Goal: Task Accomplishment & Management: Manage account settings

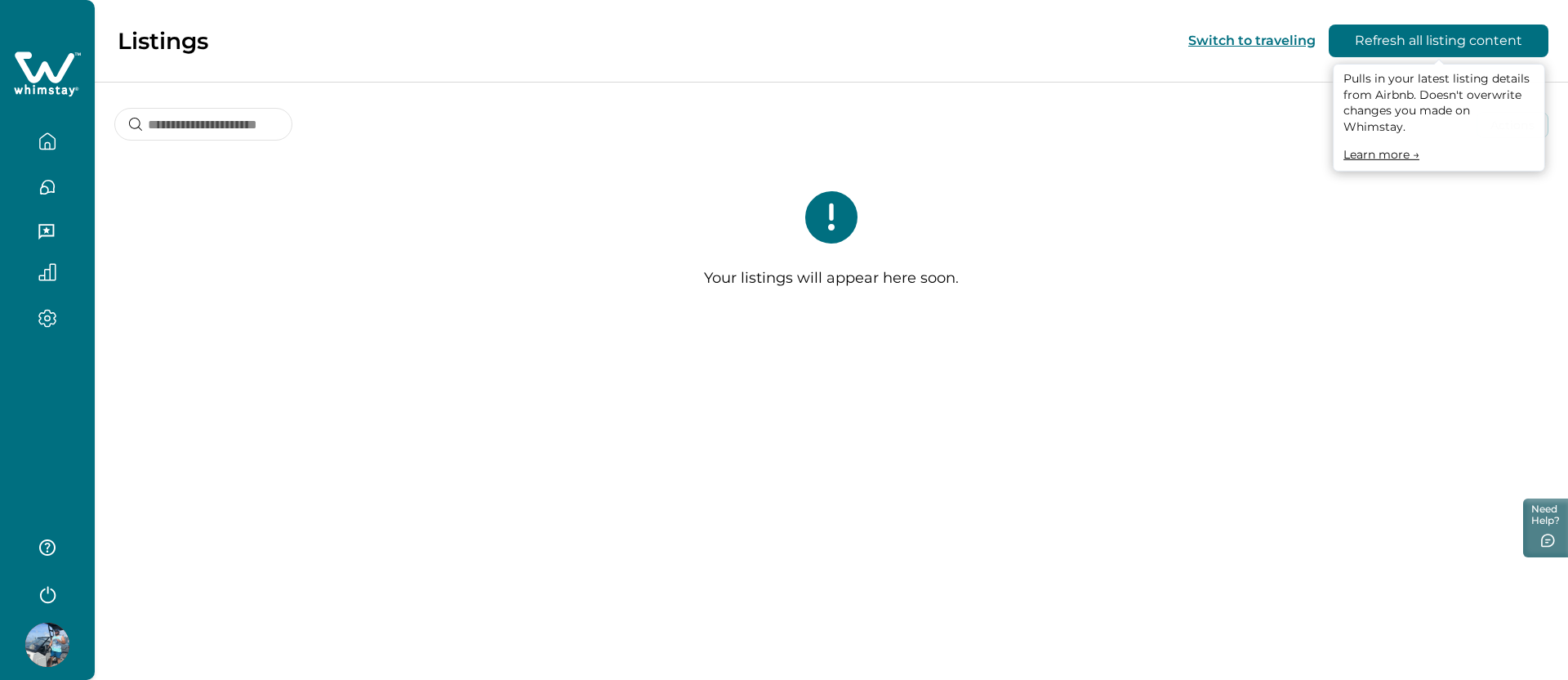
click at [1454, 49] on button "Refresh all listing content" at bounding box center [1439, 41] width 220 height 33
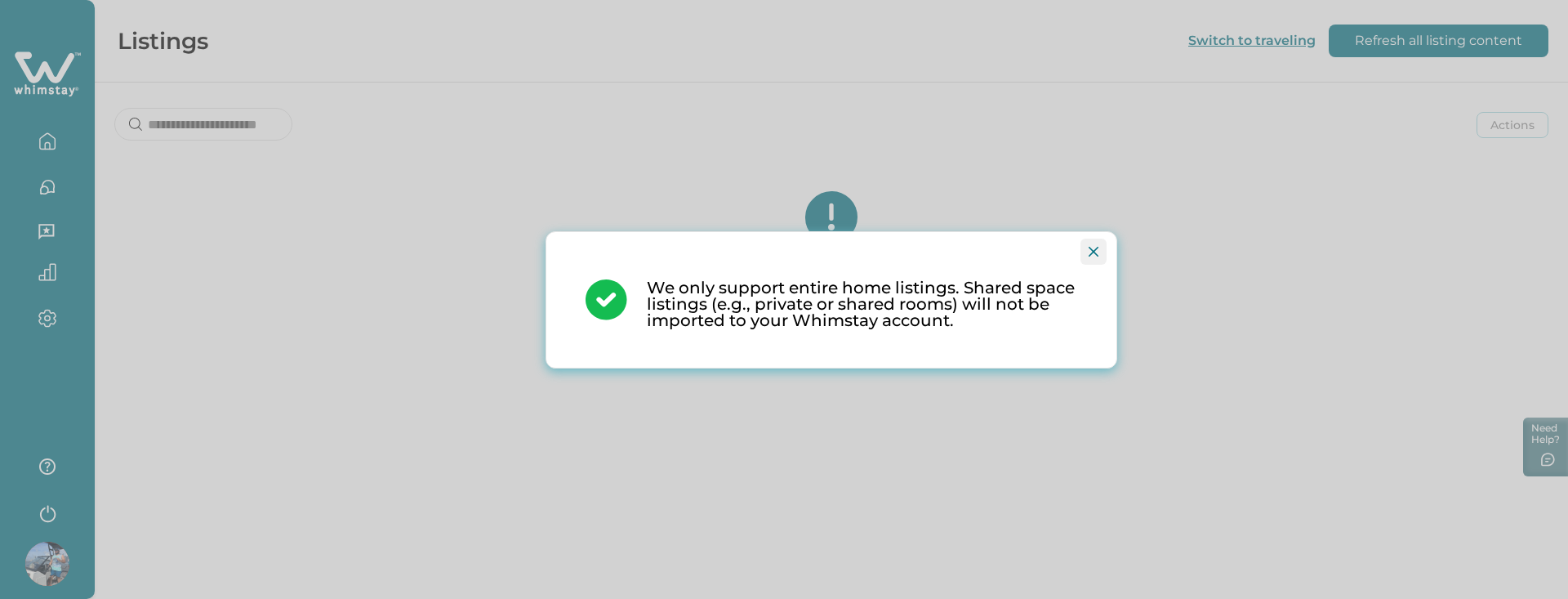
click at [1098, 255] on button "Close" at bounding box center [1093, 252] width 26 height 26
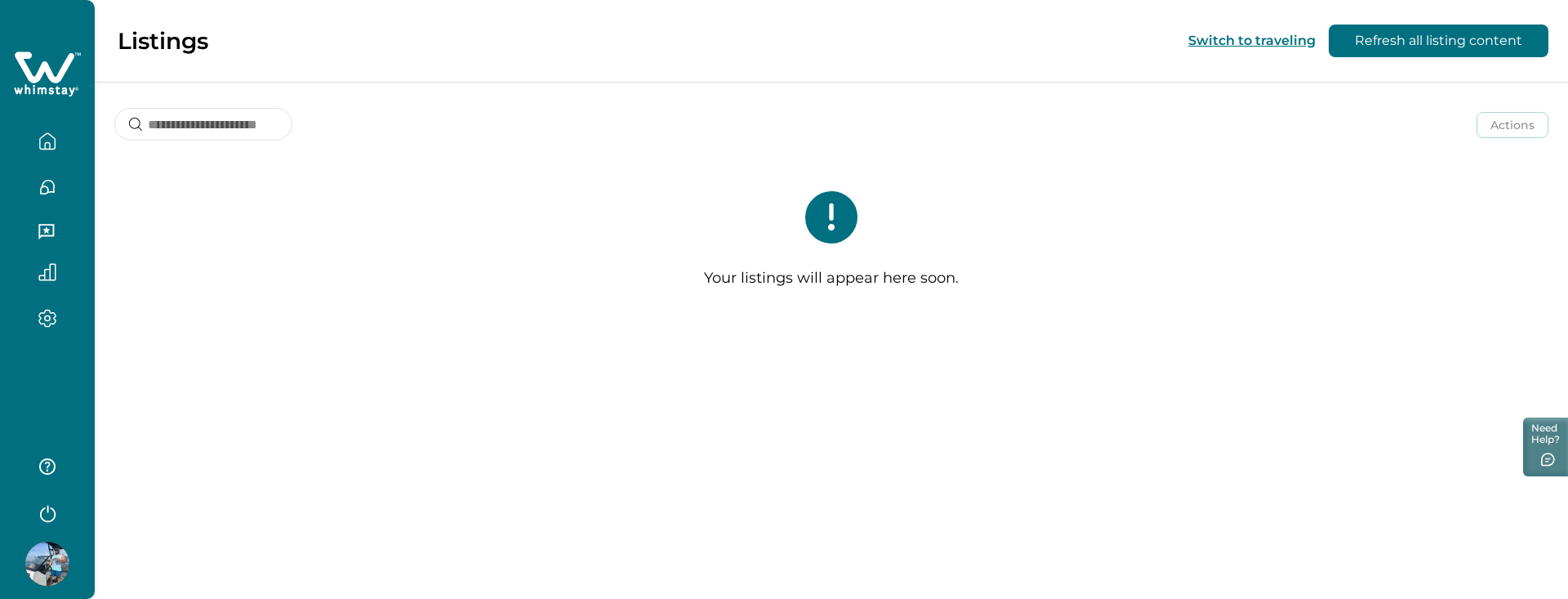
click at [13, 364] on div at bounding box center [47, 299] width 94 height 599
click at [347, 351] on div "Listings Switch to traveling Refresh all listing content Actions Actions Publis…" at bounding box center [831, 299] width 1474 height 599
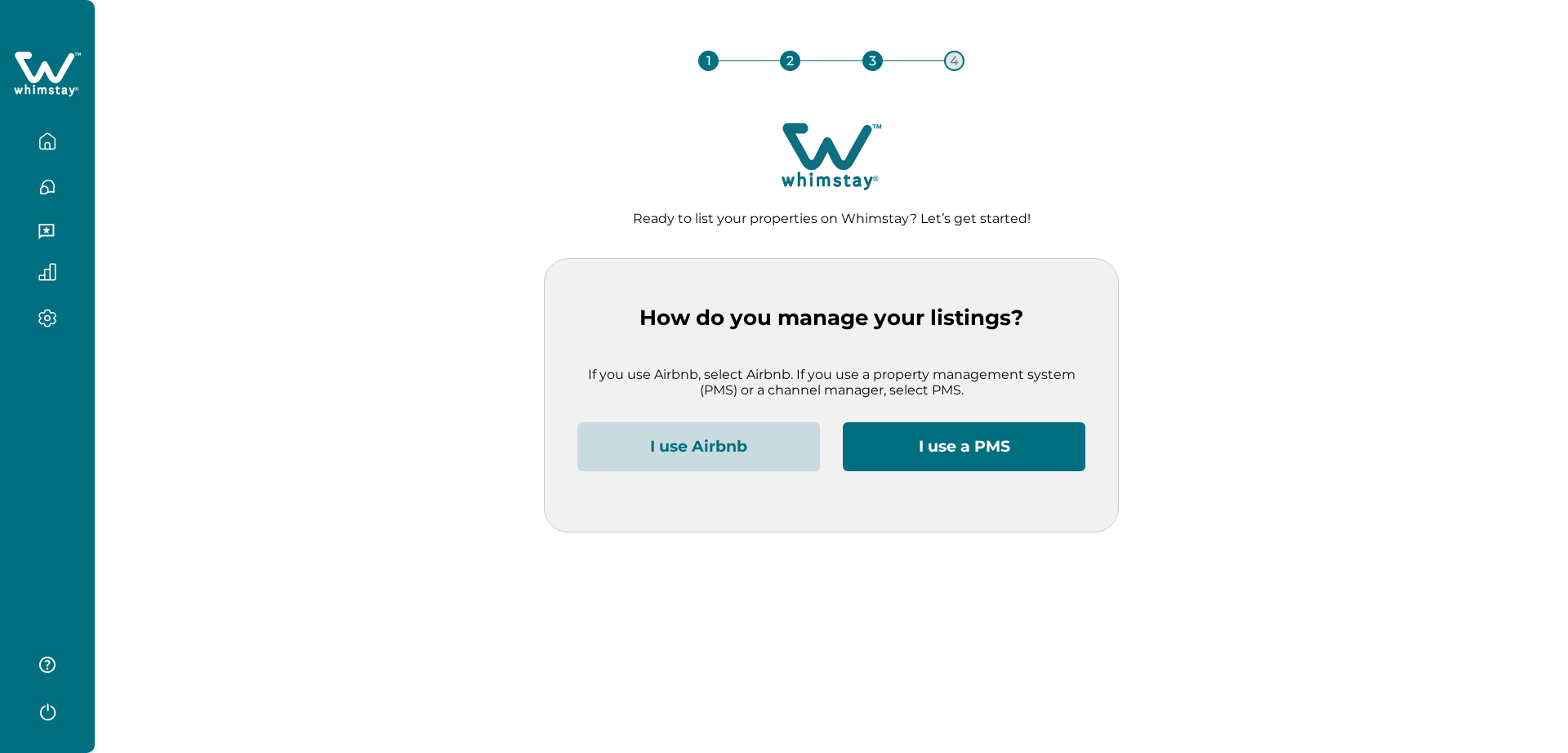
click at [710, 439] on button "I use Airbnb" at bounding box center [699, 447] width 243 height 49
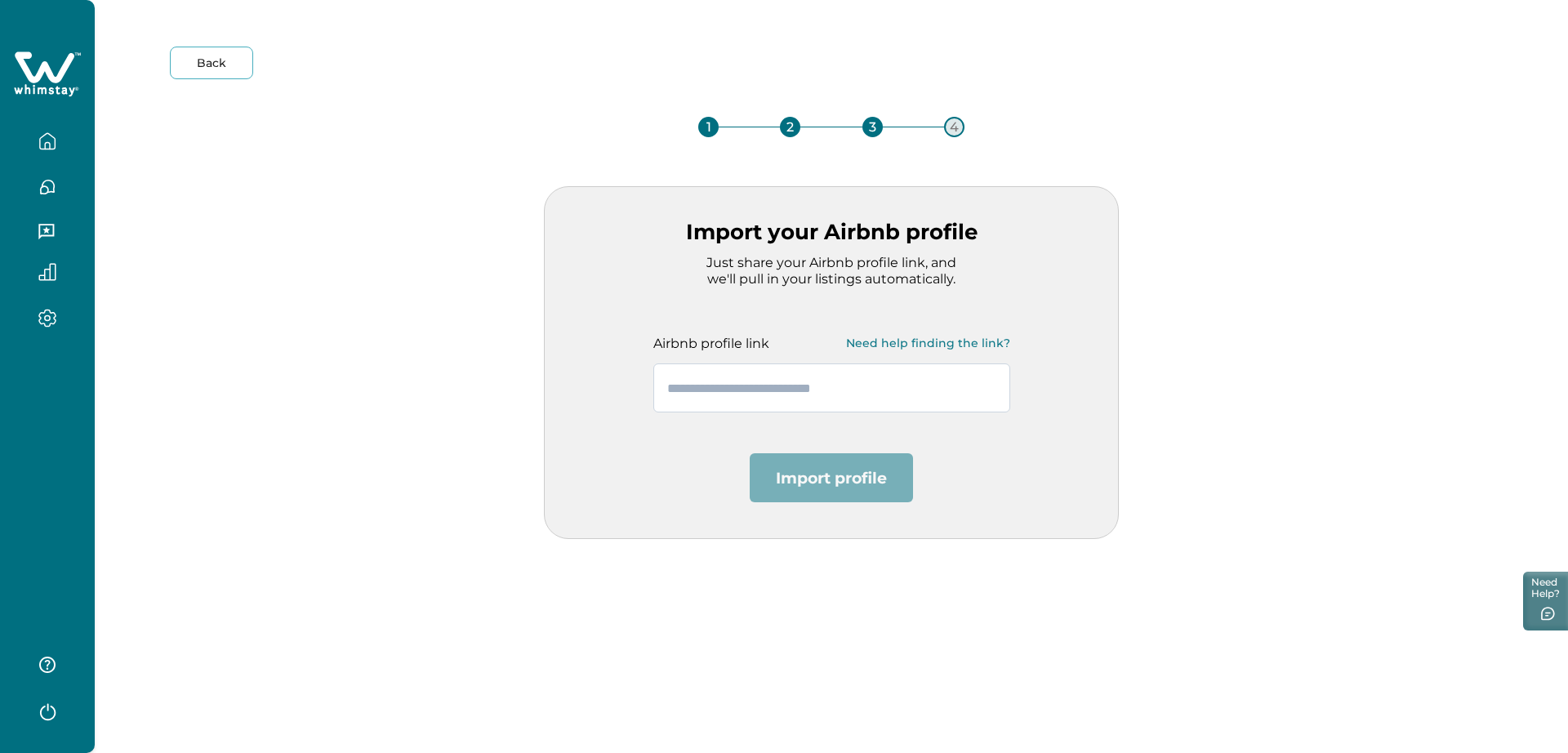
click at [690, 371] on input "text" at bounding box center [831, 388] width 357 height 49
paste input "**********"
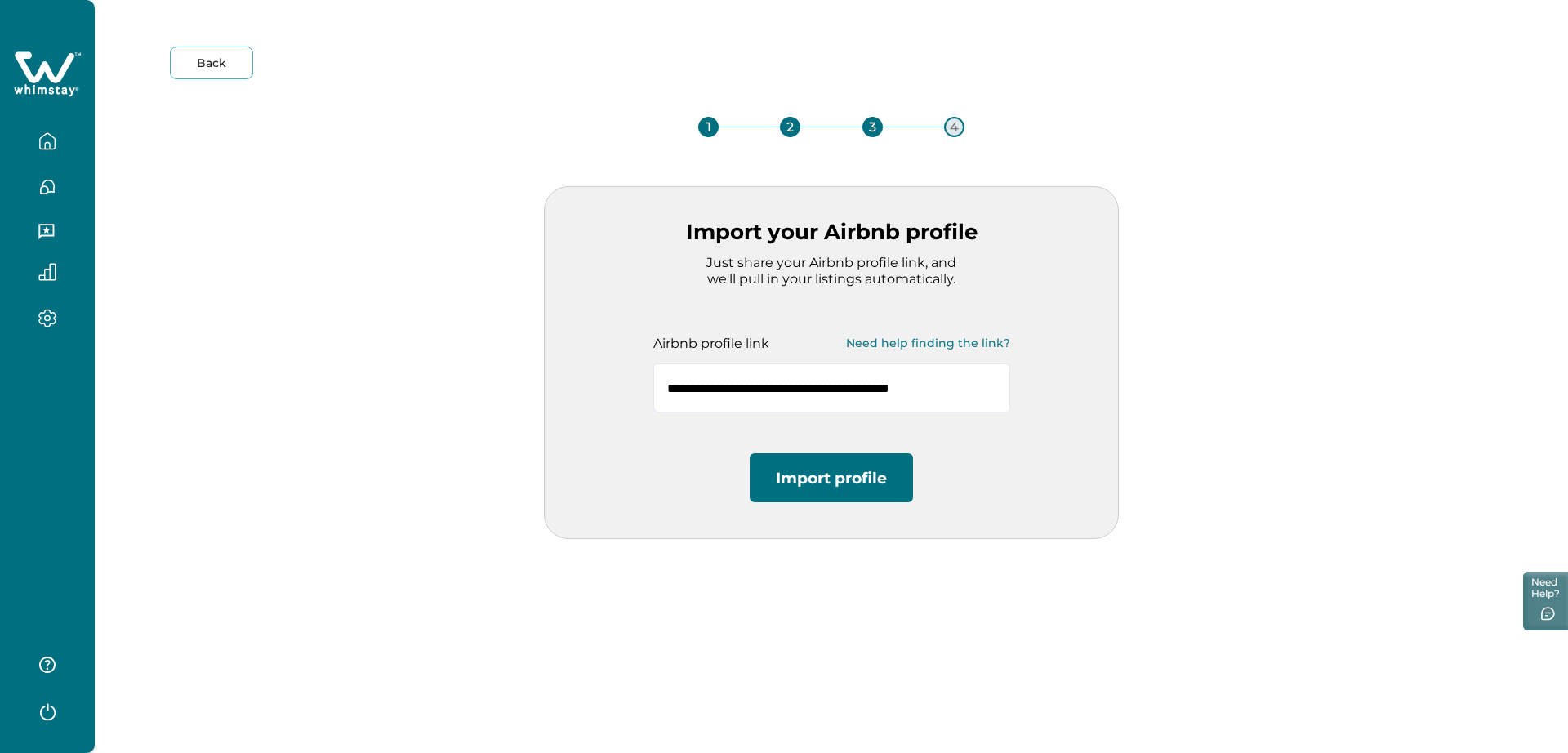
type input "**********"
click at [820, 483] on button "Import profile" at bounding box center [831, 478] width 164 height 49
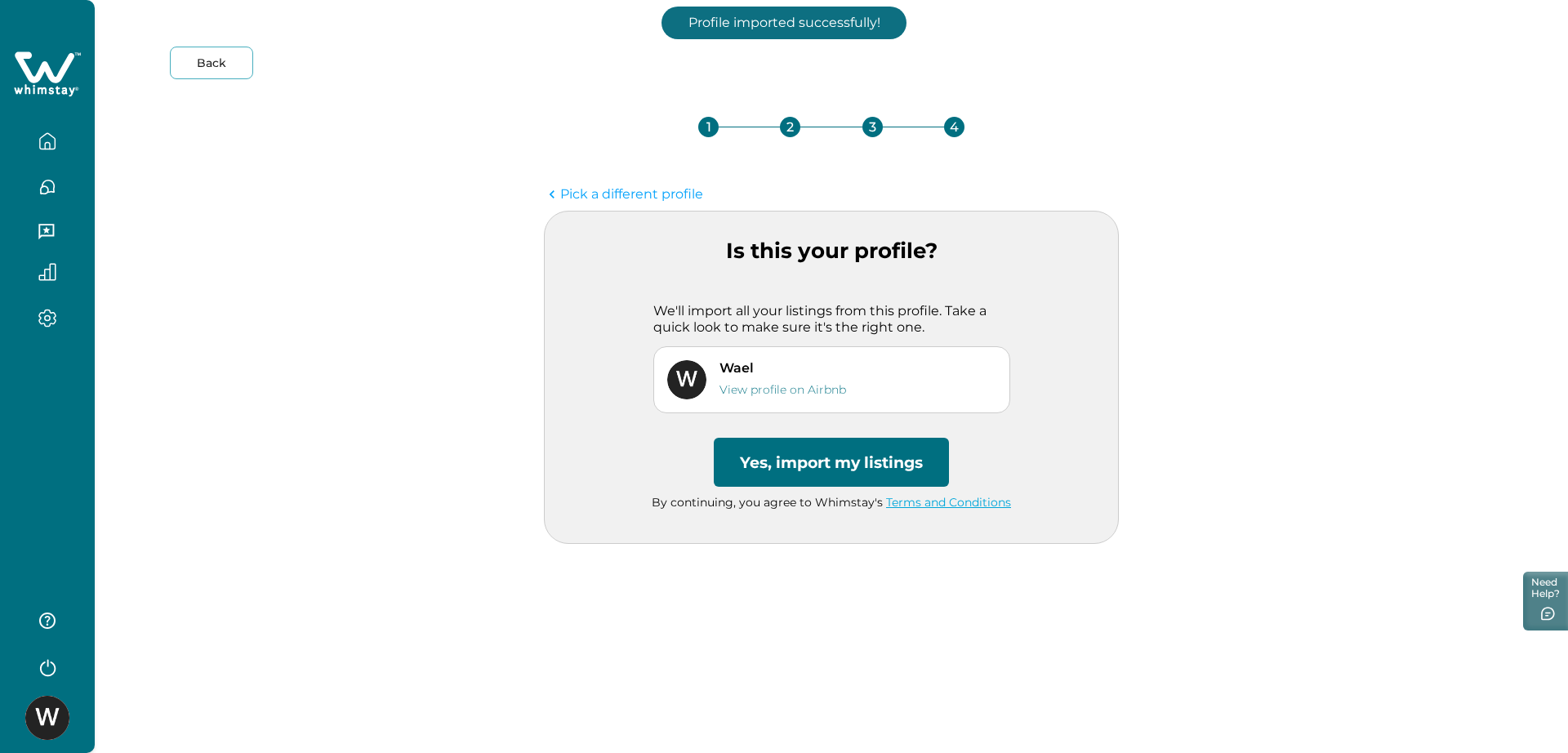
click at [804, 481] on button "Yes, import my listings" at bounding box center [831, 462] width 235 height 49
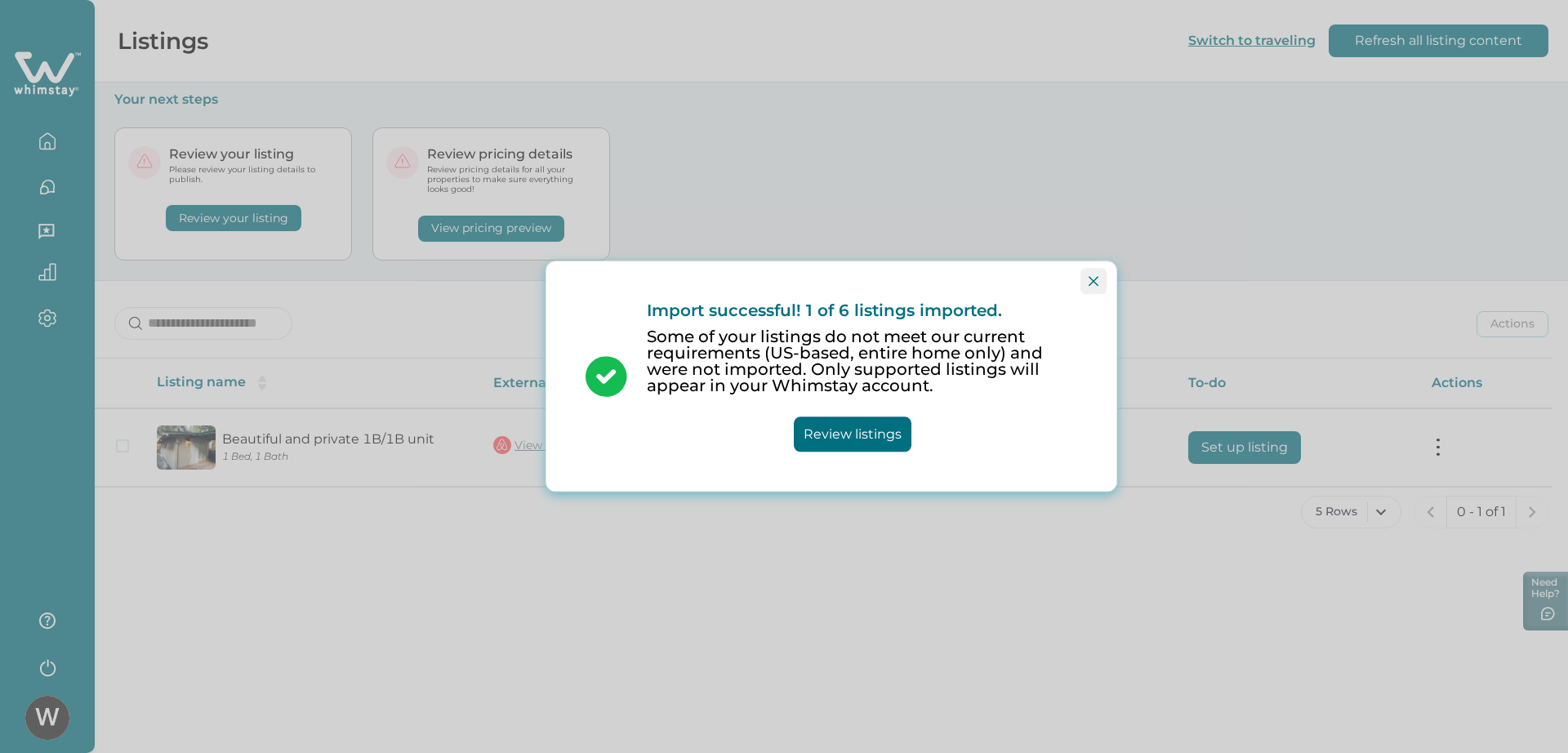
click at [1086, 276] on button "Close" at bounding box center [1093, 281] width 26 height 26
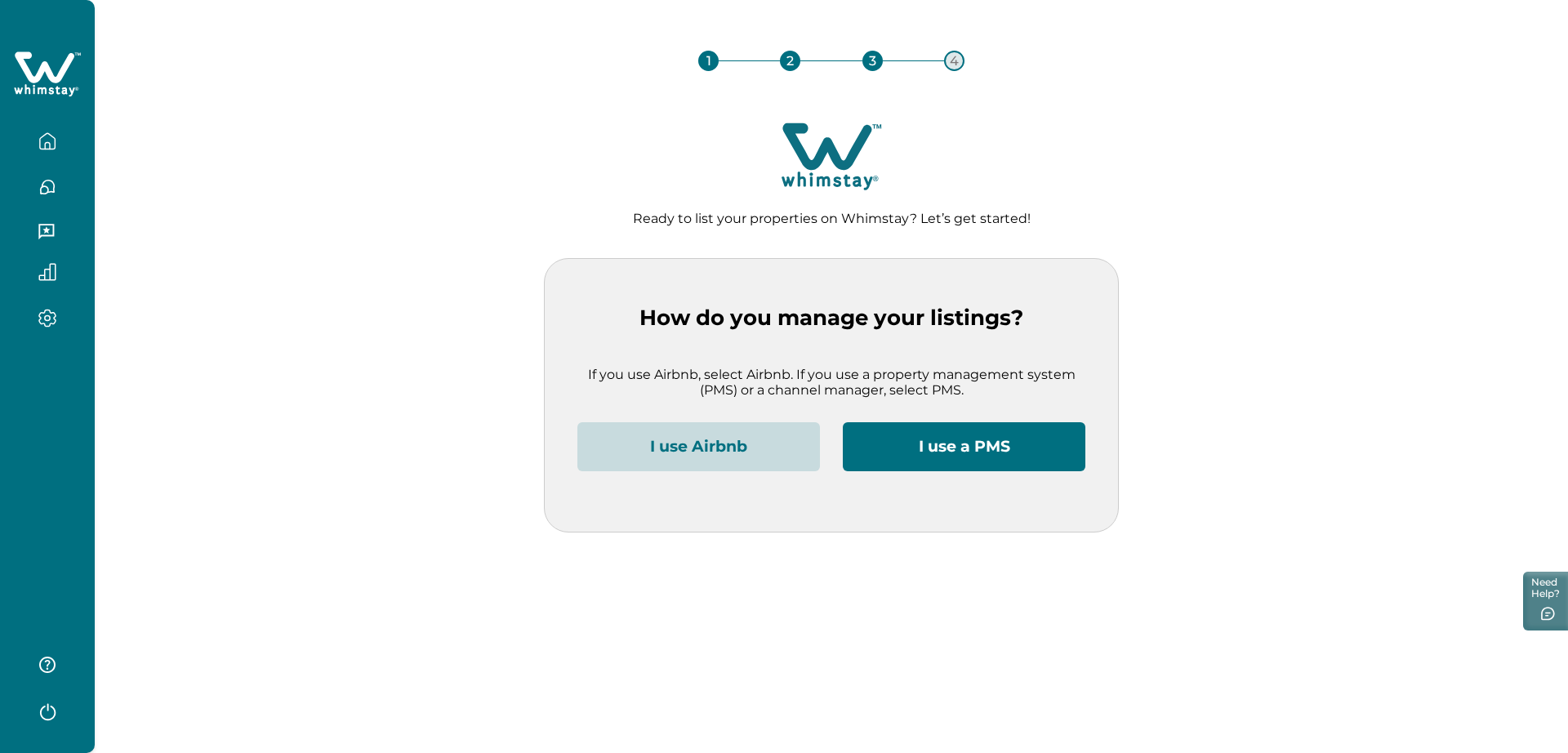
click at [666, 451] on button "I use Airbnb" at bounding box center [699, 447] width 243 height 49
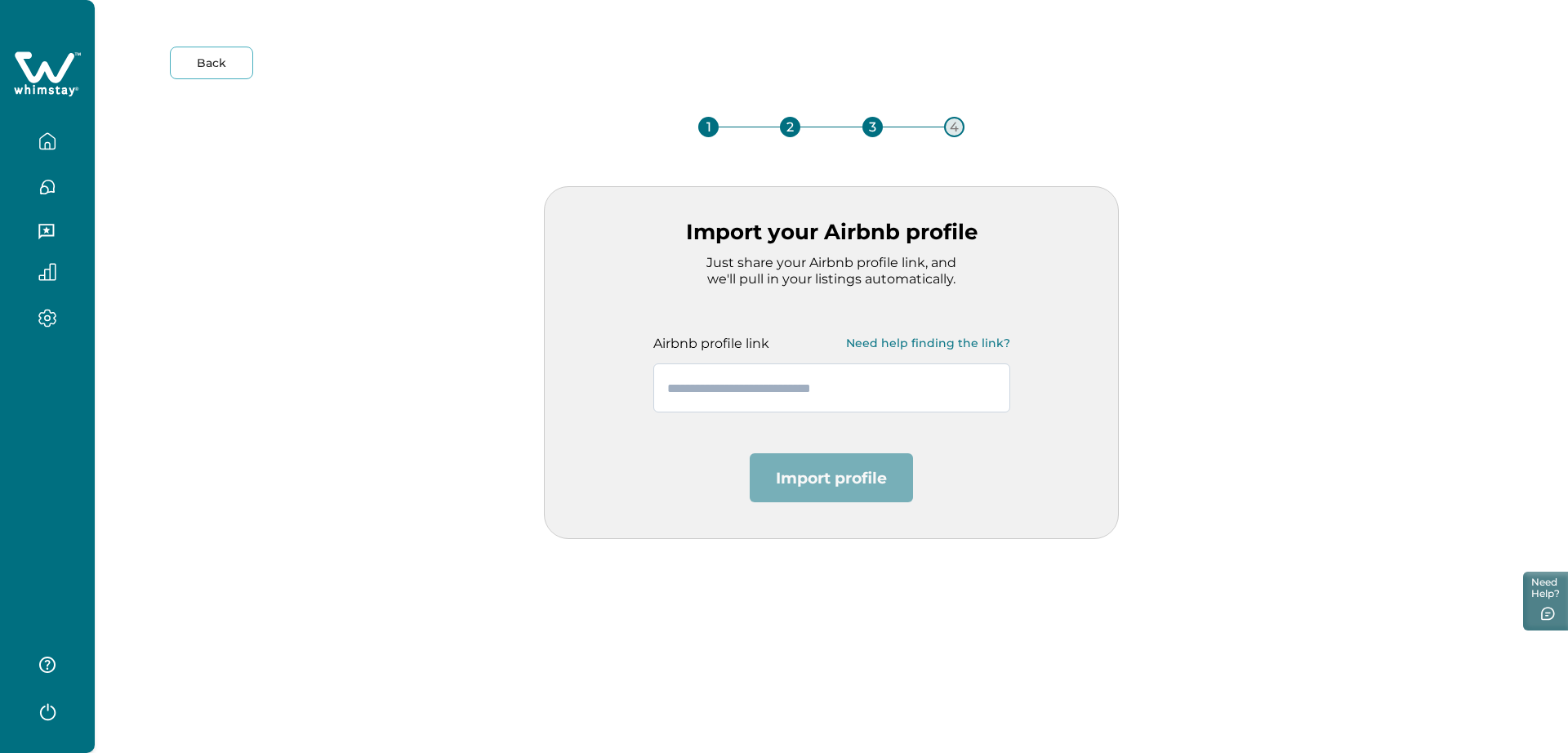
click at [762, 406] on input "text" at bounding box center [831, 388] width 357 height 49
paste input "**********"
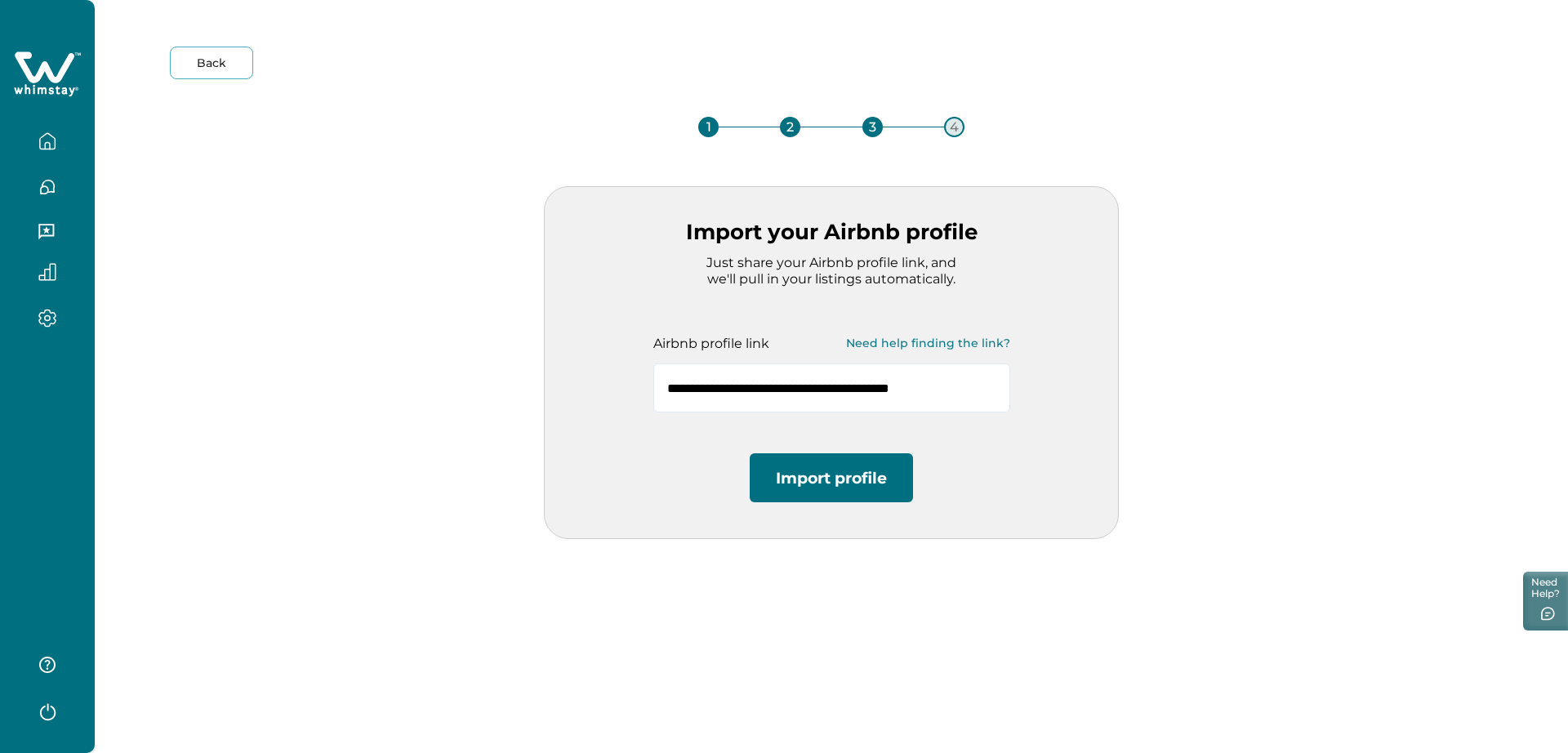
type input "**********"
click at [821, 483] on button "Import profile" at bounding box center [831, 478] width 164 height 49
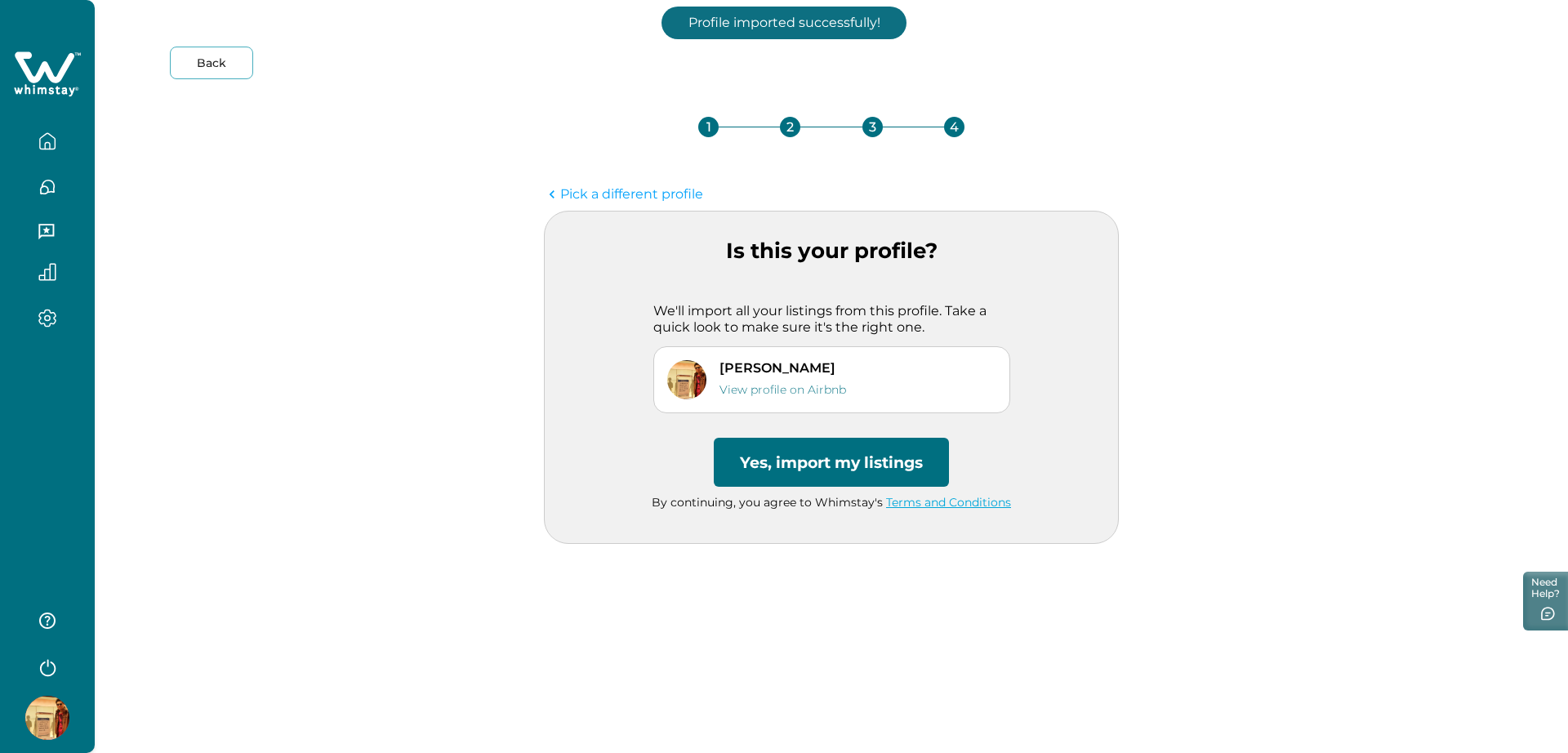
click at [820, 474] on button "Yes, import my listings" at bounding box center [831, 462] width 235 height 49
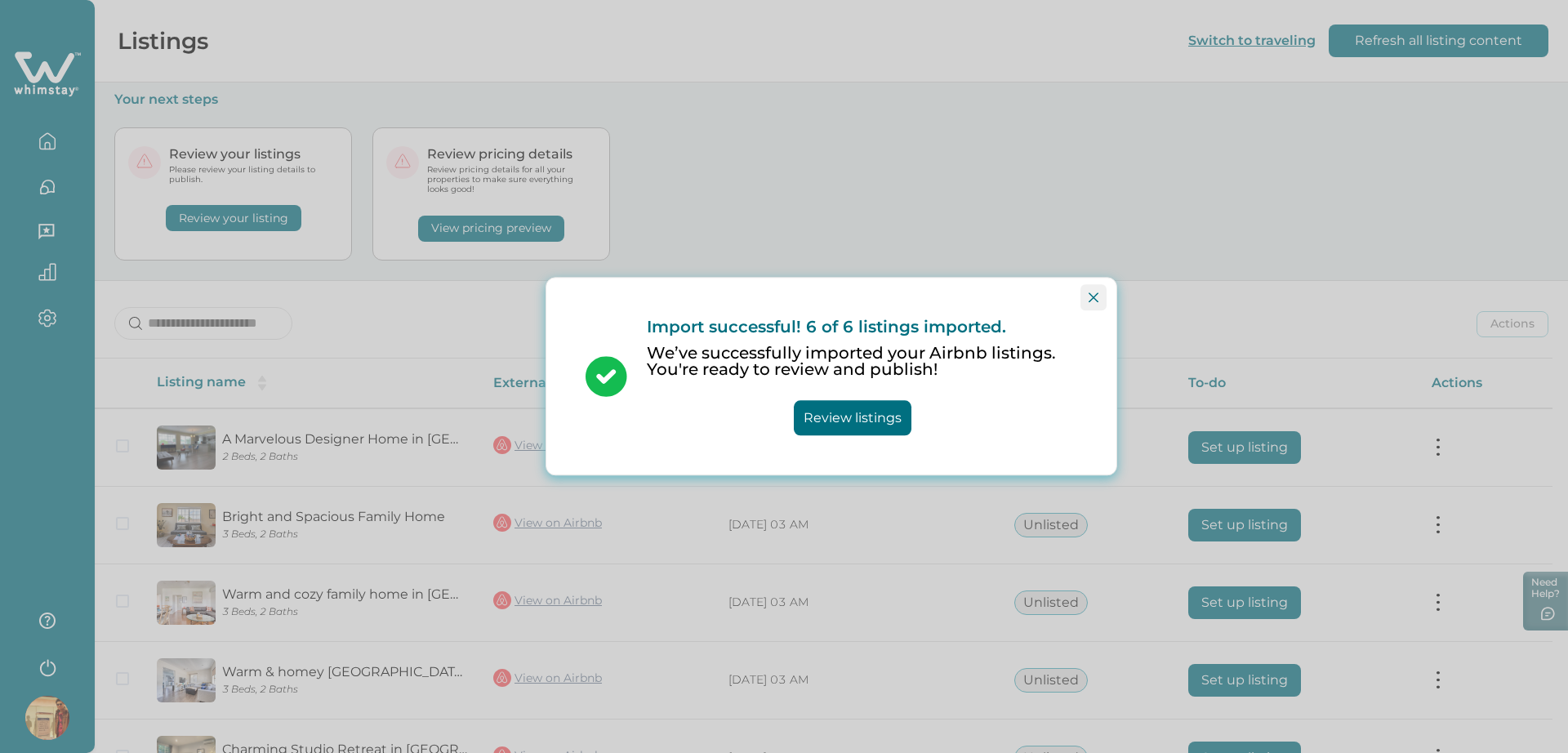
click at [1087, 298] on button "Close" at bounding box center [1093, 297] width 26 height 26
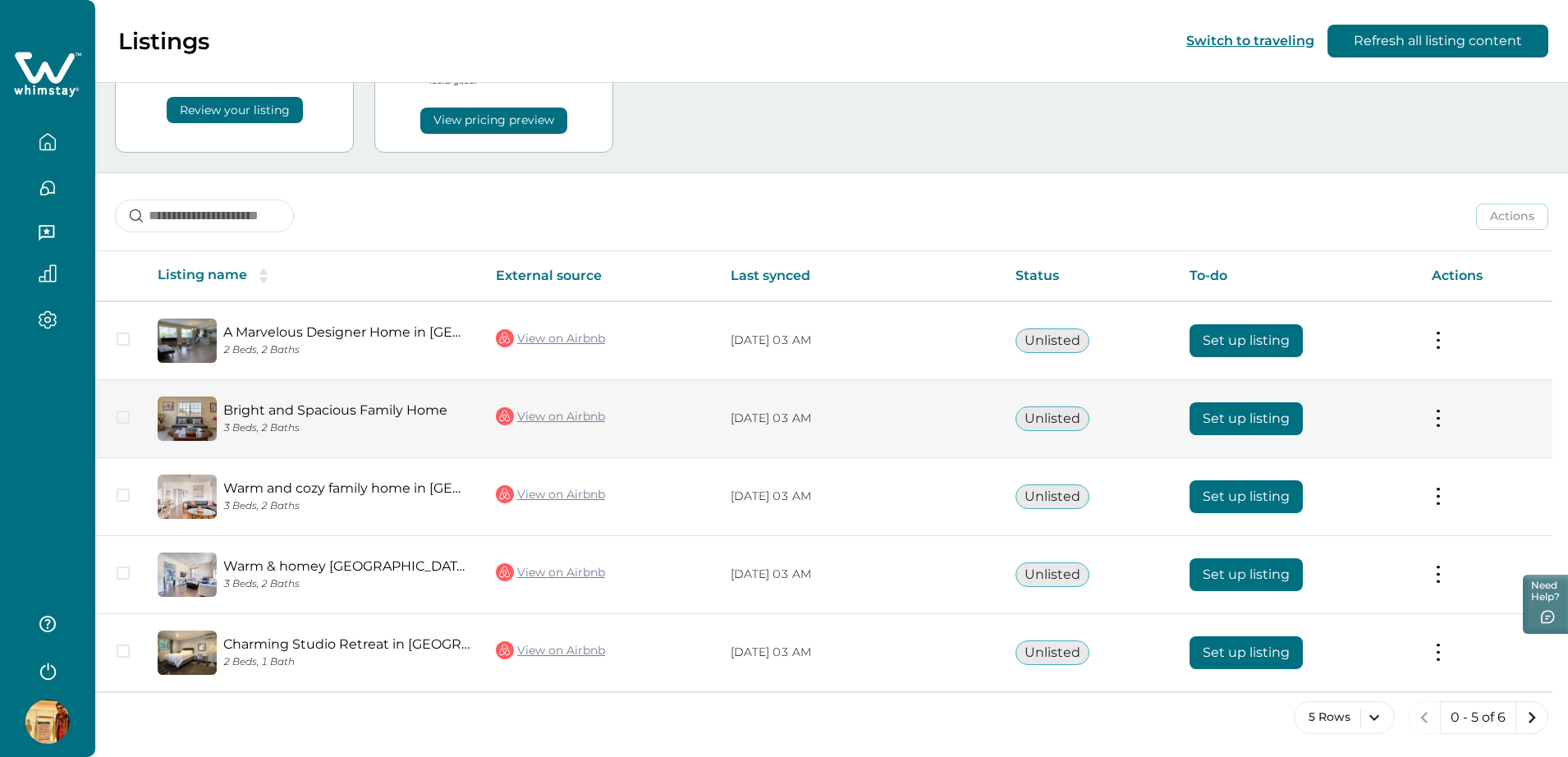
scroll to position [112, 0]
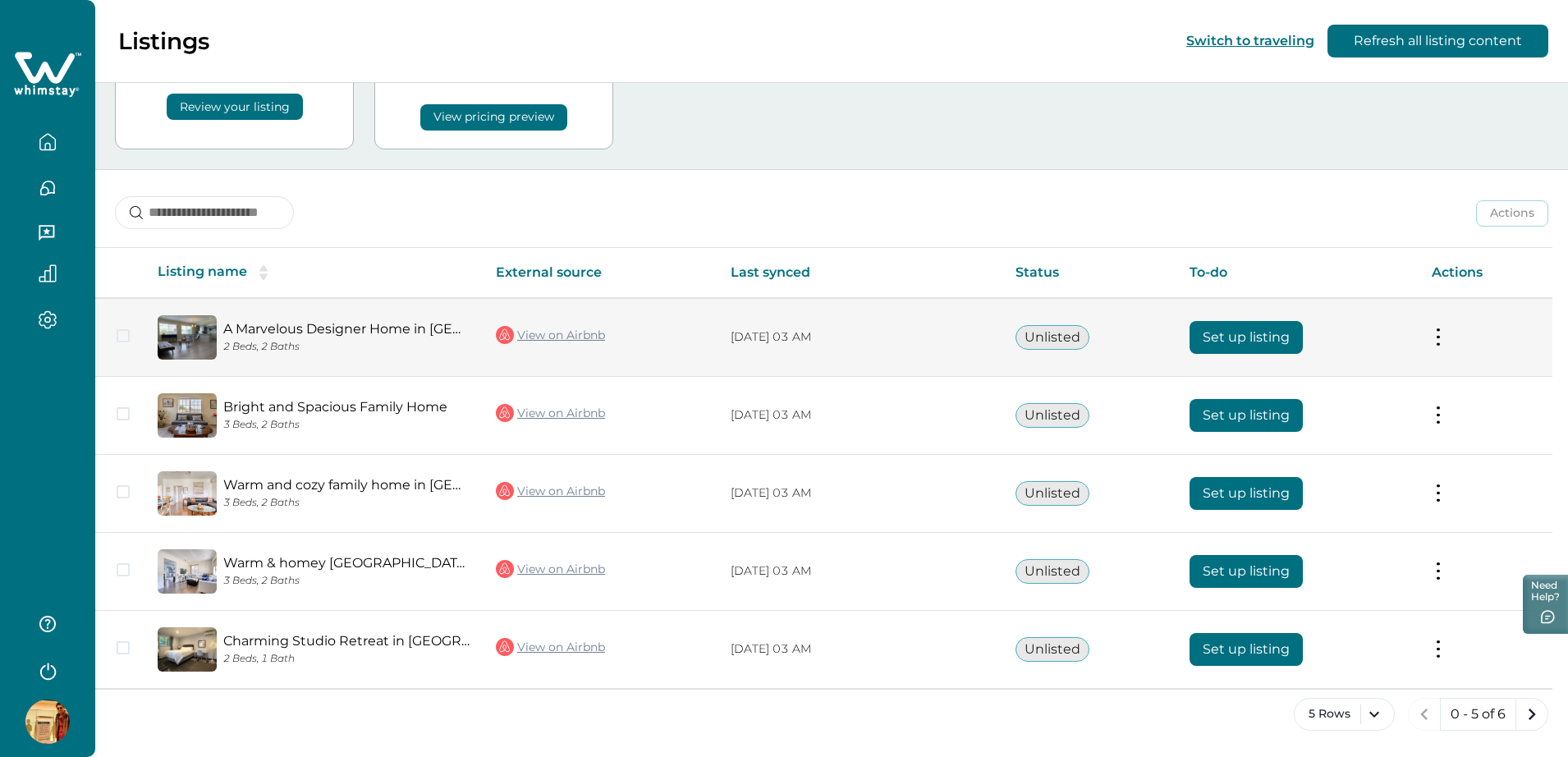
click at [1225, 340] on button "Set up listing" at bounding box center [1247, 338] width 113 height 33
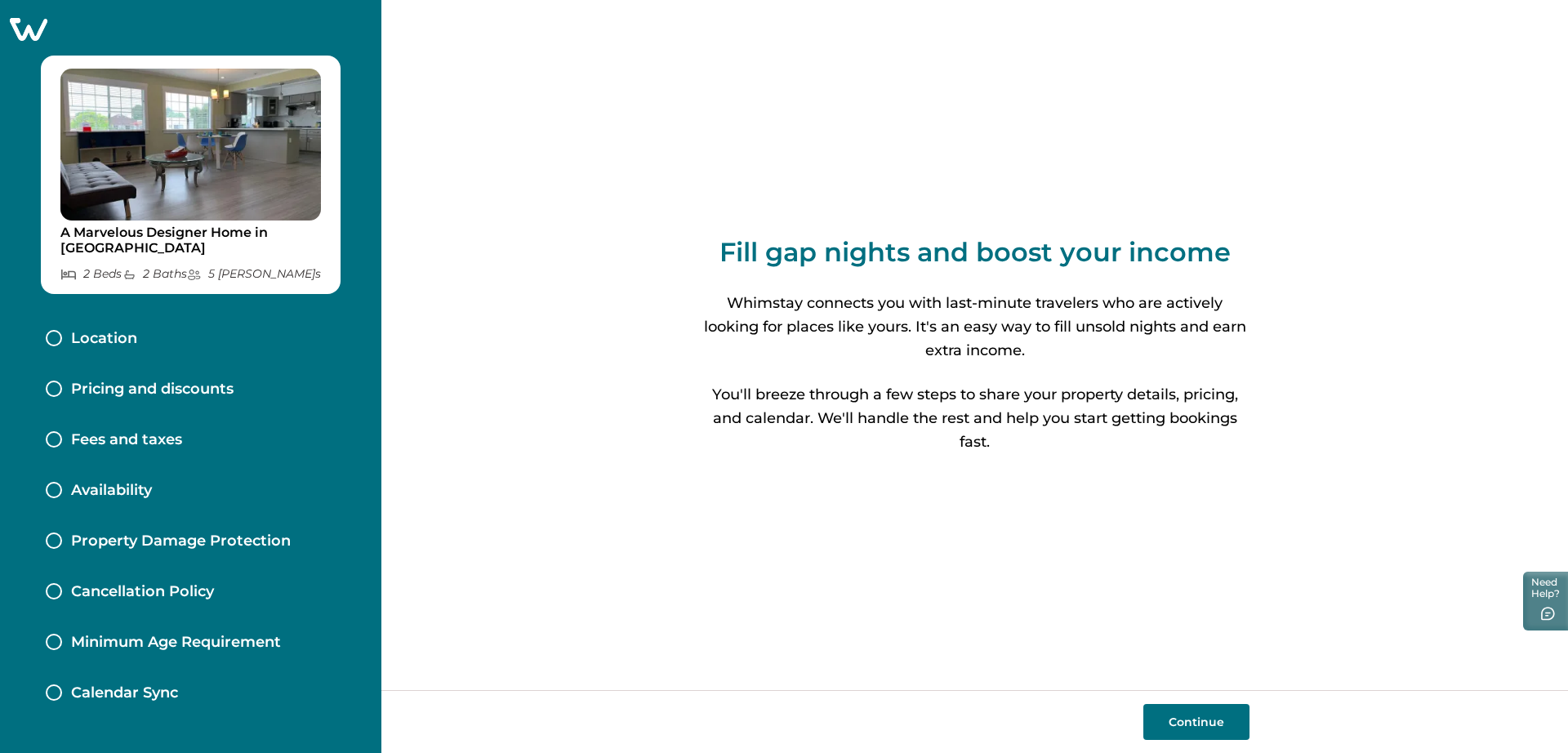
click at [1185, 724] on button "Continue" at bounding box center [1196, 722] width 106 height 36
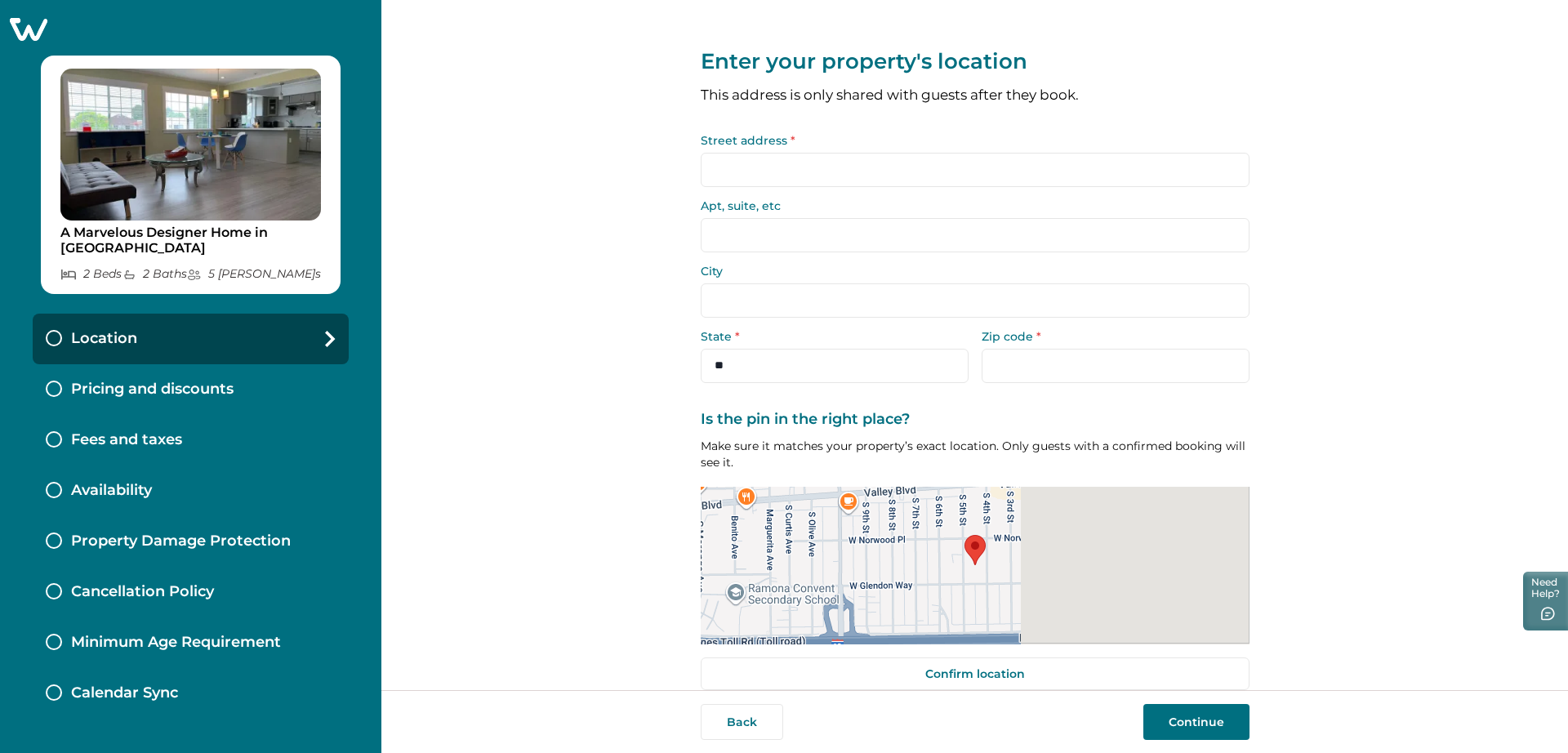
click at [724, 167] on input "Street address *" at bounding box center [975, 170] width 549 height 35
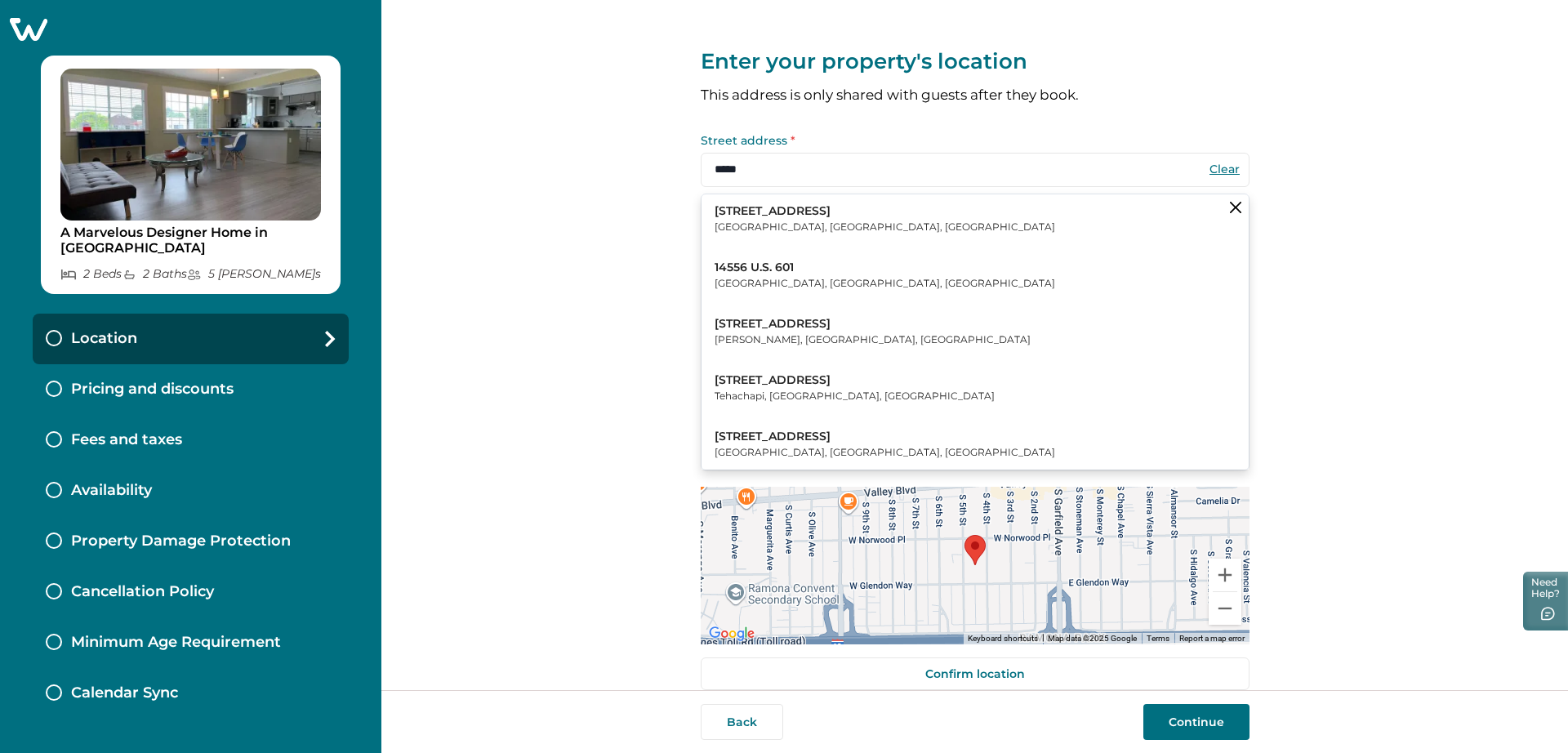
click at [800, 223] on p "Jamaica, NY, USA" at bounding box center [885, 227] width 341 height 16
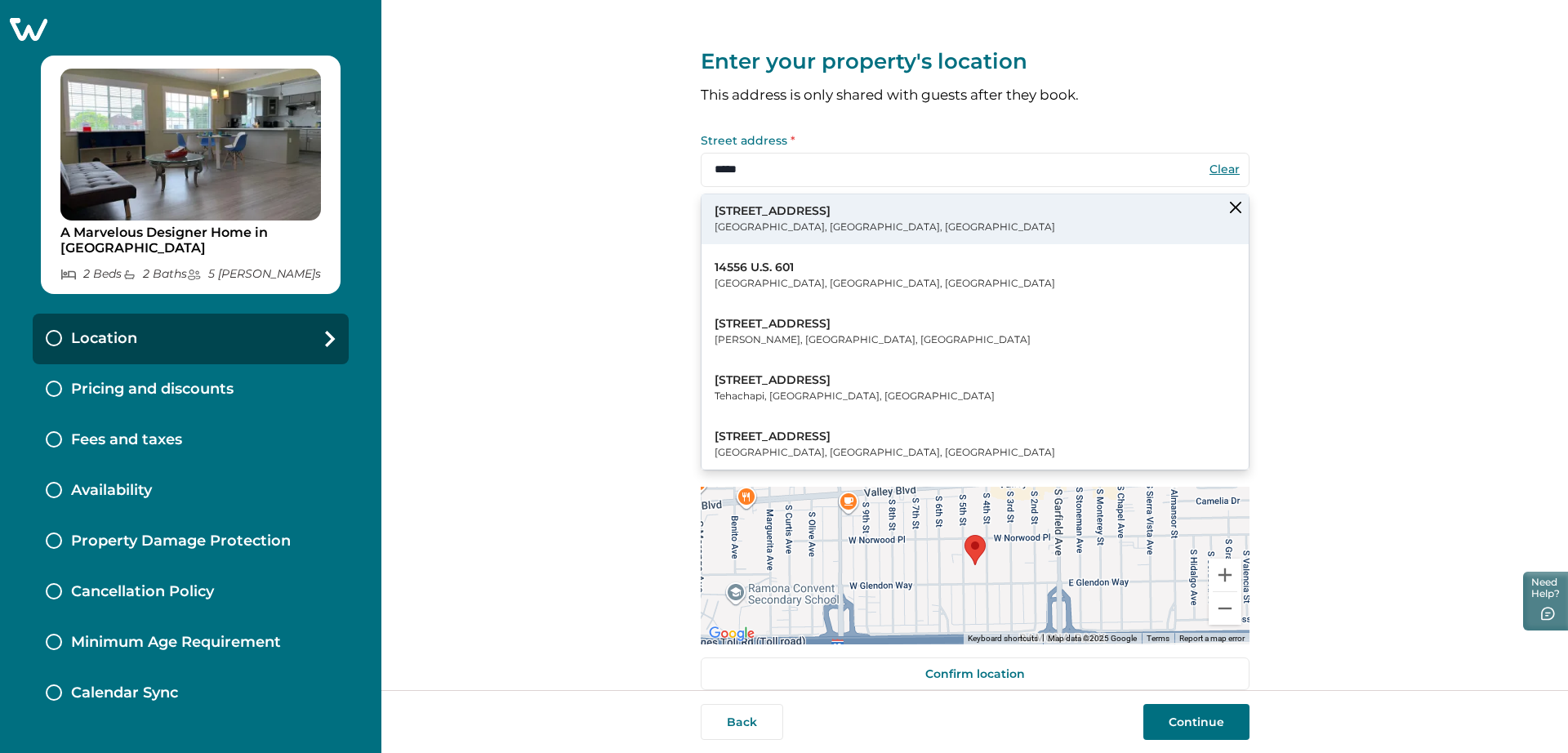
type input "**********"
type input "*******"
select select "**"
type input "*****"
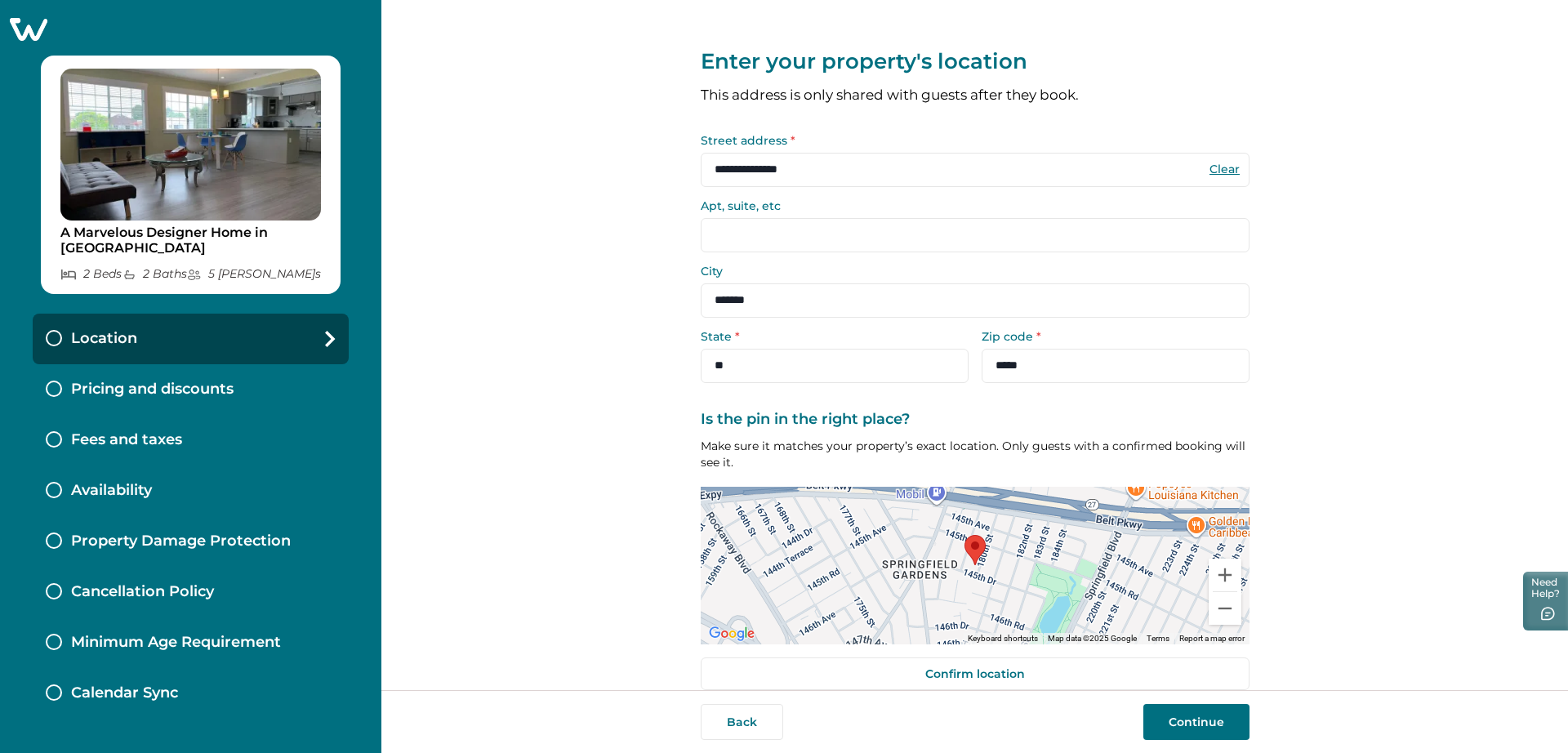
click at [1191, 732] on button "Continue" at bounding box center [1196, 722] width 106 height 36
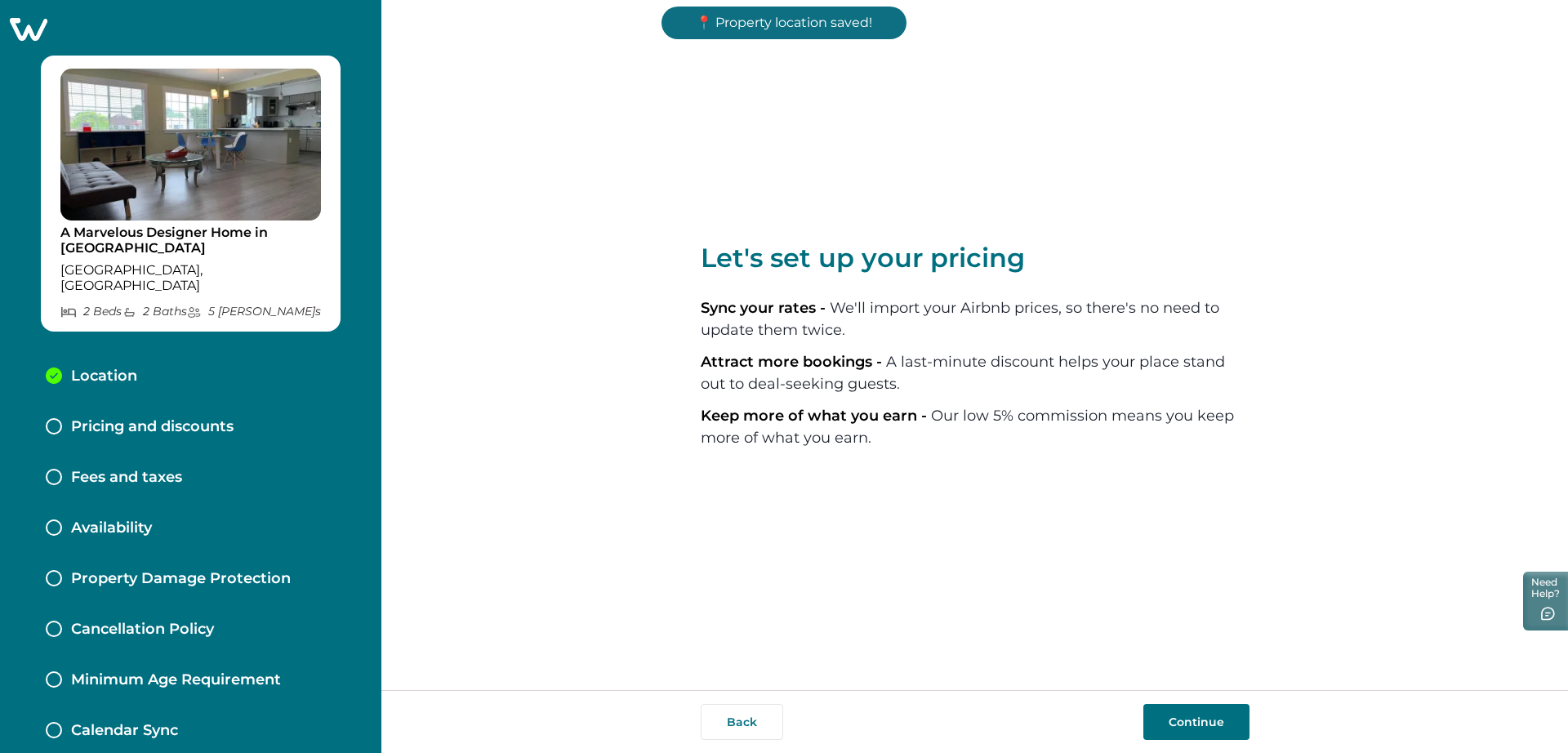
click at [1191, 732] on button "Continue" at bounding box center [1196, 722] width 106 height 36
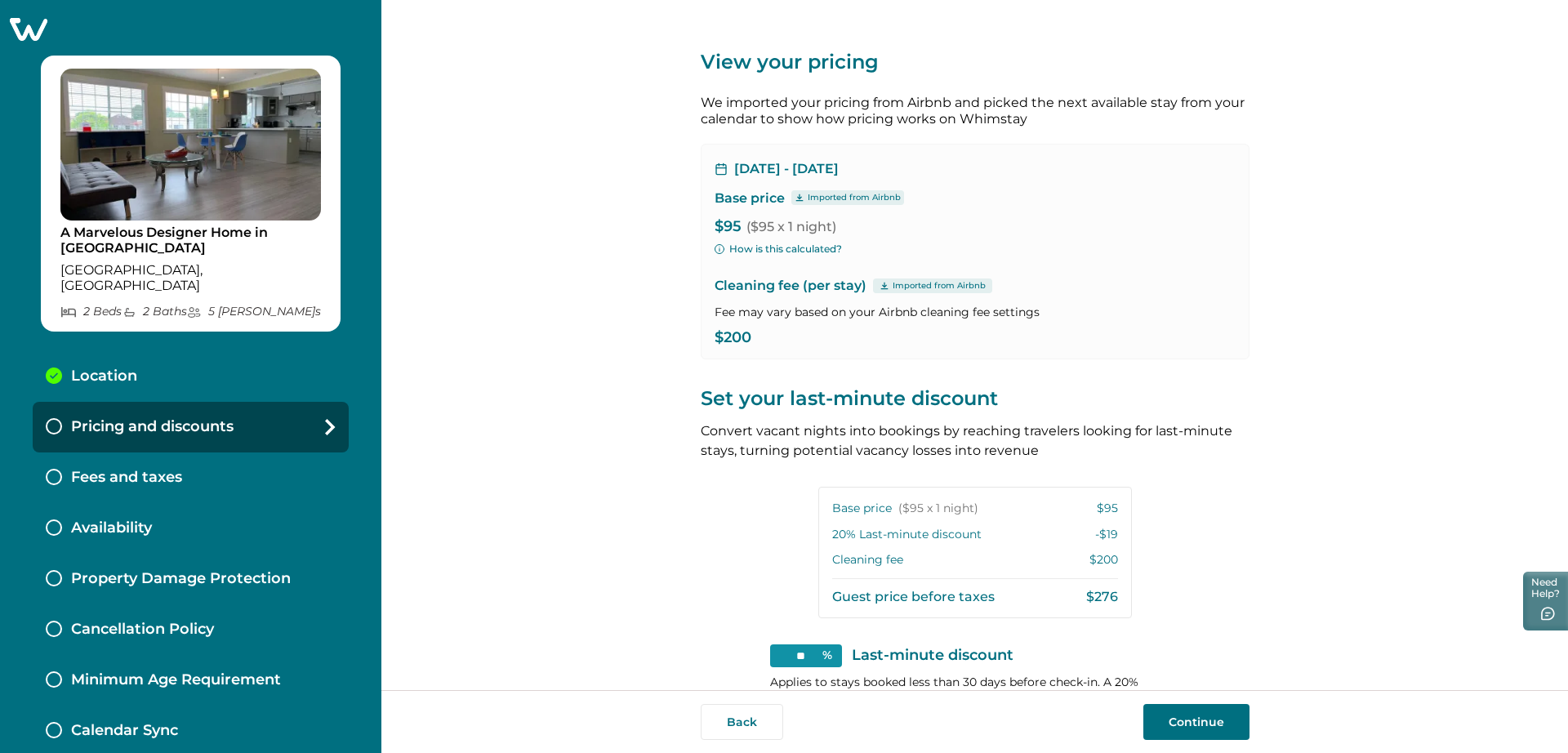
scroll to position [182, 0]
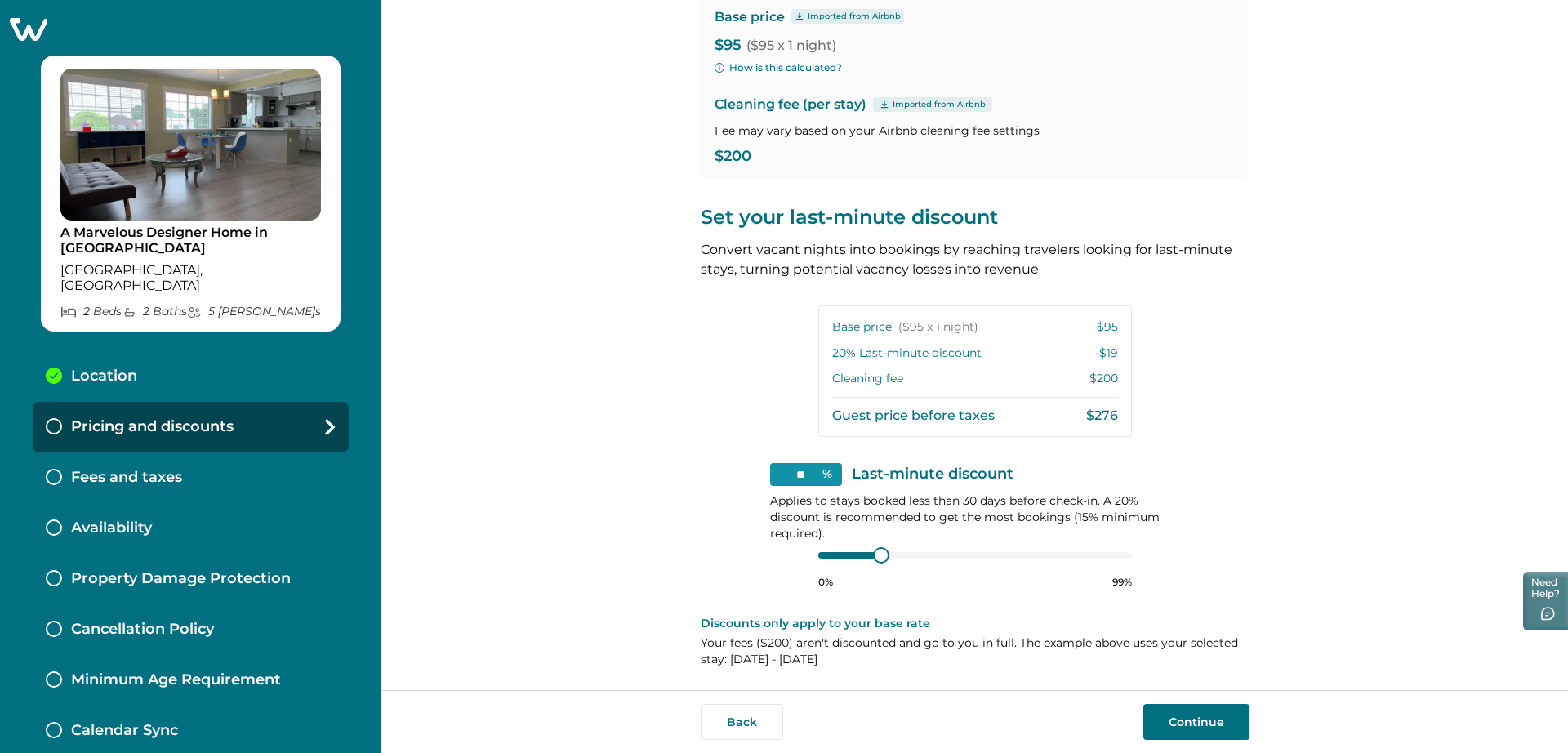
click at [1185, 729] on button "Continue" at bounding box center [1196, 722] width 106 height 36
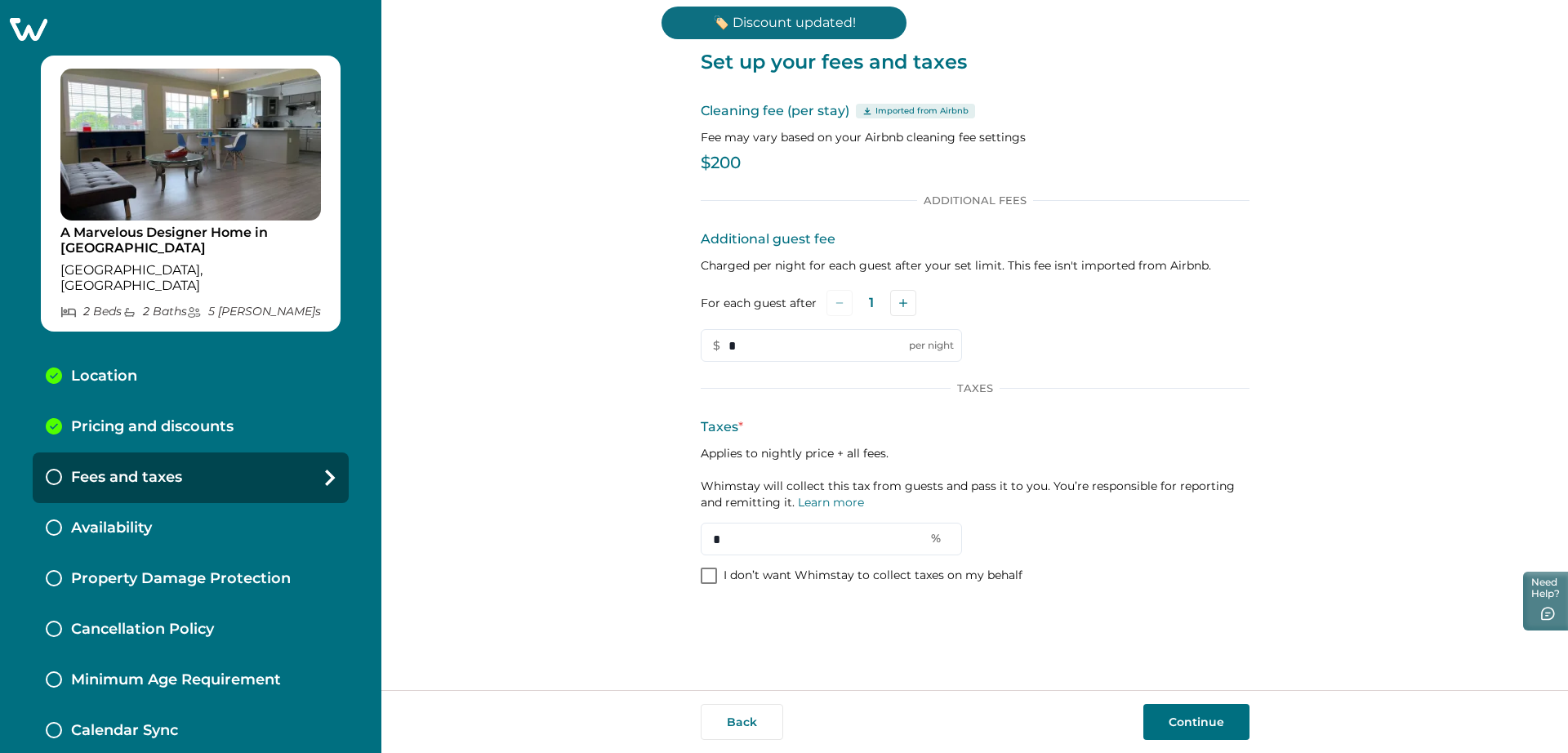
drag, startPoint x: 814, startPoint y: 548, endPoint x: 665, endPoint y: 549, distance: 149.0
click at [665, 549] on div "Set up your fees and taxes Cleaning fee (per stay) Imported from Airbnb Fee may…" at bounding box center [975, 345] width 1186 height 690
paste input "text"
paste input "**"
drag, startPoint x: 772, startPoint y: 535, endPoint x: 650, endPoint y: 539, distance: 122.1
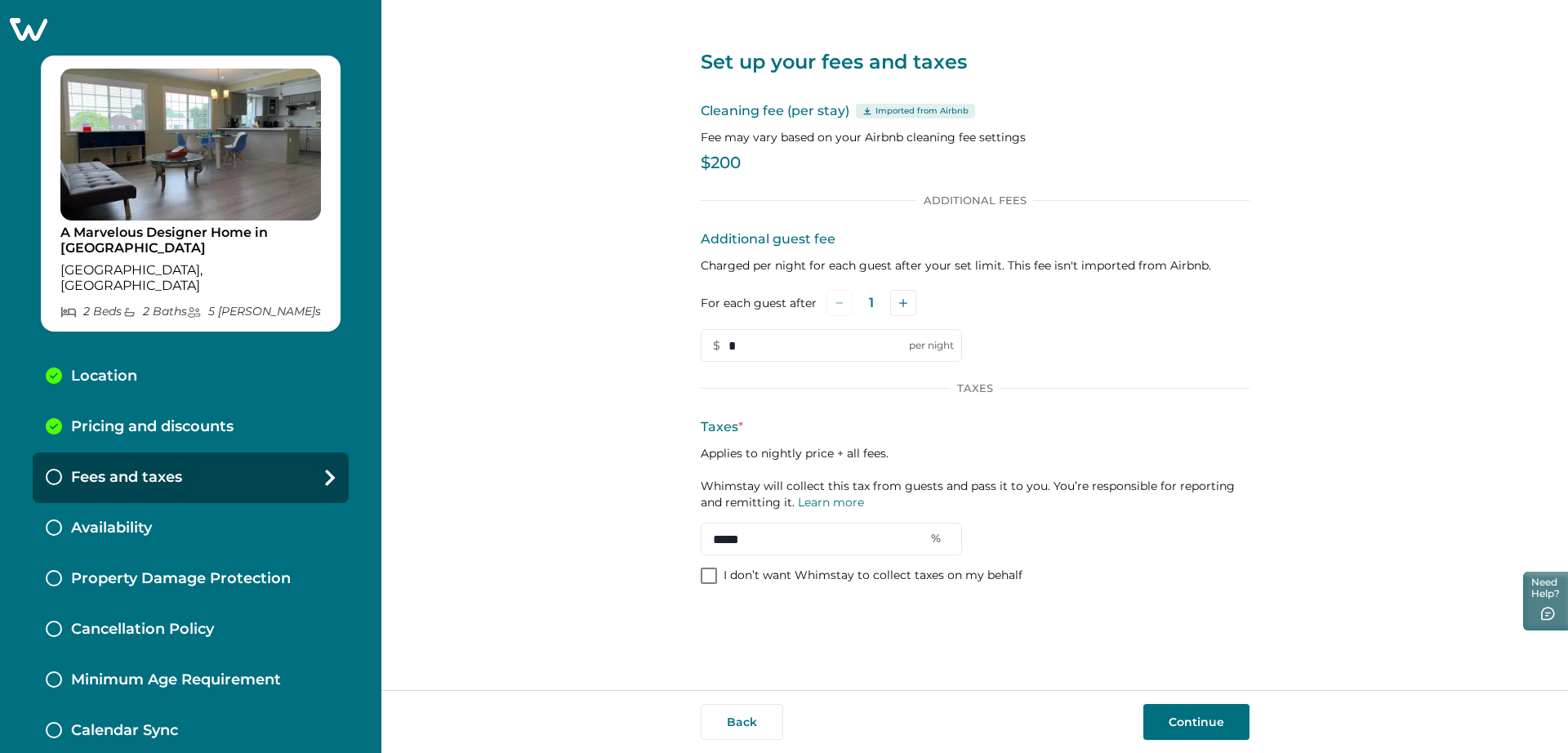
click at [650, 539] on div "Set up your fees and taxes Cleaning fee (per stay) Imported from Airbnb Fee may…" at bounding box center [975, 345] width 1186 height 690
paste input "text"
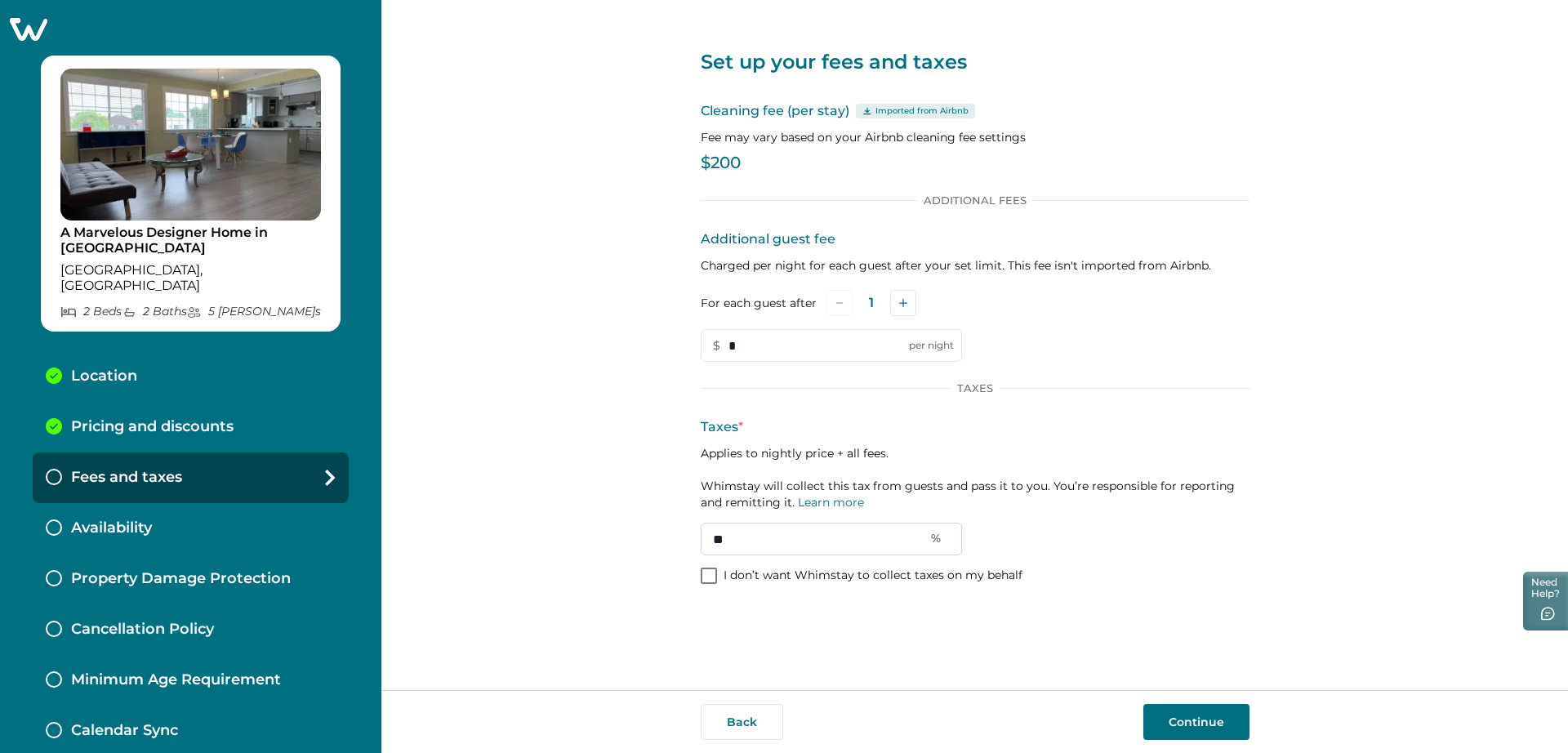
paste input "text"
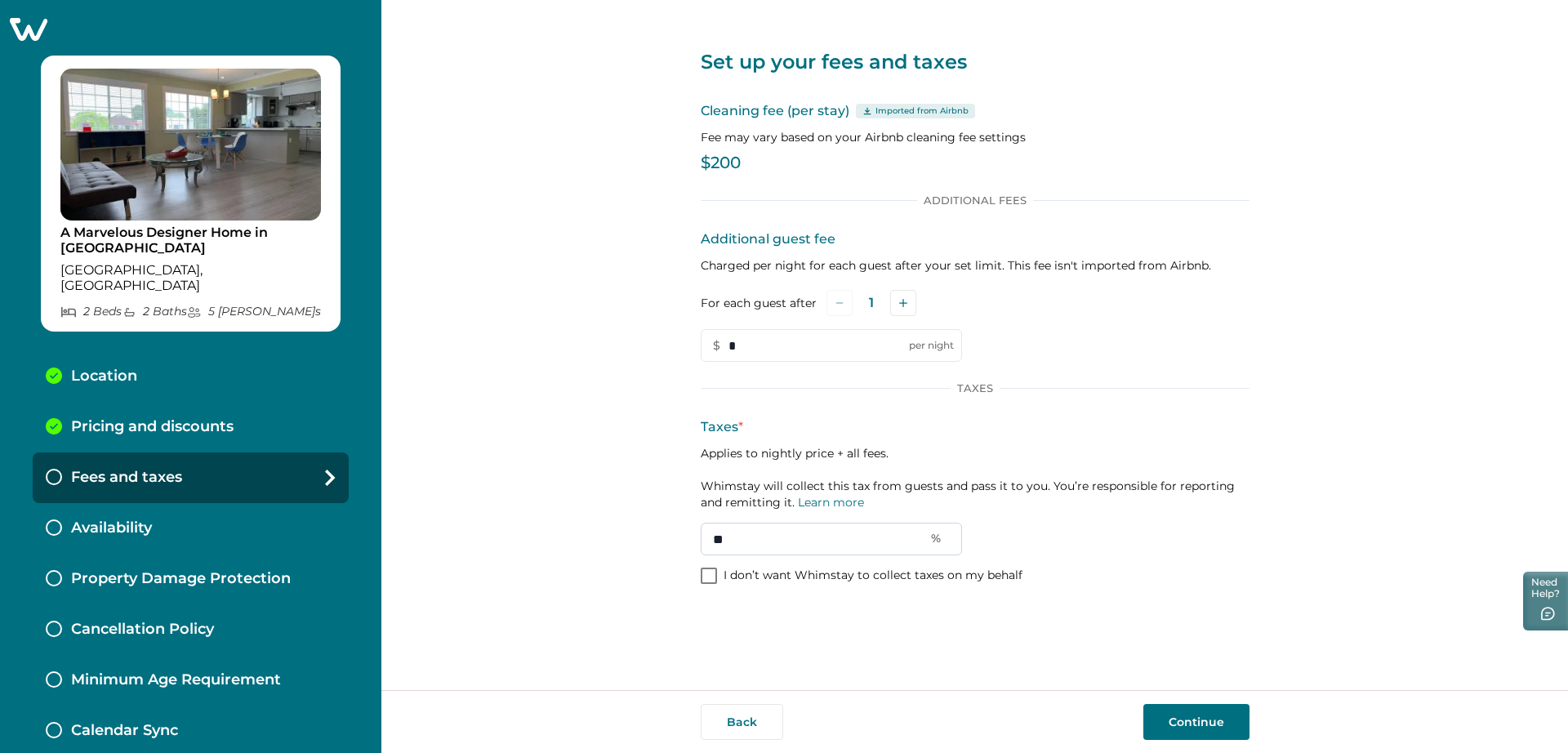
paste input "text"
click at [713, 579] on span at bounding box center [709, 576] width 16 height 16
click at [706, 570] on div at bounding box center [709, 576] width 10 height 13
drag, startPoint x: 749, startPoint y: 540, endPoint x: 636, endPoint y: 544, distance: 113.1
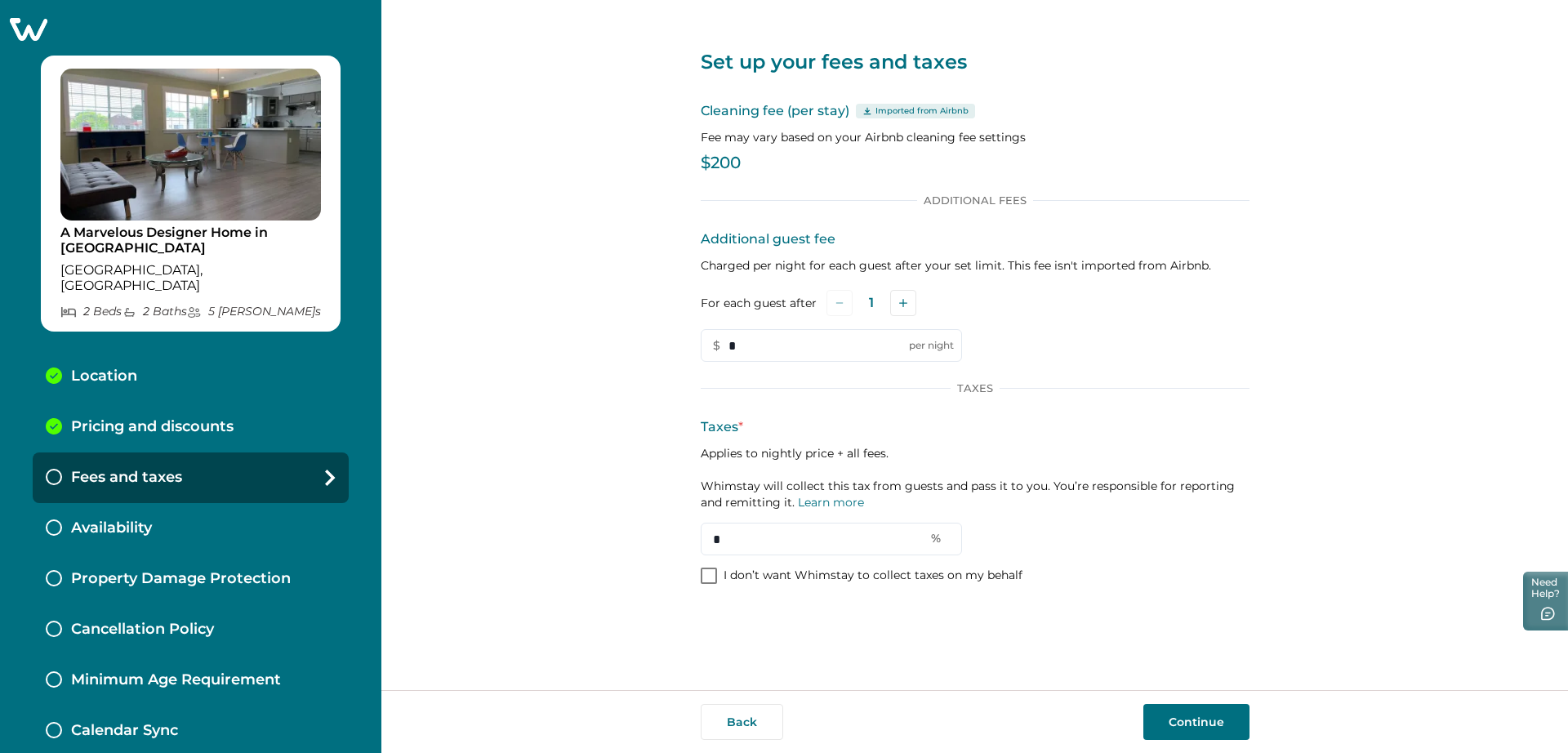
click at [636, 544] on div "Set up your fees and taxes Cleaning fee (per stay) Imported from Airbnb Fee may…" at bounding box center [975, 345] width 1186 height 690
click at [710, 576] on span at bounding box center [709, 576] width 16 height 16
type input "*"
click at [1216, 728] on button "Continue" at bounding box center [1196, 722] width 106 height 36
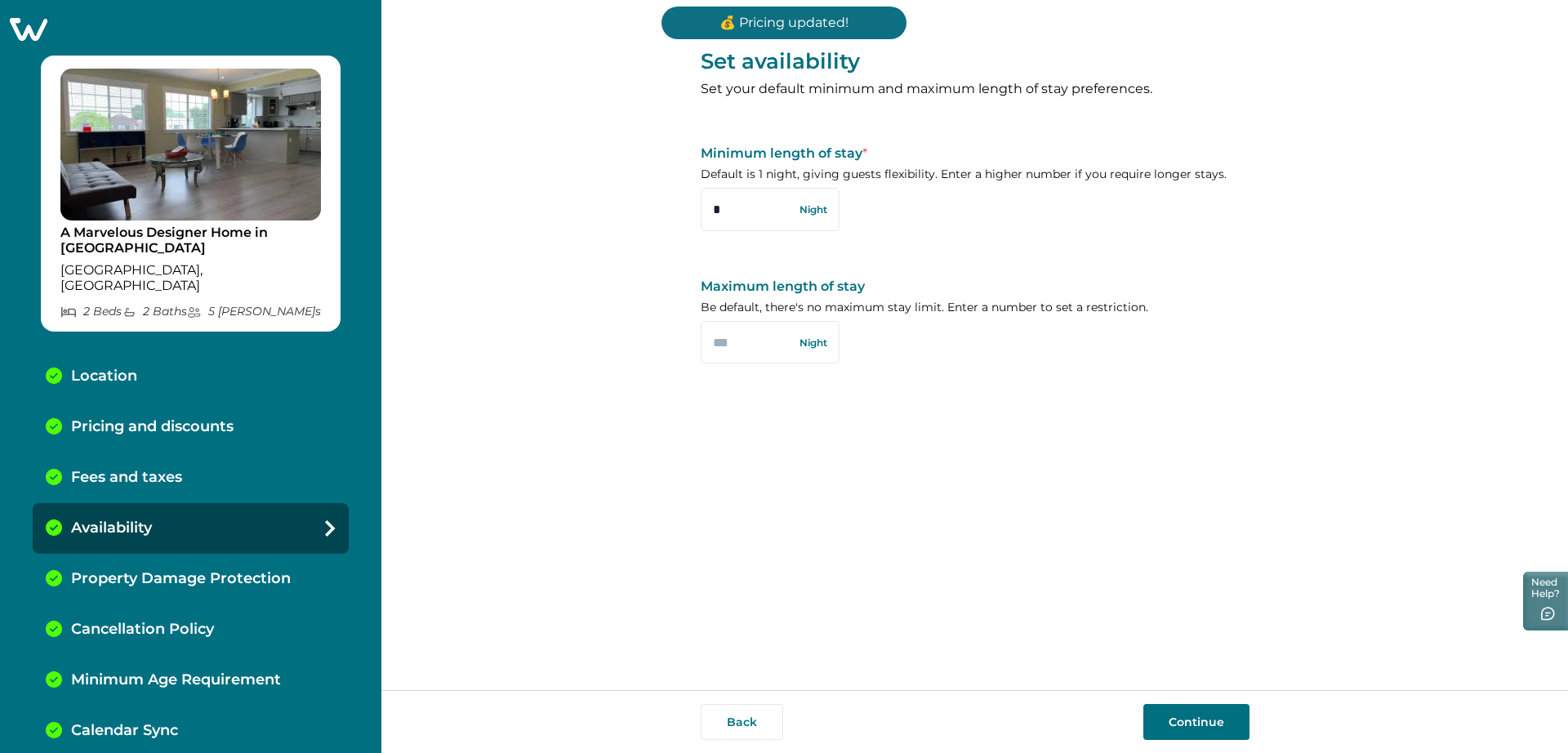
click at [1193, 728] on button "Continue" at bounding box center [1196, 722] width 106 height 36
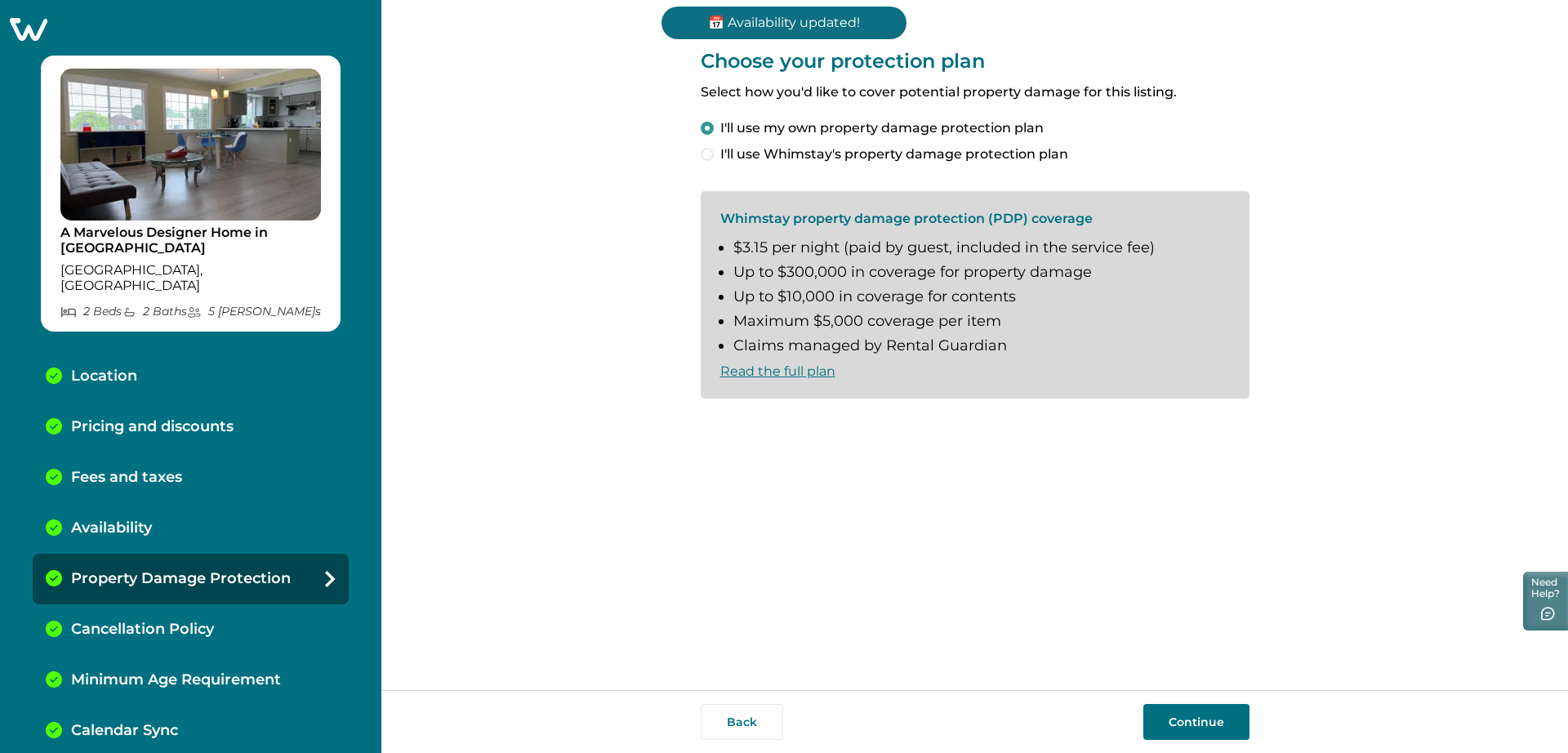
click at [1186, 719] on button "Continue" at bounding box center [1196, 722] width 106 height 36
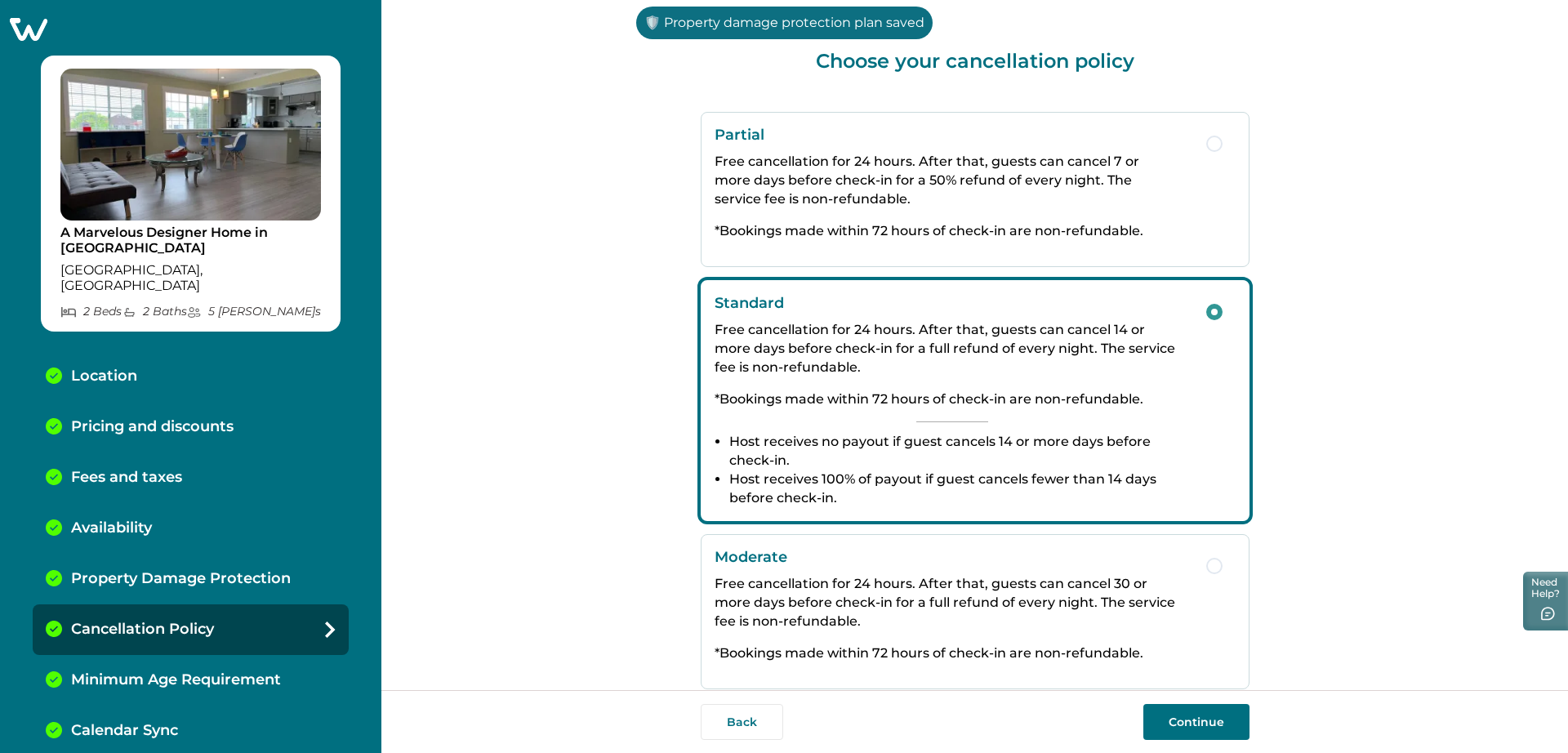
click at [1193, 712] on button "Continue" at bounding box center [1196, 722] width 106 height 36
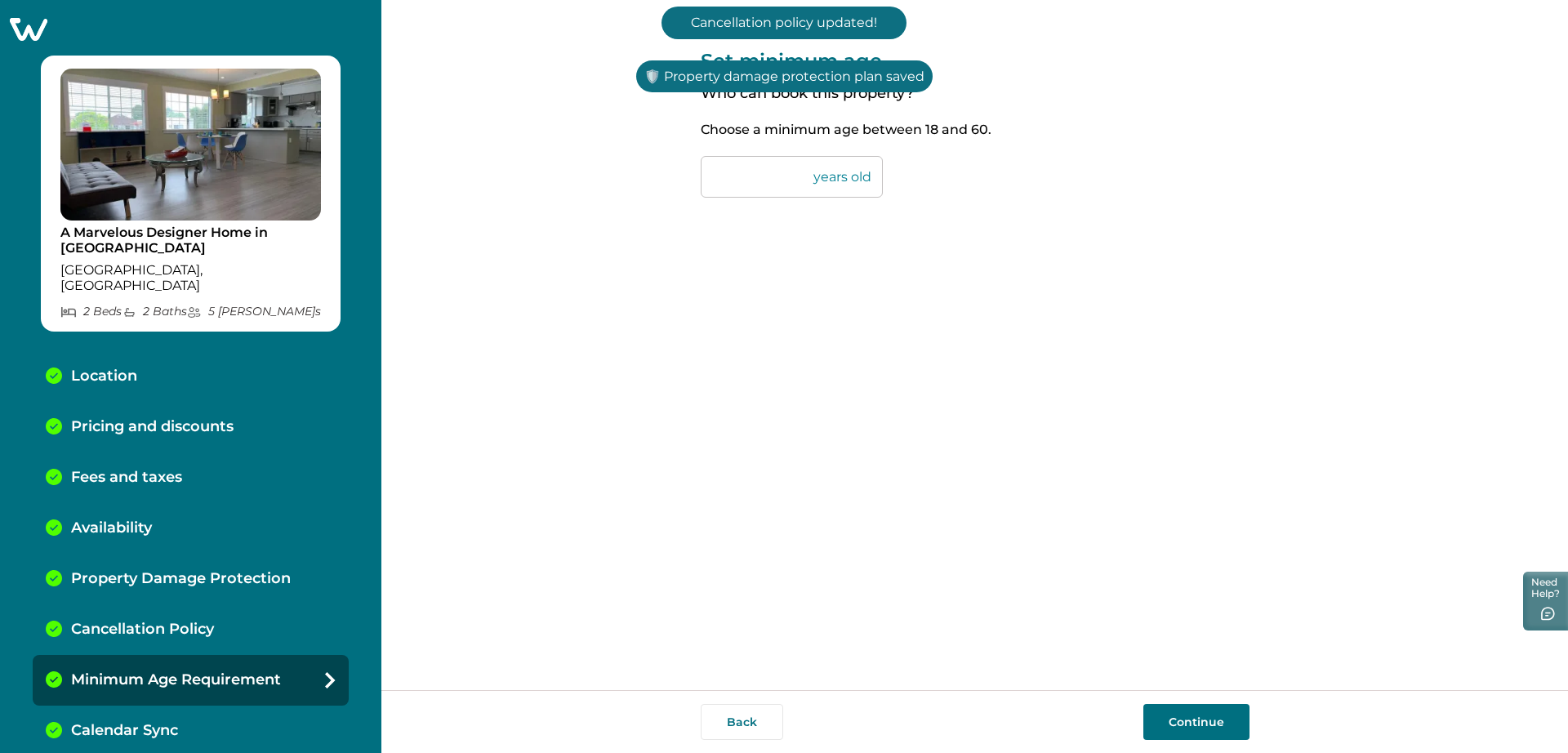
click at [1193, 712] on button "Continue" at bounding box center [1196, 722] width 106 height 36
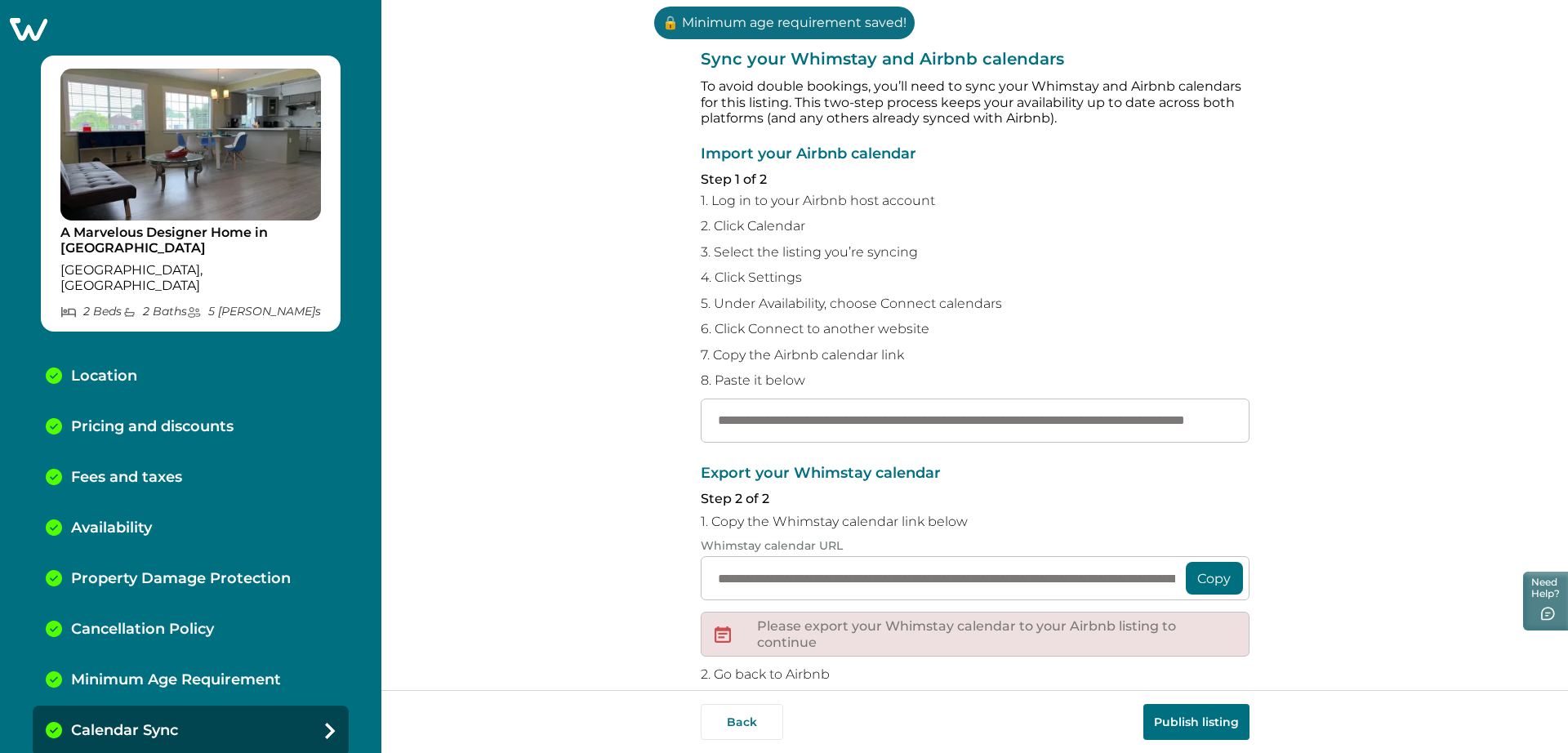
scroll to position [0, 171]
drag, startPoint x: 1093, startPoint y: 418, endPoint x: 1435, endPoint y: 433, distance: 342.3
click at [1435, 433] on div "**********" at bounding box center [975, 345] width 1186 height 690
click at [1192, 414] on input "**********" at bounding box center [975, 421] width 549 height 45
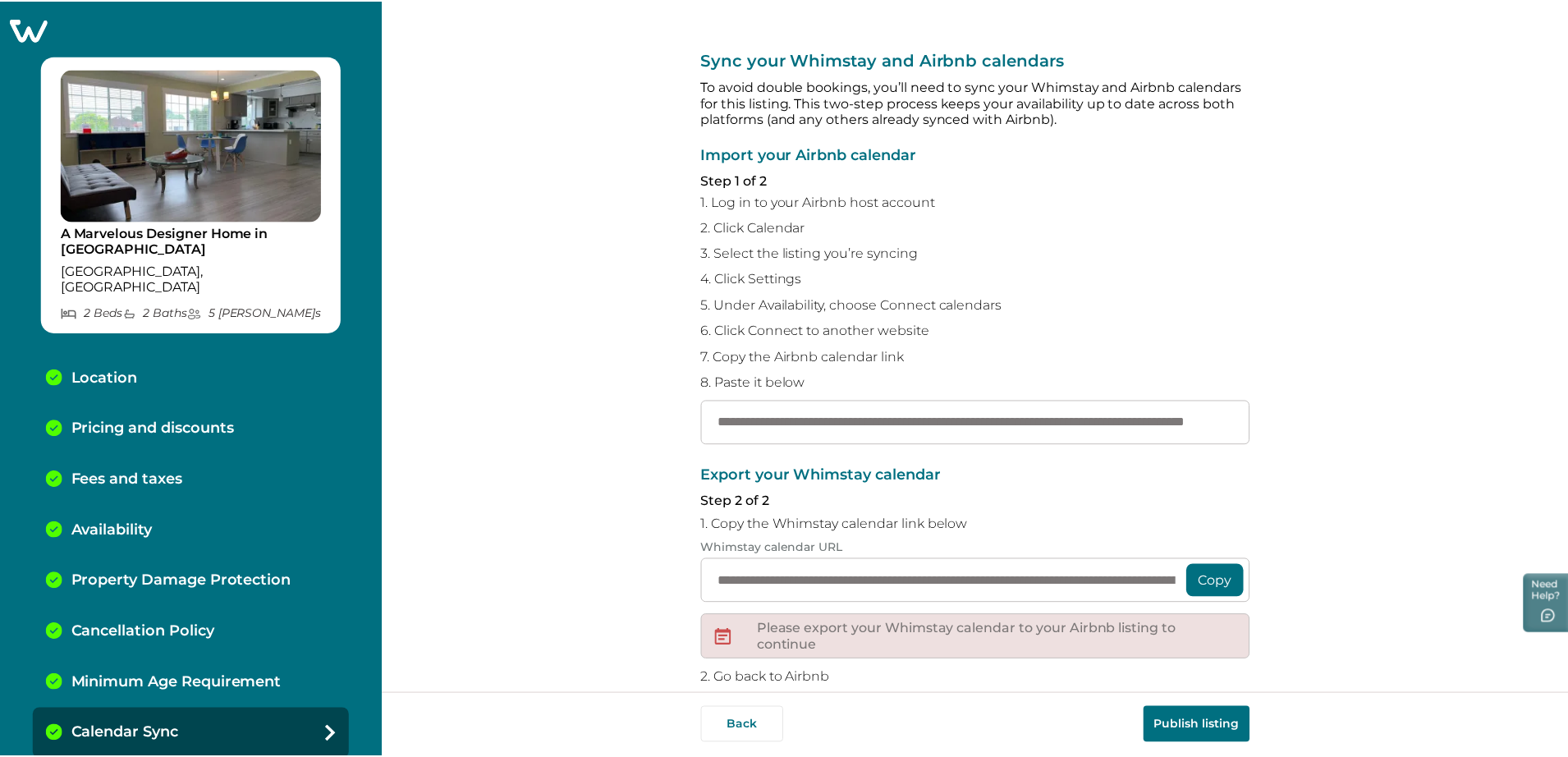
scroll to position [0, 0]
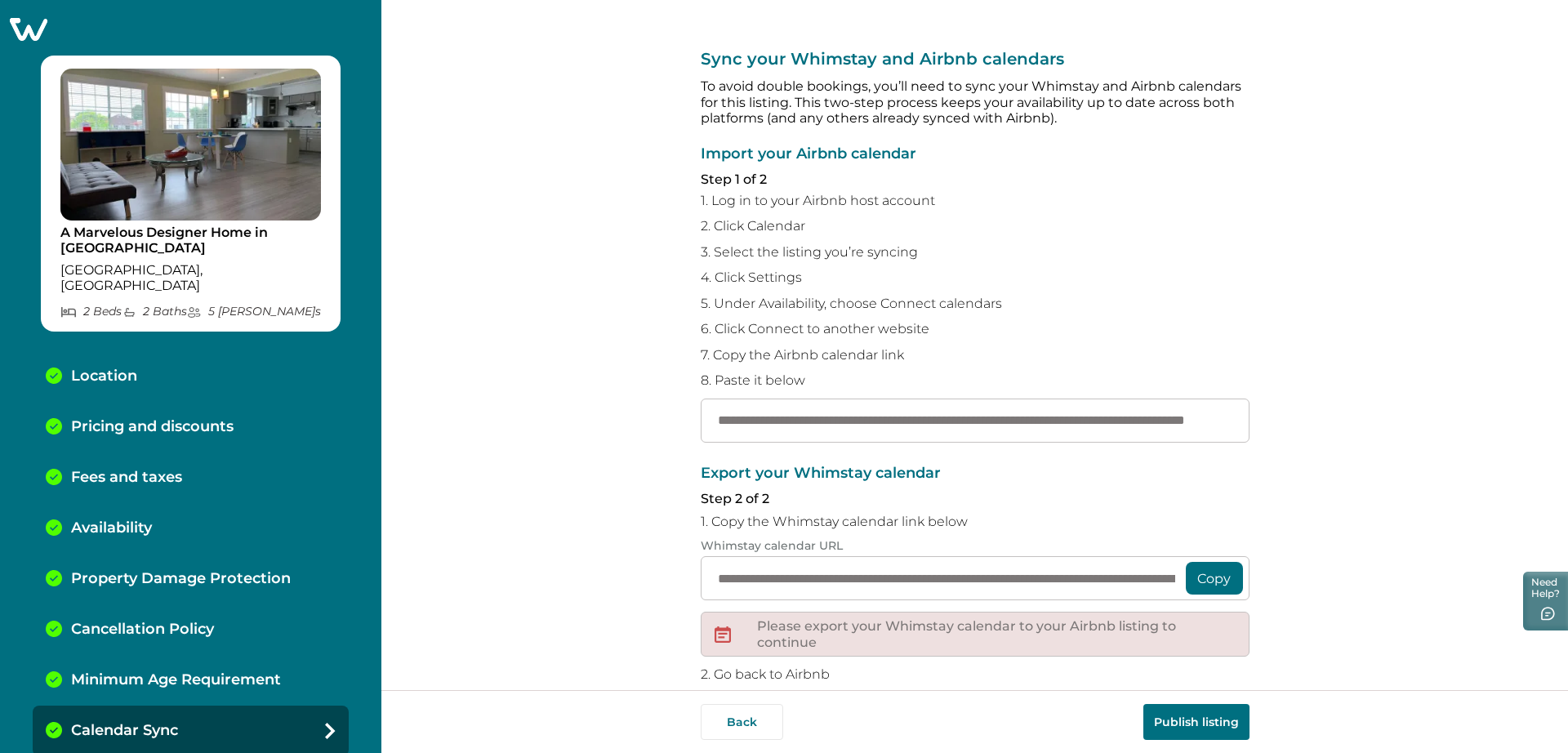
click at [1181, 724] on button "Publish listing" at bounding box center [1196, 722] width 106 height 36
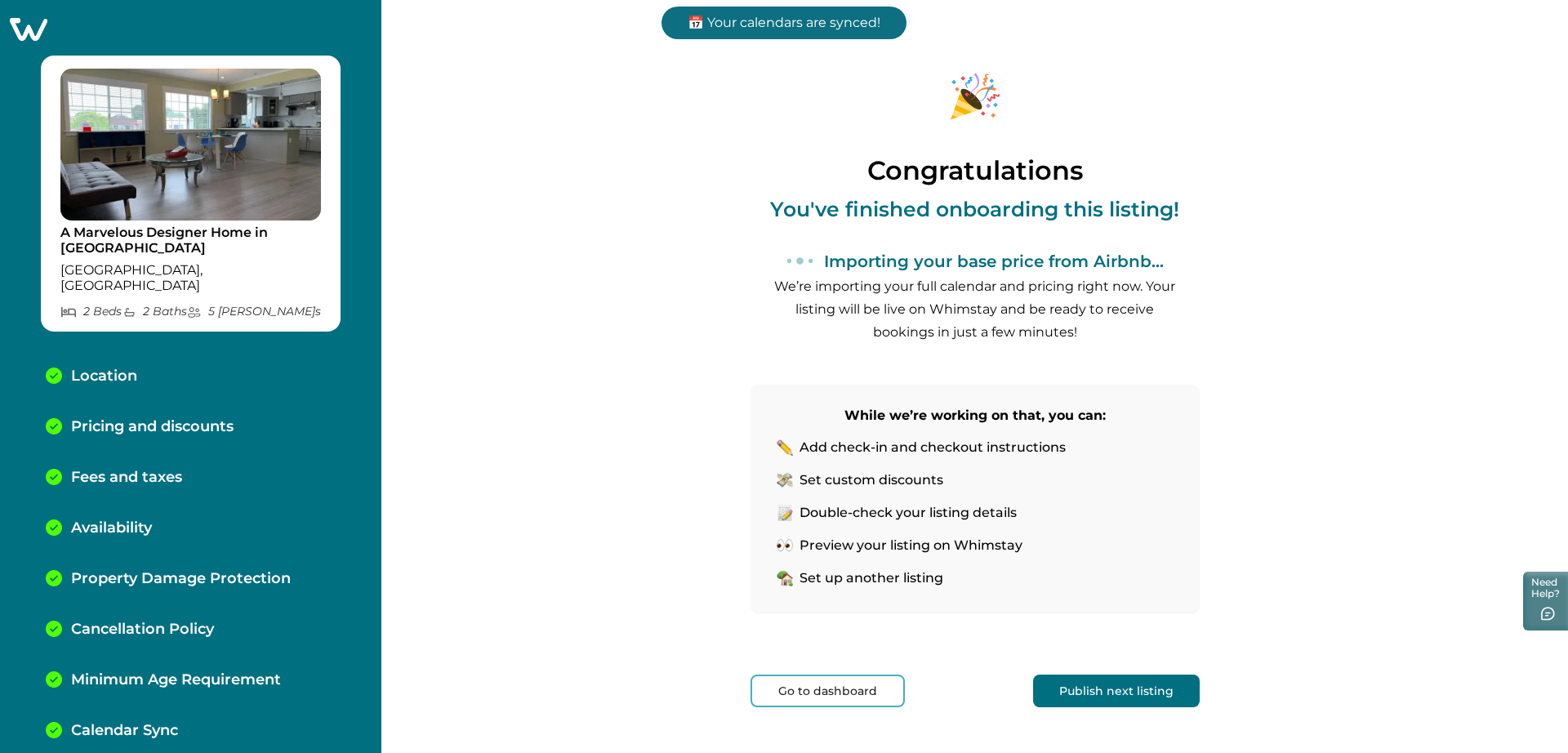
click at [873, 683] on button "Go to dashboard" at bounding box center [828, 691] width 154 height 33
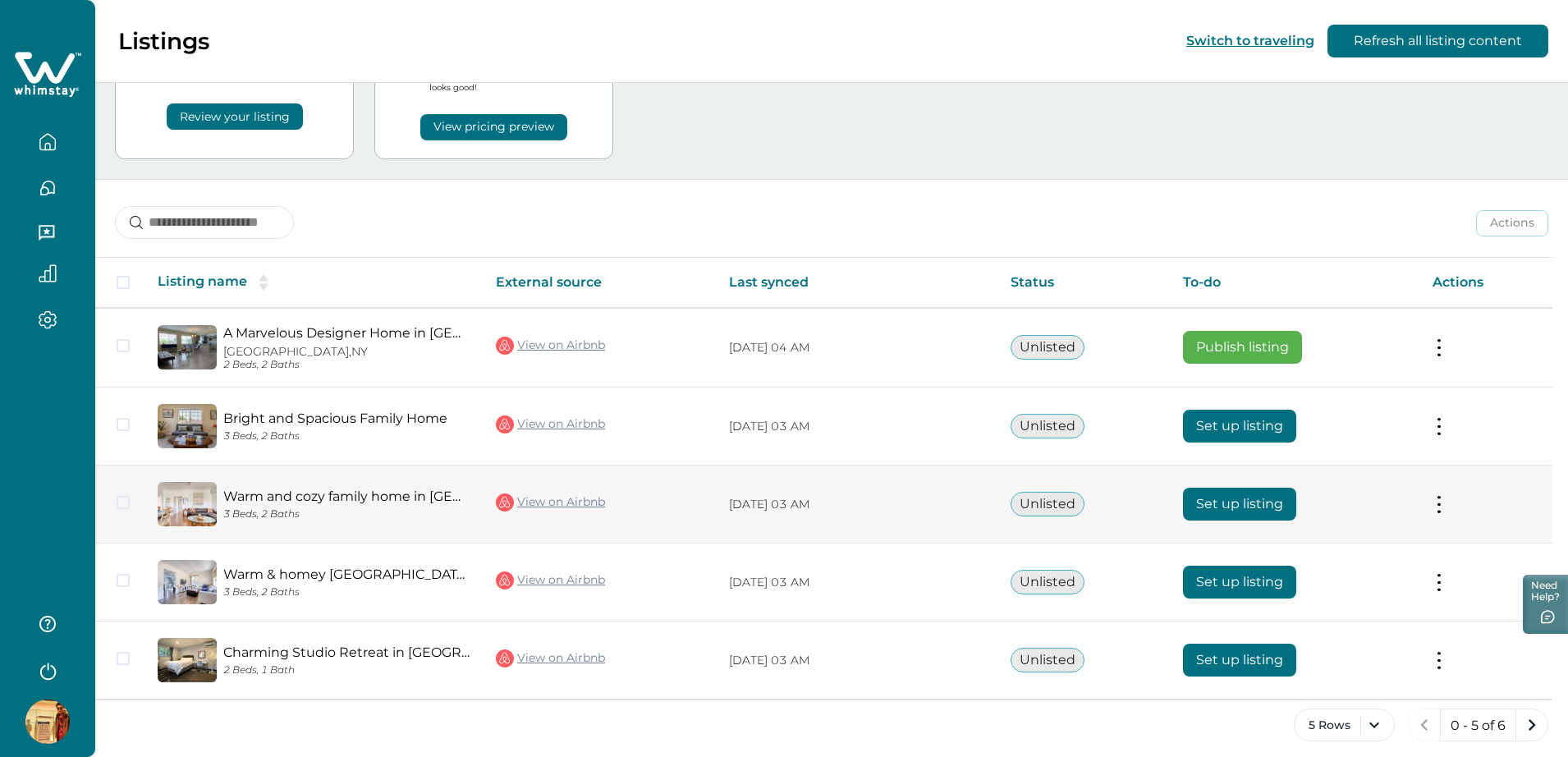
scroll to position [113, 0]
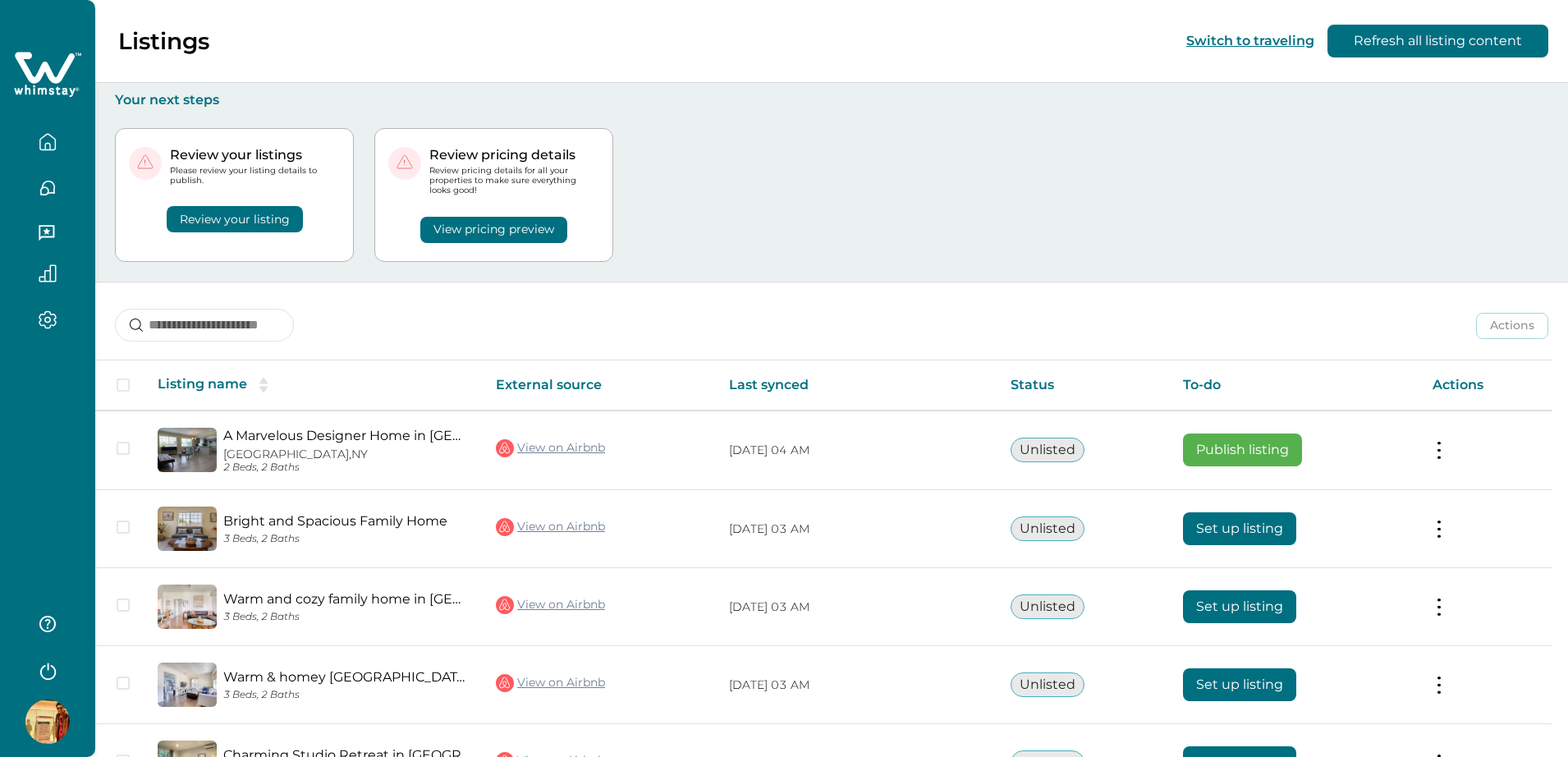
click at [35, 443] on div at bounding box center [47, 378] width 95 height 757
click at [1165, 289] on div "Actions Actions Publish listing Unlist listing" at bounding box center [831, 312] width 1473 height 61
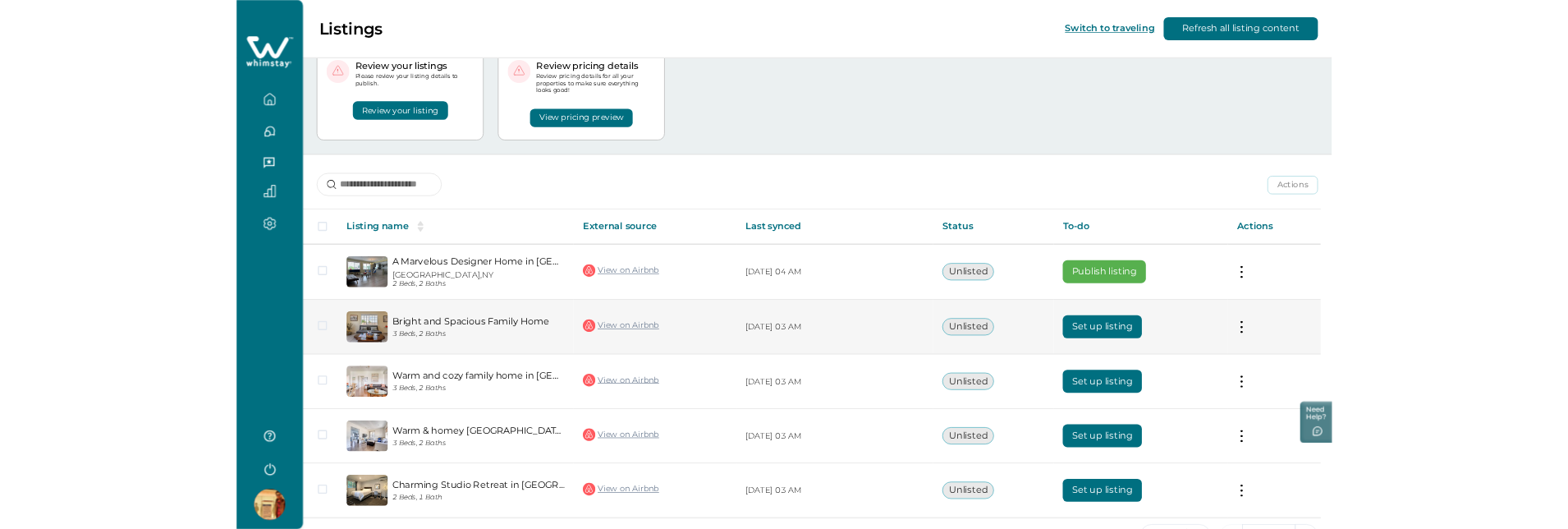
scroll to position [113, 0]
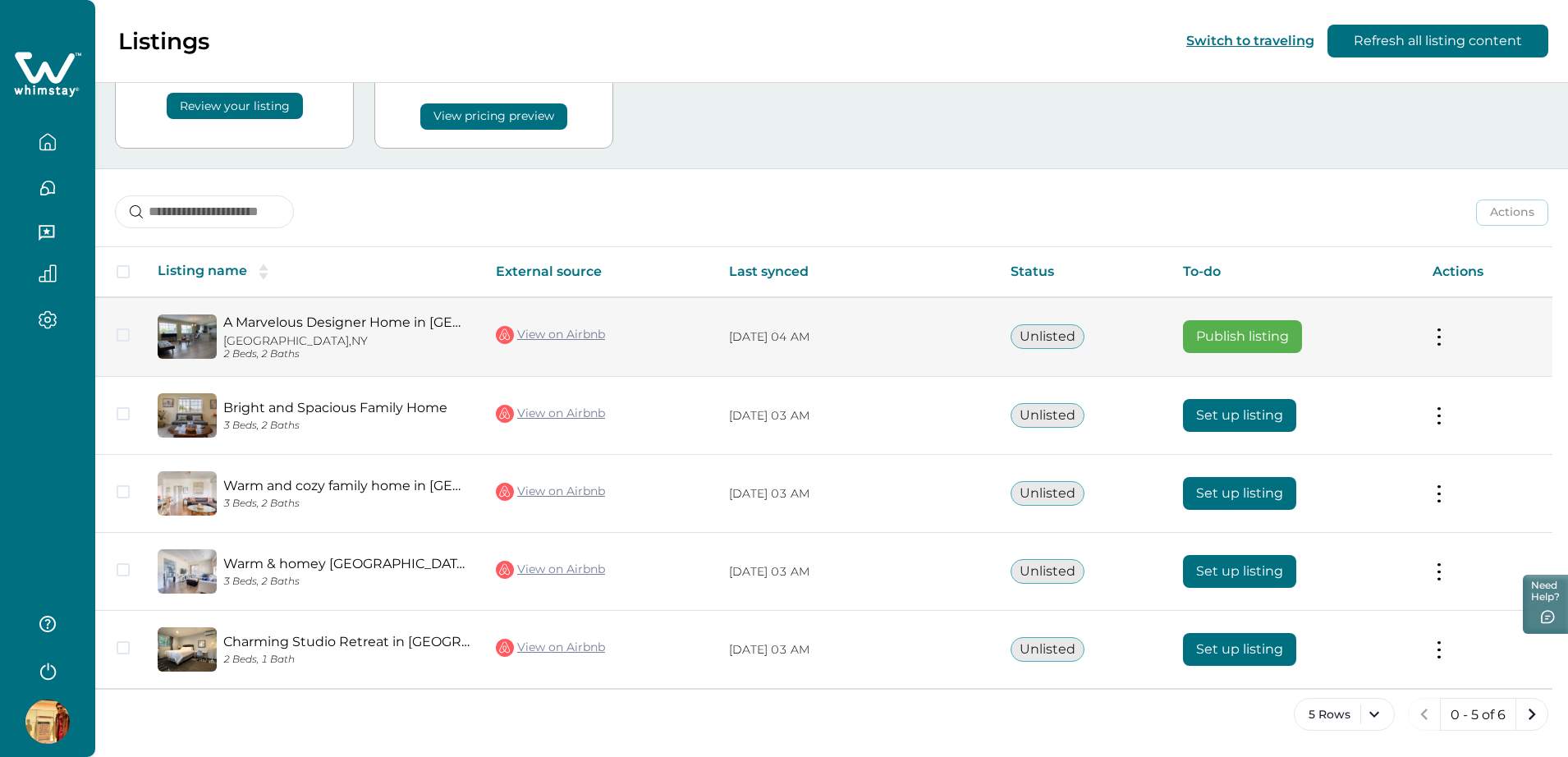
click at [1446, 337] on button at bounding box center [1439, 337] width 13 height 17
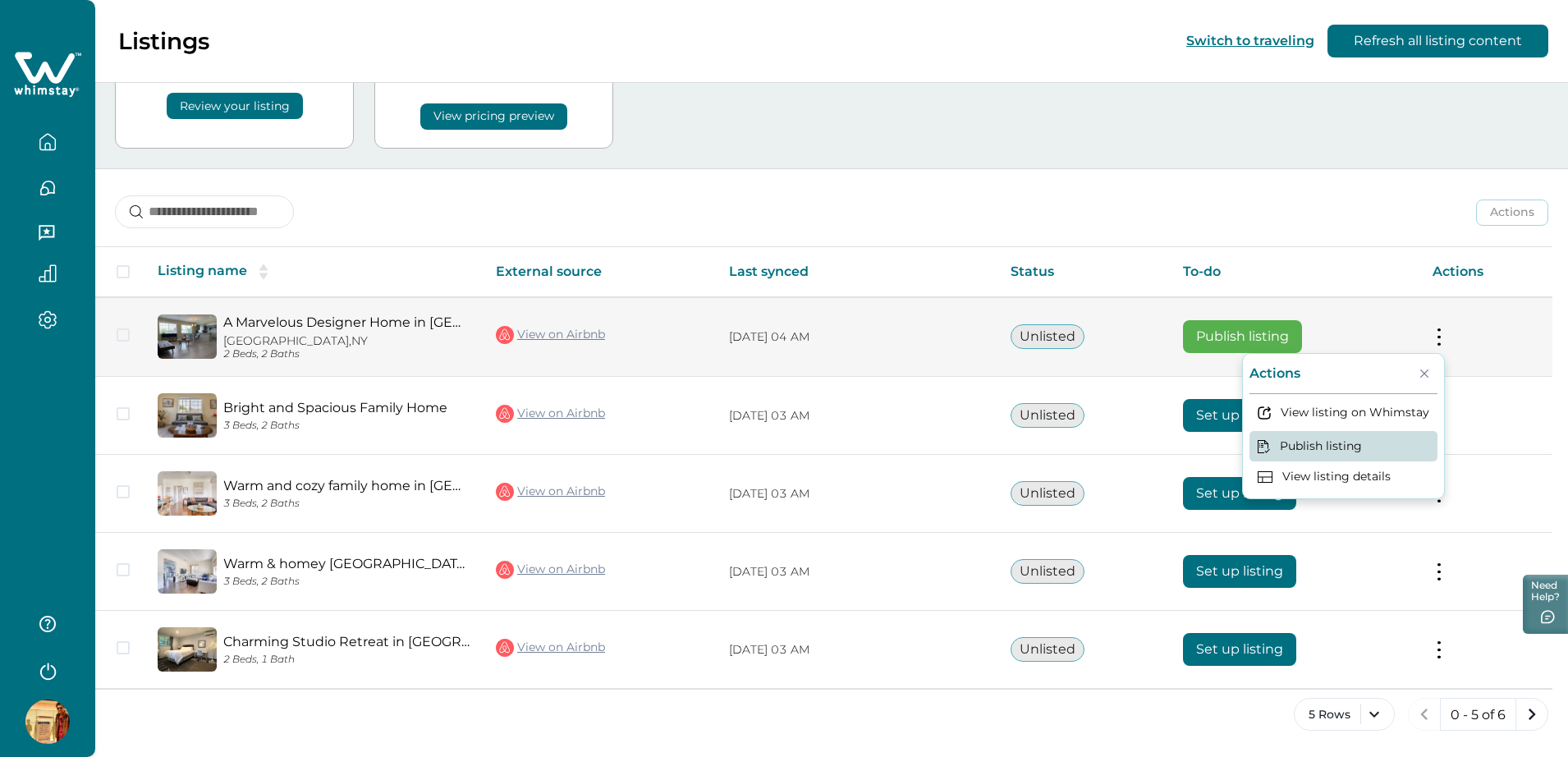
click at [1316, 451] on button "Publish listing" at bounding box center [1343, 446] width 188 height 30
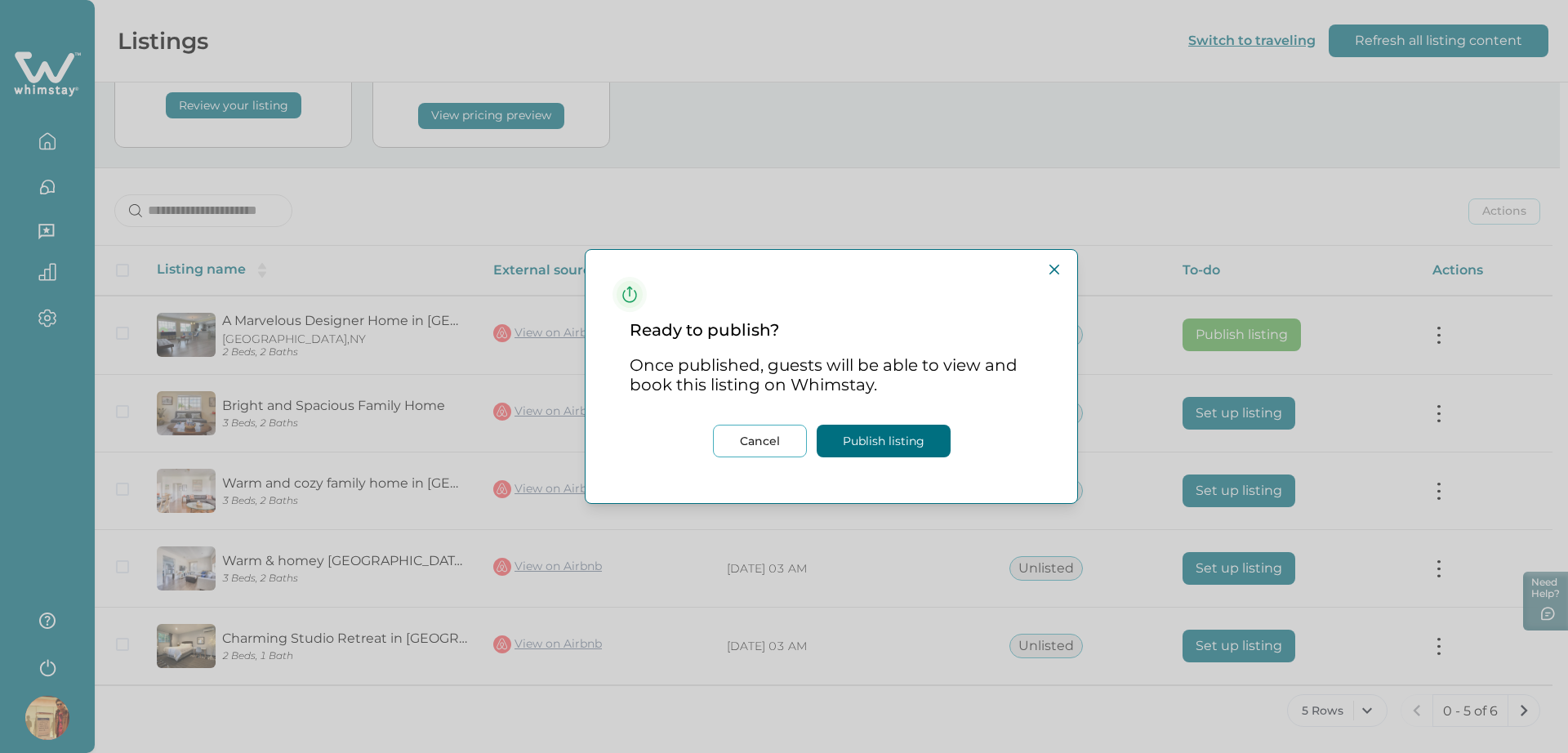
click at [858, 443] on button "Publish listing" at bounding box center [883, 441] width 134 height 33
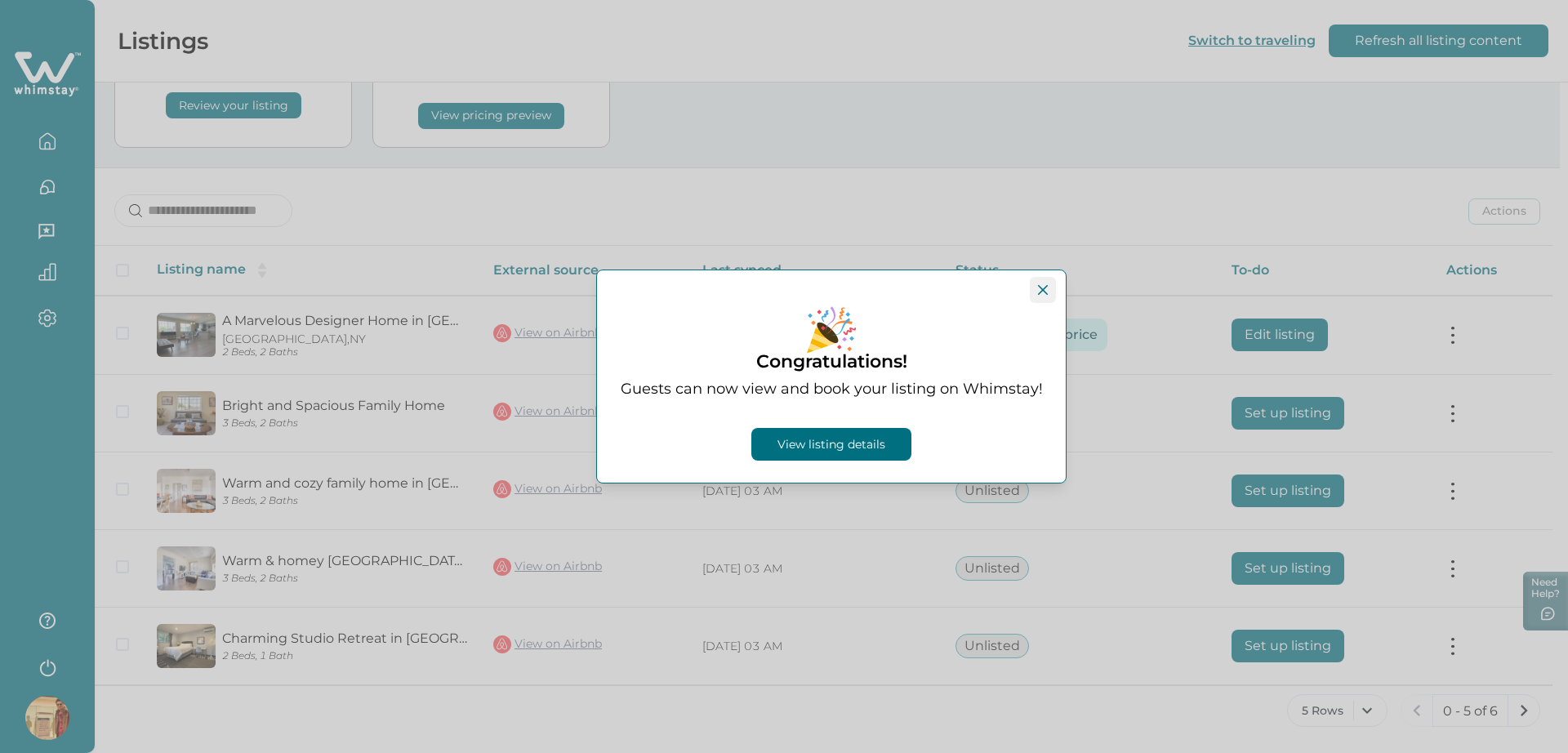
click at [1048, 290] on button "Close" at bounding box center [1043, 290] width 26 height 26
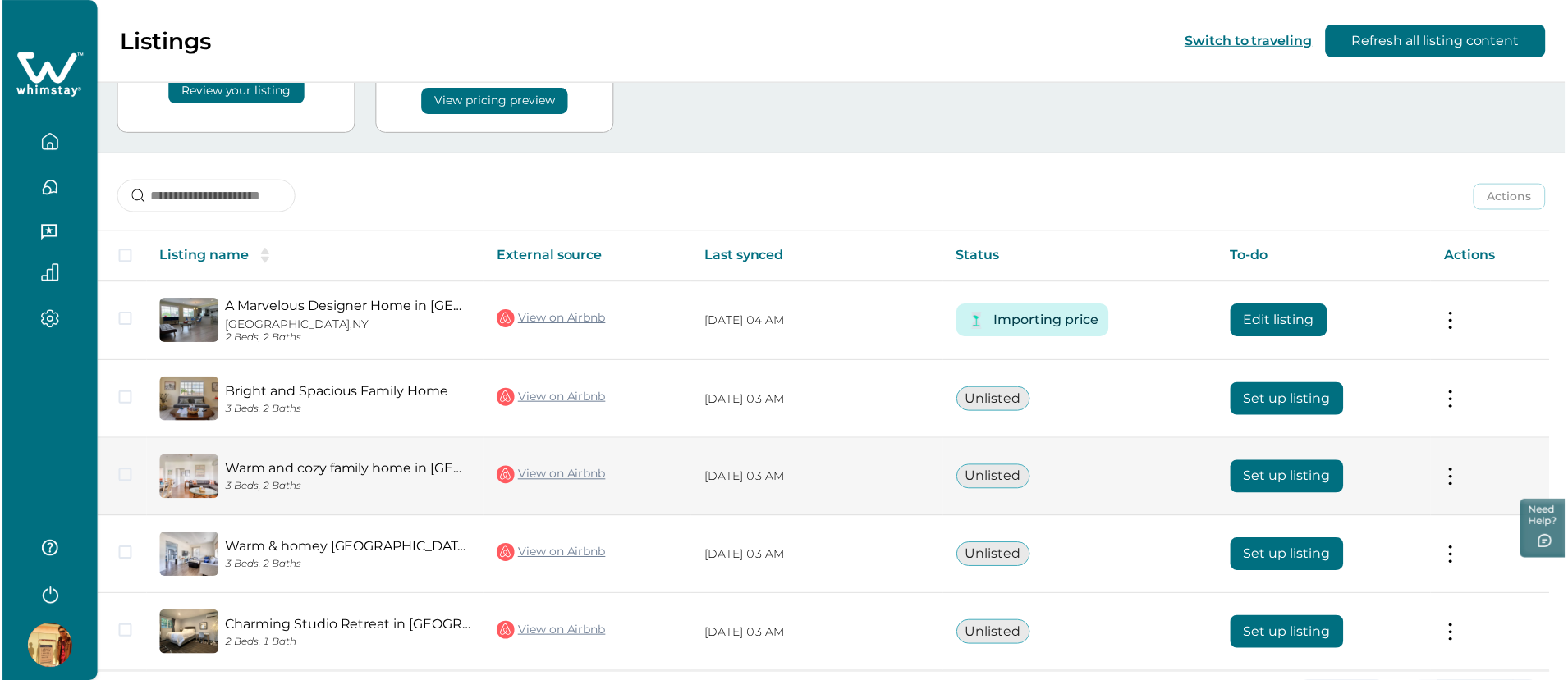
scroll to position [187, 0]
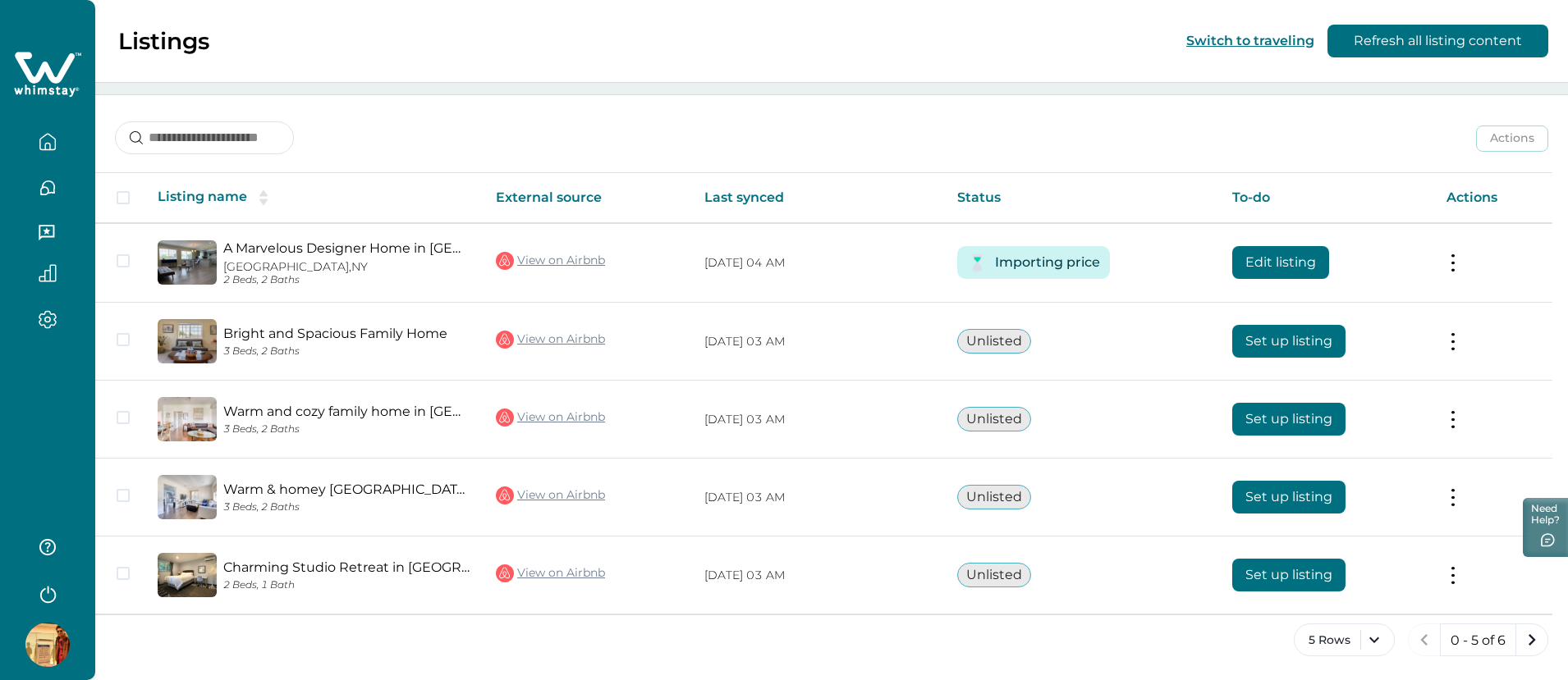
drag, startPoint x: 344, startPoint y: 14, endPoint x: 675, endPoint y: 118, distance: 347.0
click at [675, 118] on div "Actions Actions Publish listing Unlist listing" at bounding box center [831, 125] width 1473 height 61
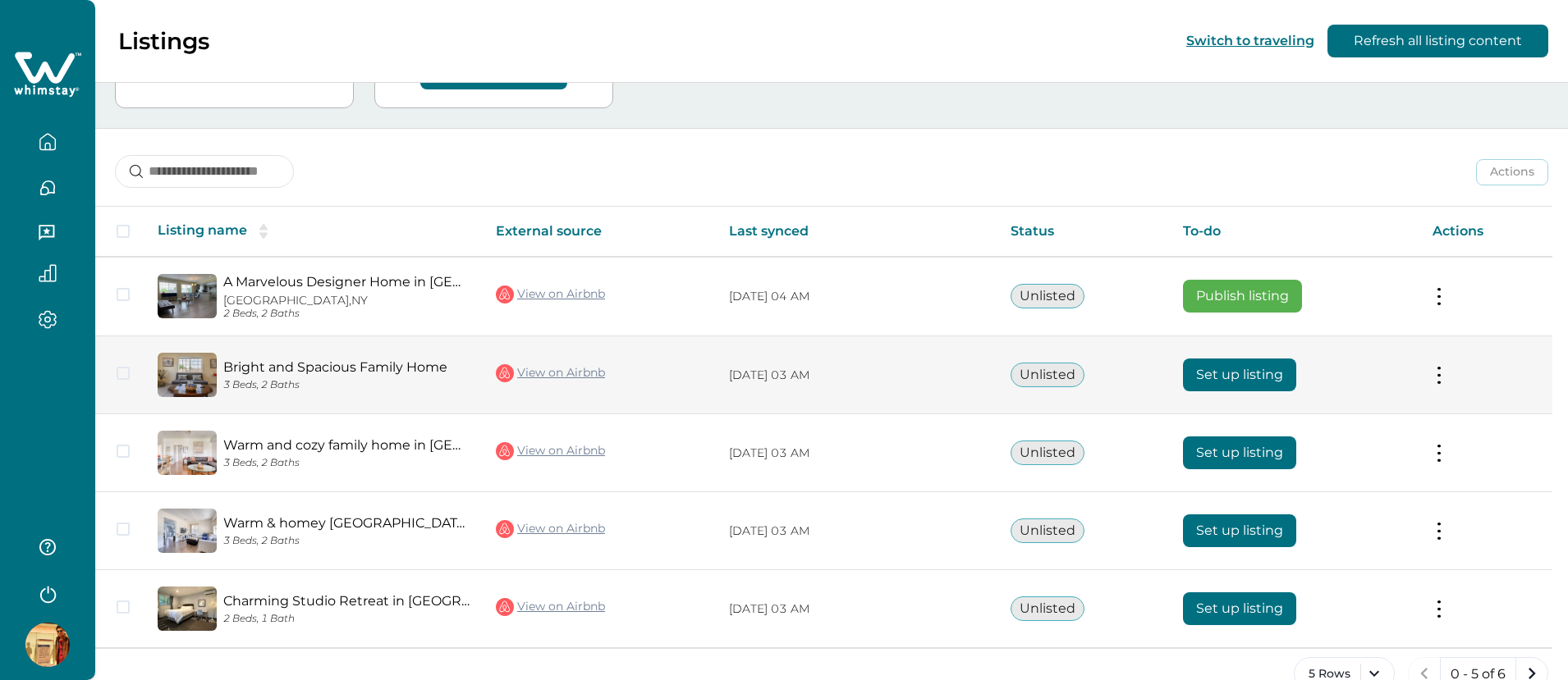
scroll to position [190, 0]
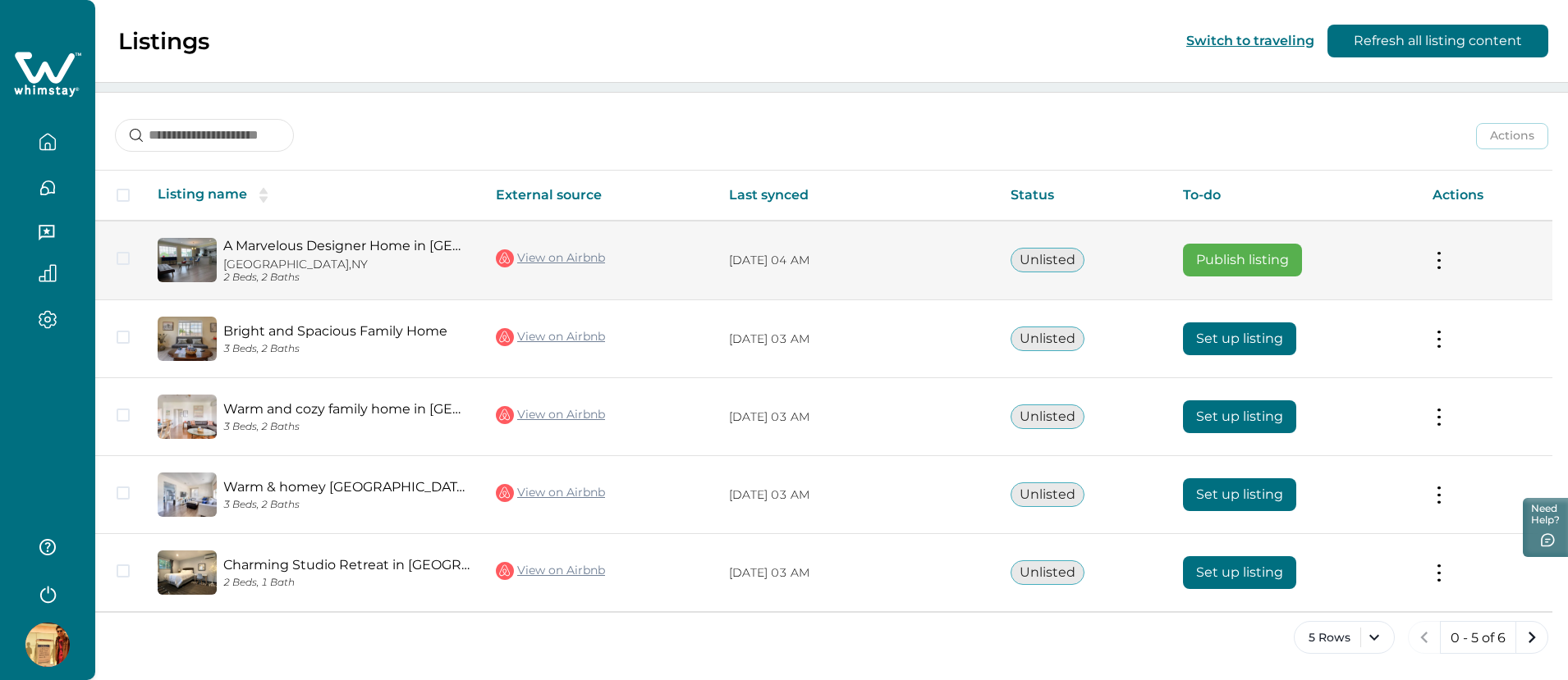
click at [1444, 254] on button at bounding box center [1439, 260] width 13 height 17
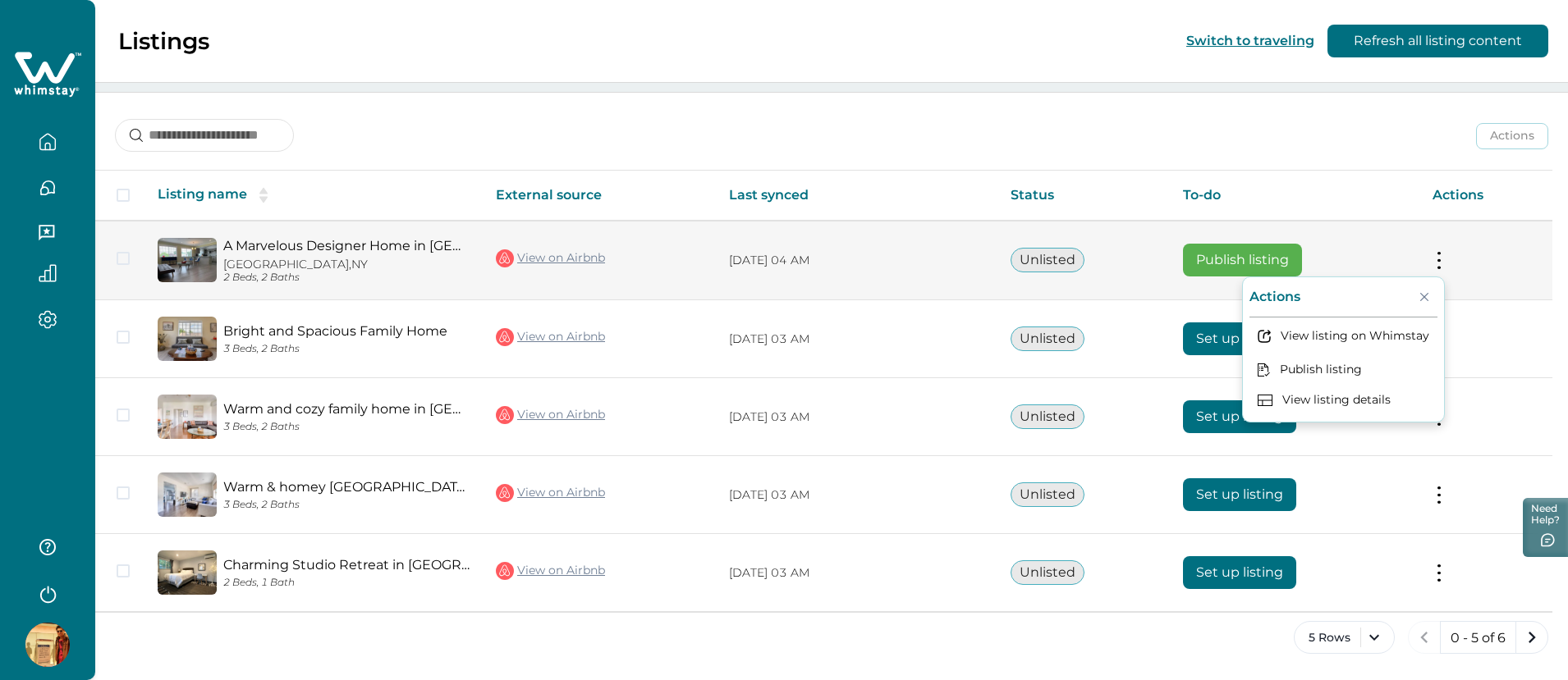
click at [1331, 350] on button "View listing on Whimstay" at bounding box center [1343, 336] width 188 height 30
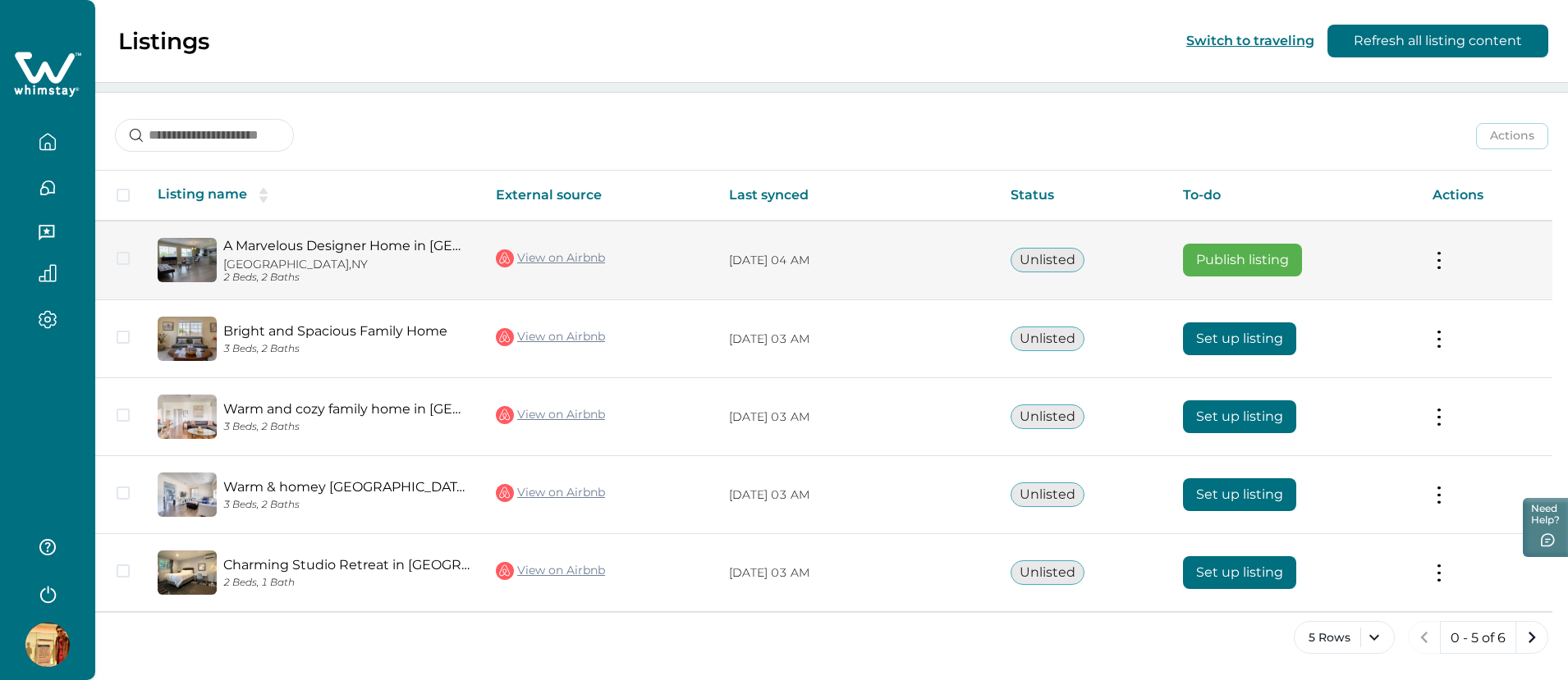
click at [1458, 250] on td "Actions View listing on Whimstay Publish listing View listing details" at bounding box center [1486, 260] width 133 height 79
click at [1451, 250] on td "Actions View listing on Whimstay Publish listing View listing details" at bounding box center [1486, 260] width 133 height 79
click at [1446, 264] on button at bounding box center [1439, 260] width 13 height 17
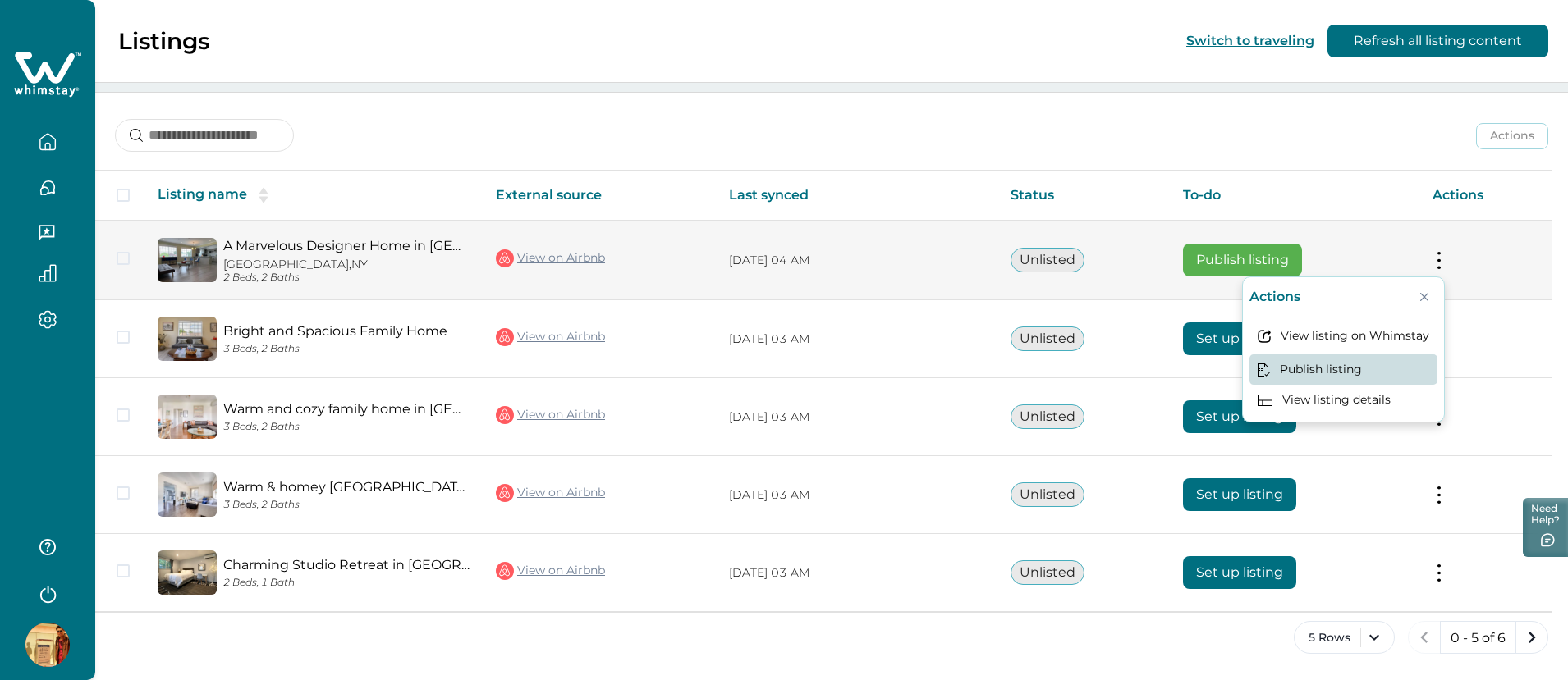
click at [1337, 356] on button "Publish listing" at bounding box center [1343, 369] width 188 height 30
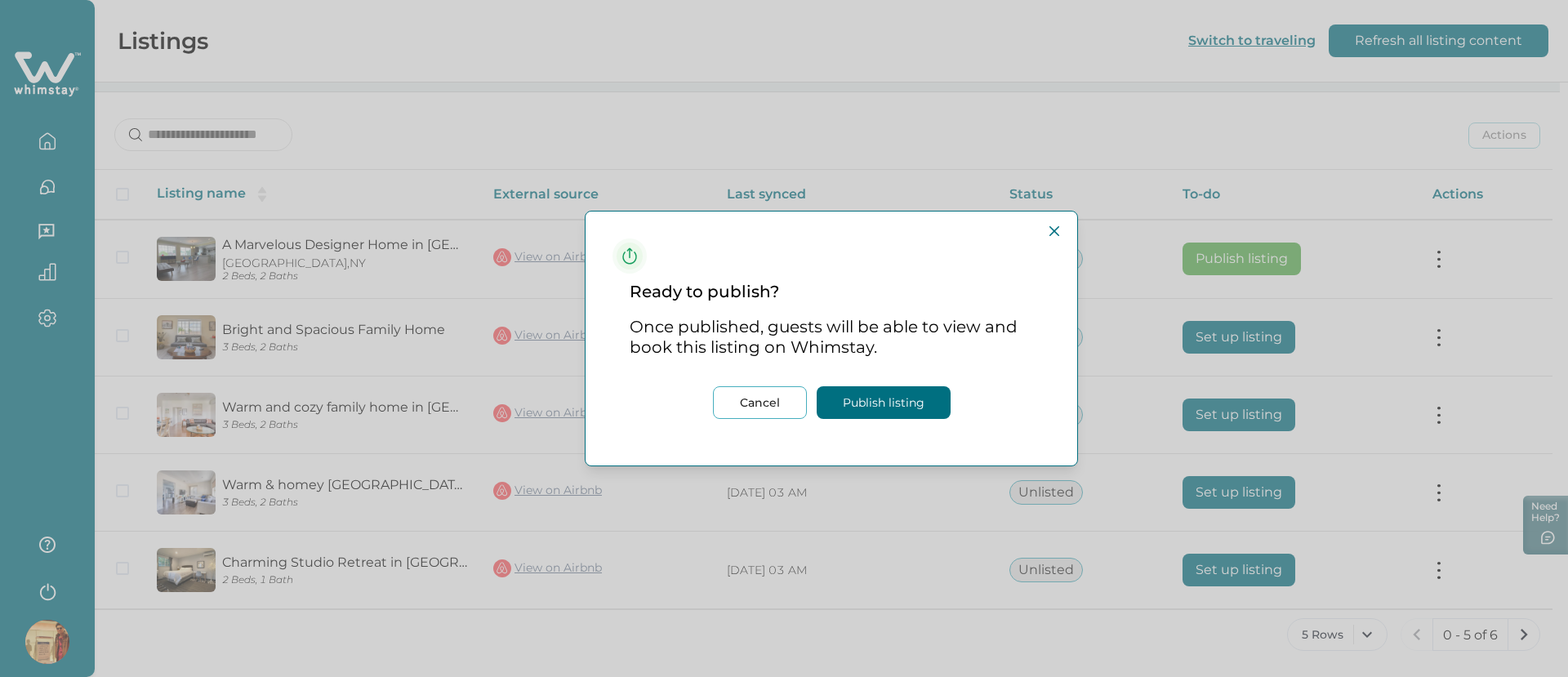
click at [873, 397] on button "Publish listing" at bounding box center [883, 403] width 134 height 33
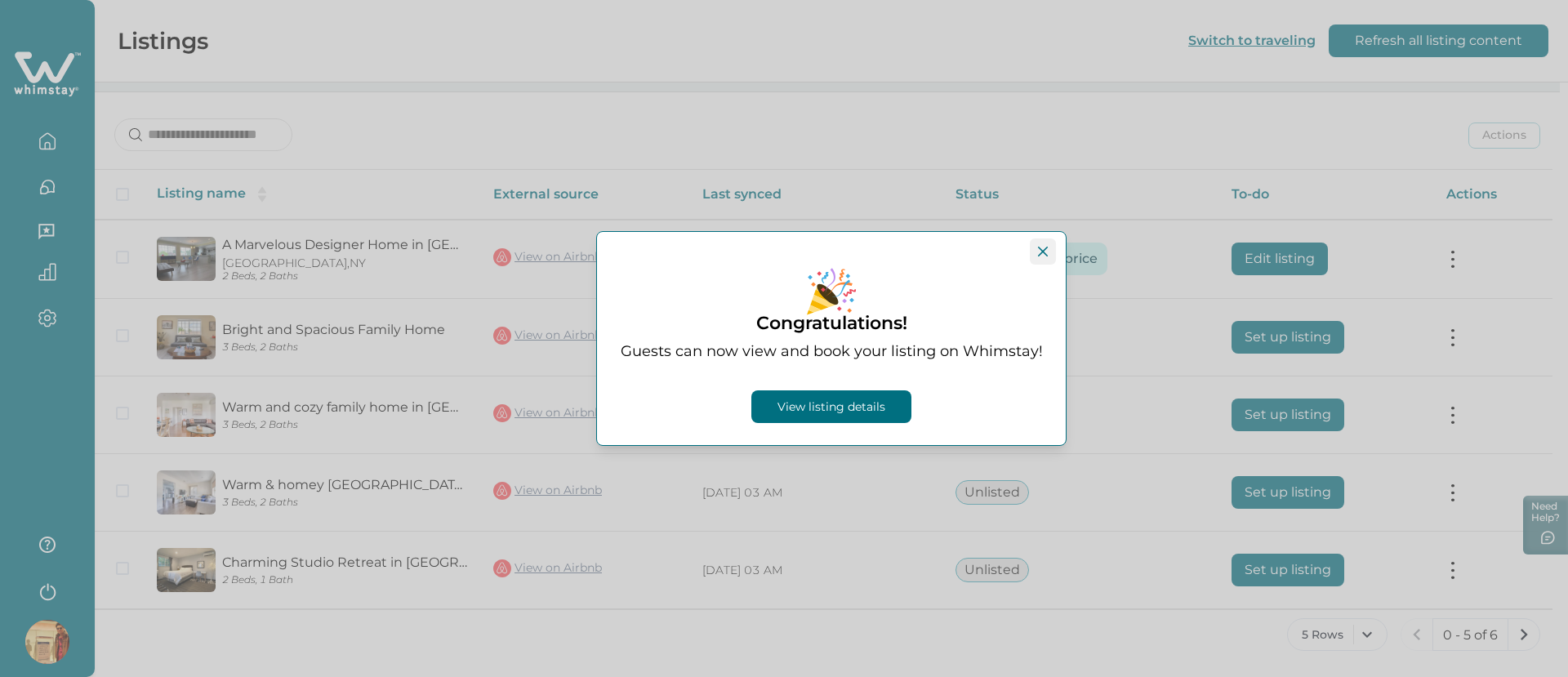
click at [1045, 248] on icon "Close" at bounding box center [1043, 252] width 10 height 10
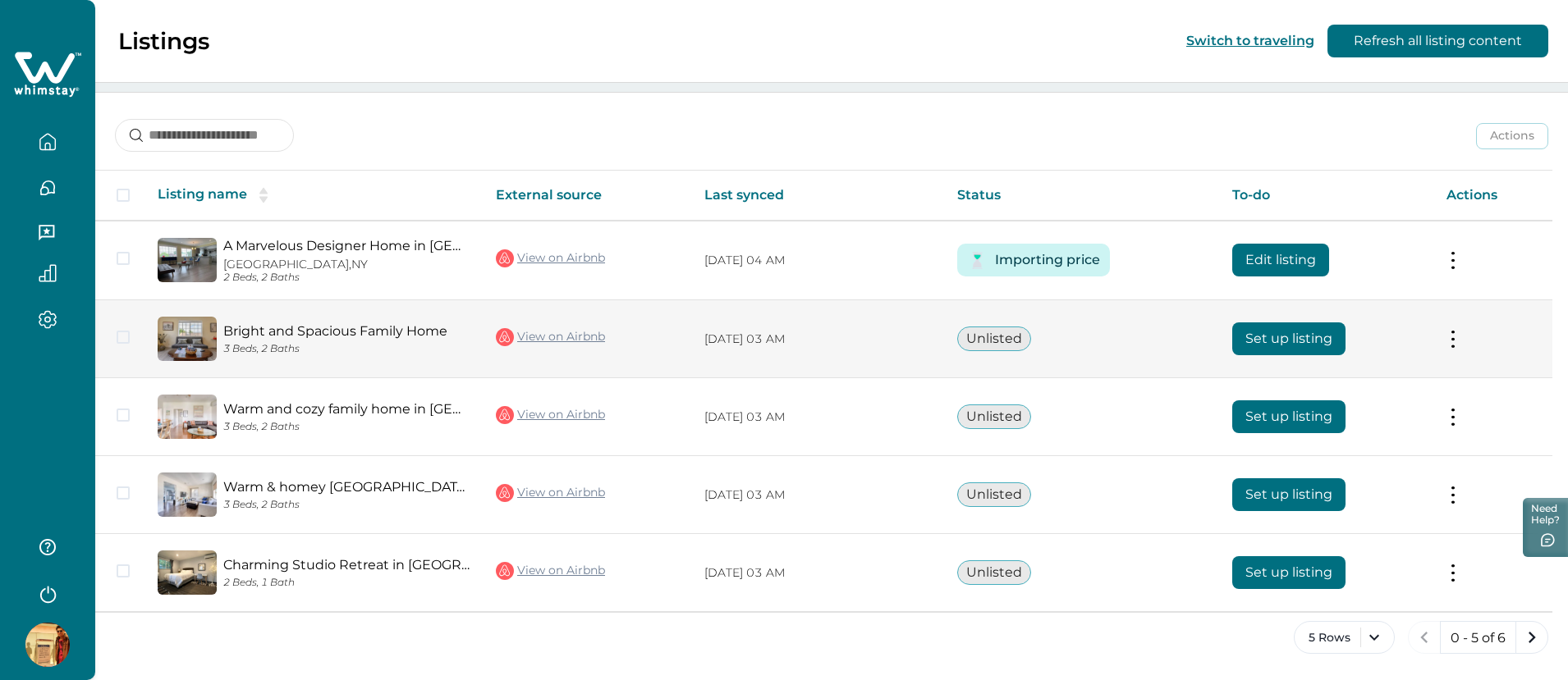
click at [1247, 341] on button "Set up listing" at bounding box center [1289, 339] width 113 height 33
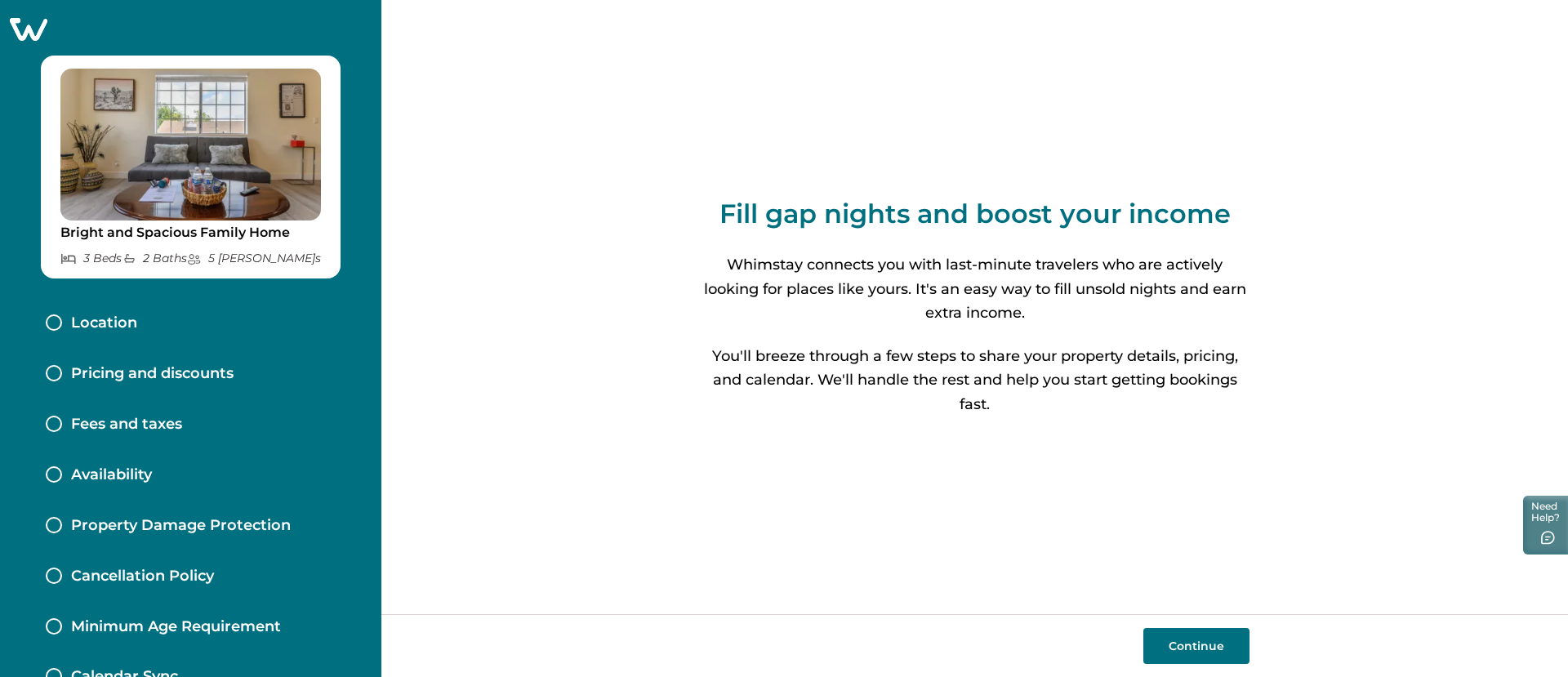
click at [33, 36] on icon at bounding box center [28, 29] width 37 height 23
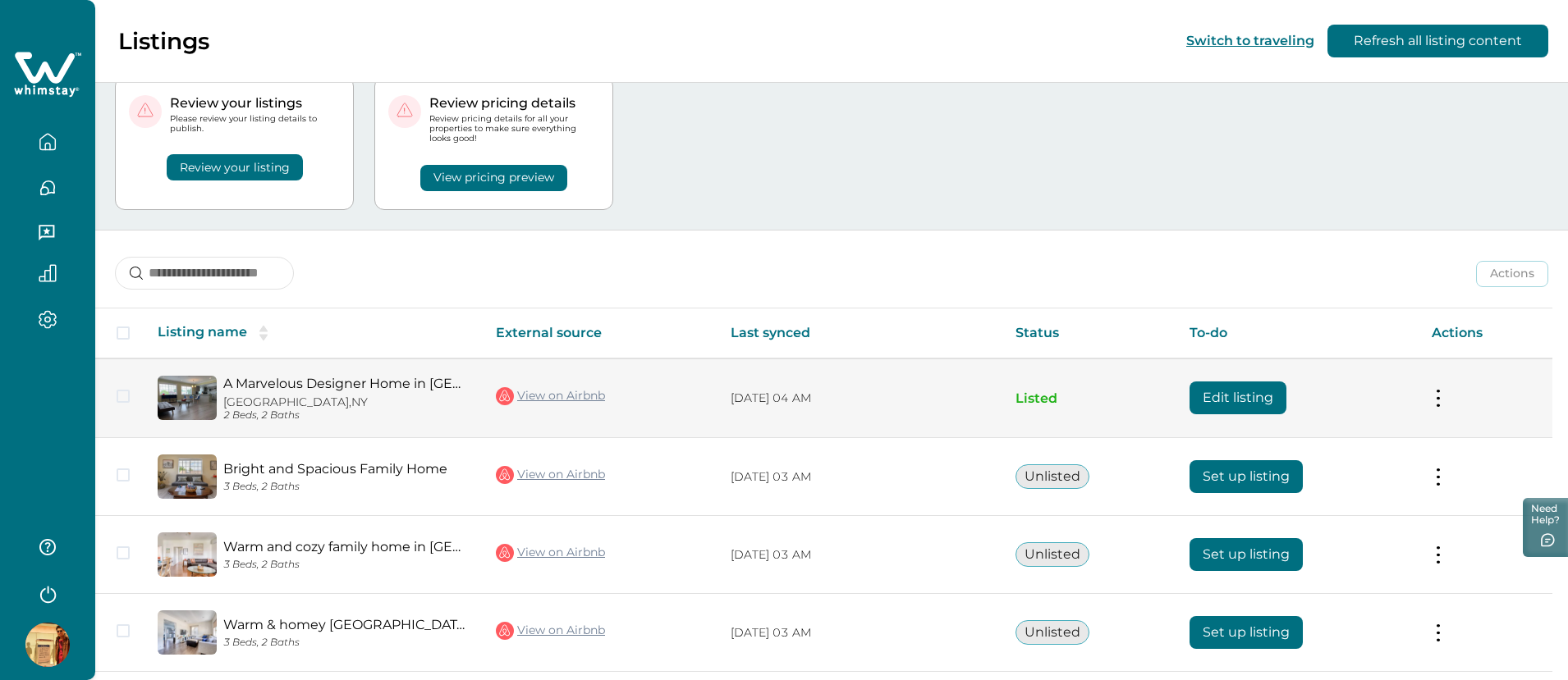
scroll to position [190, 0]
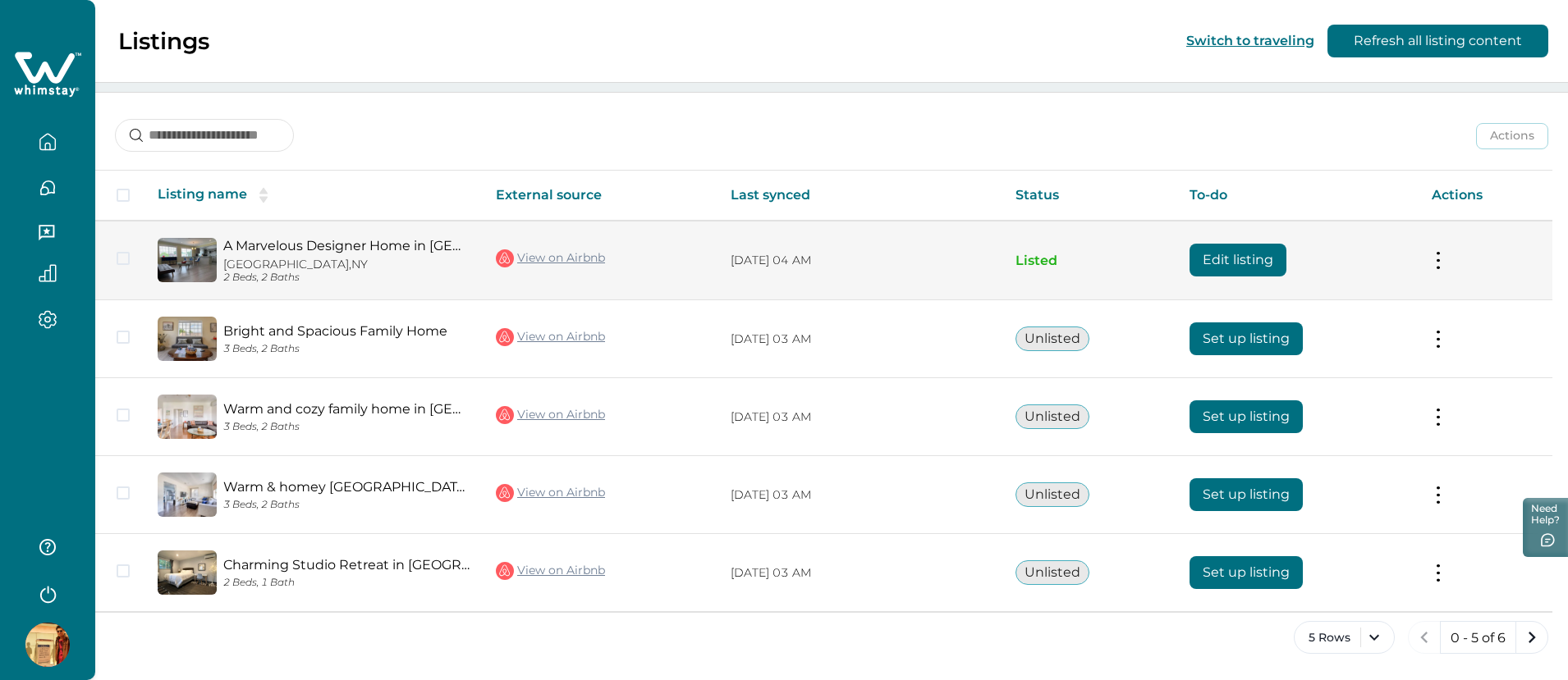
click at [1210, 260] on button "Edit listing" at bounding box center [1238, 260] width 97 height 33
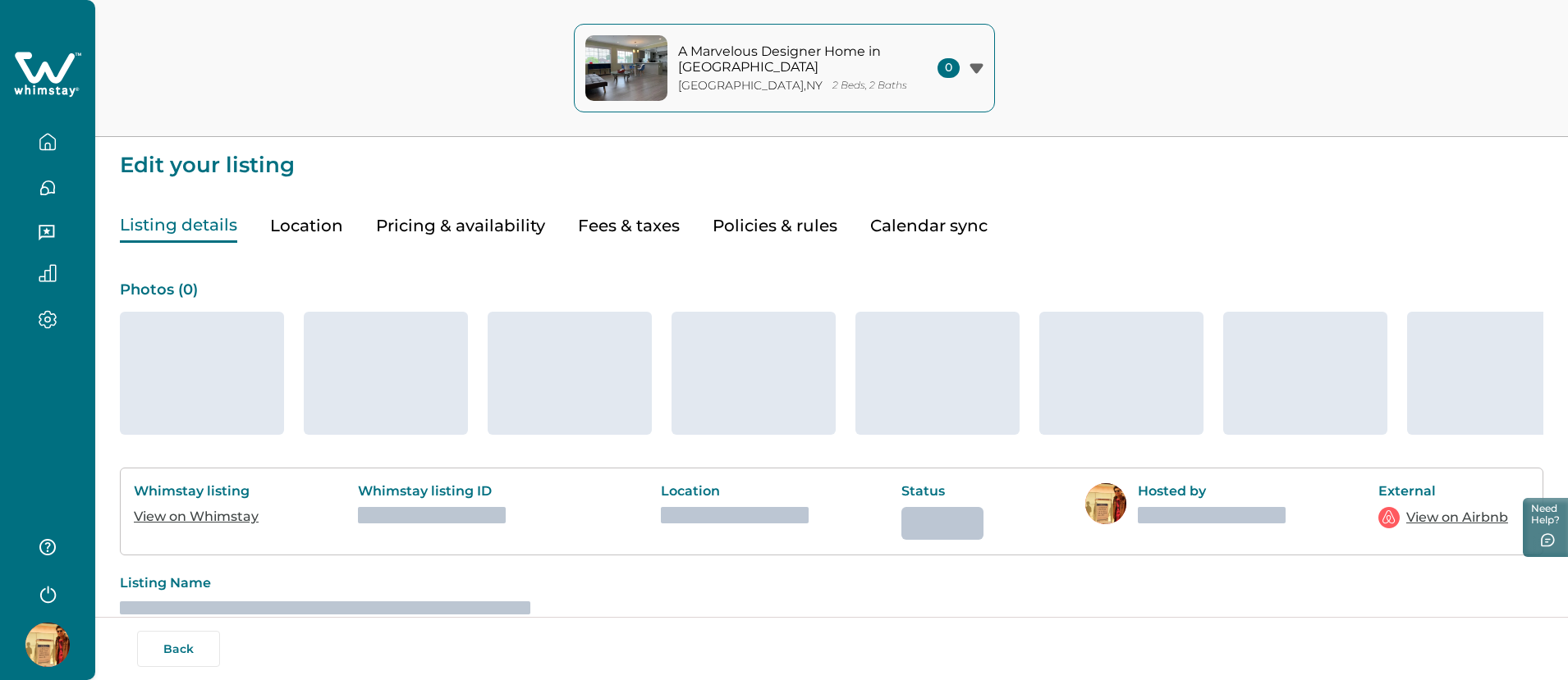
click at [473, 227] on button "Pricing & availability" at bounding box center [460, 225] width 169 height 34
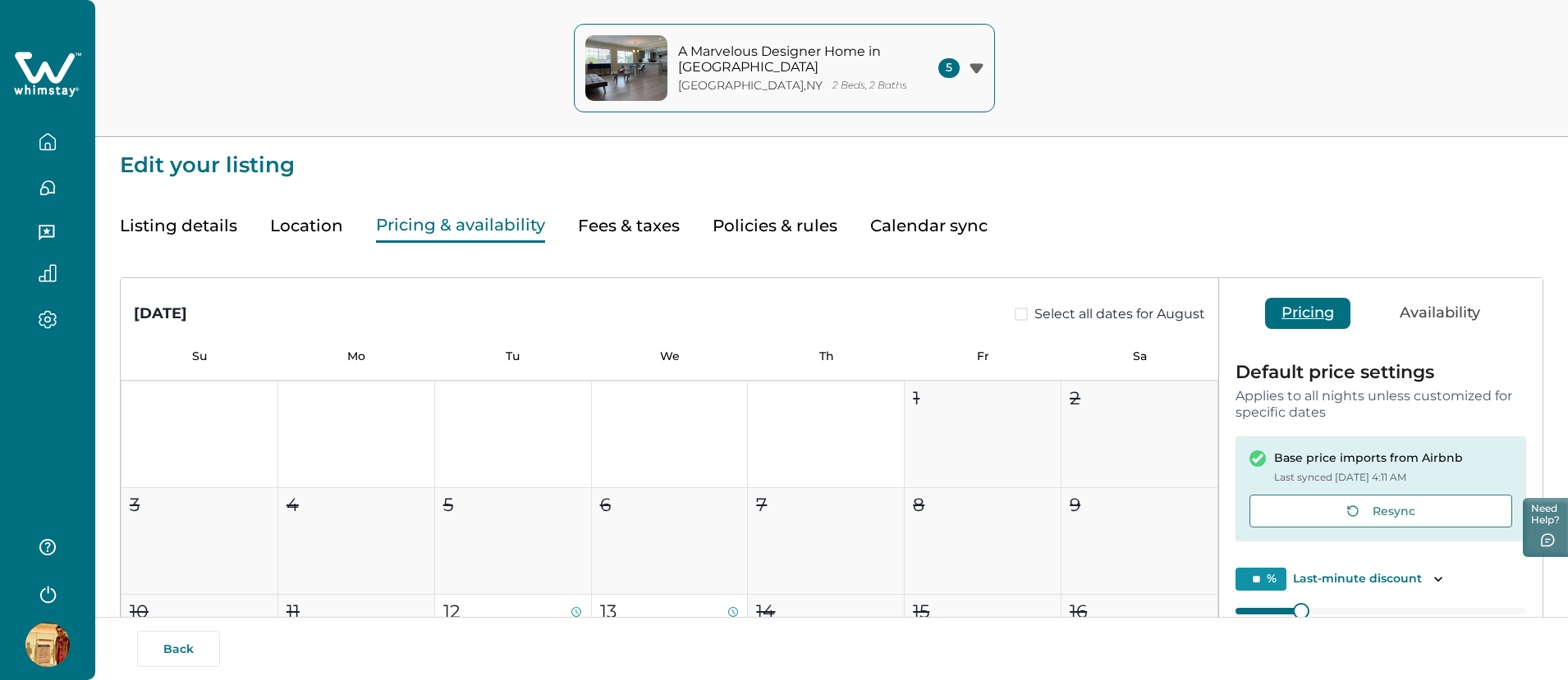
type input "**"
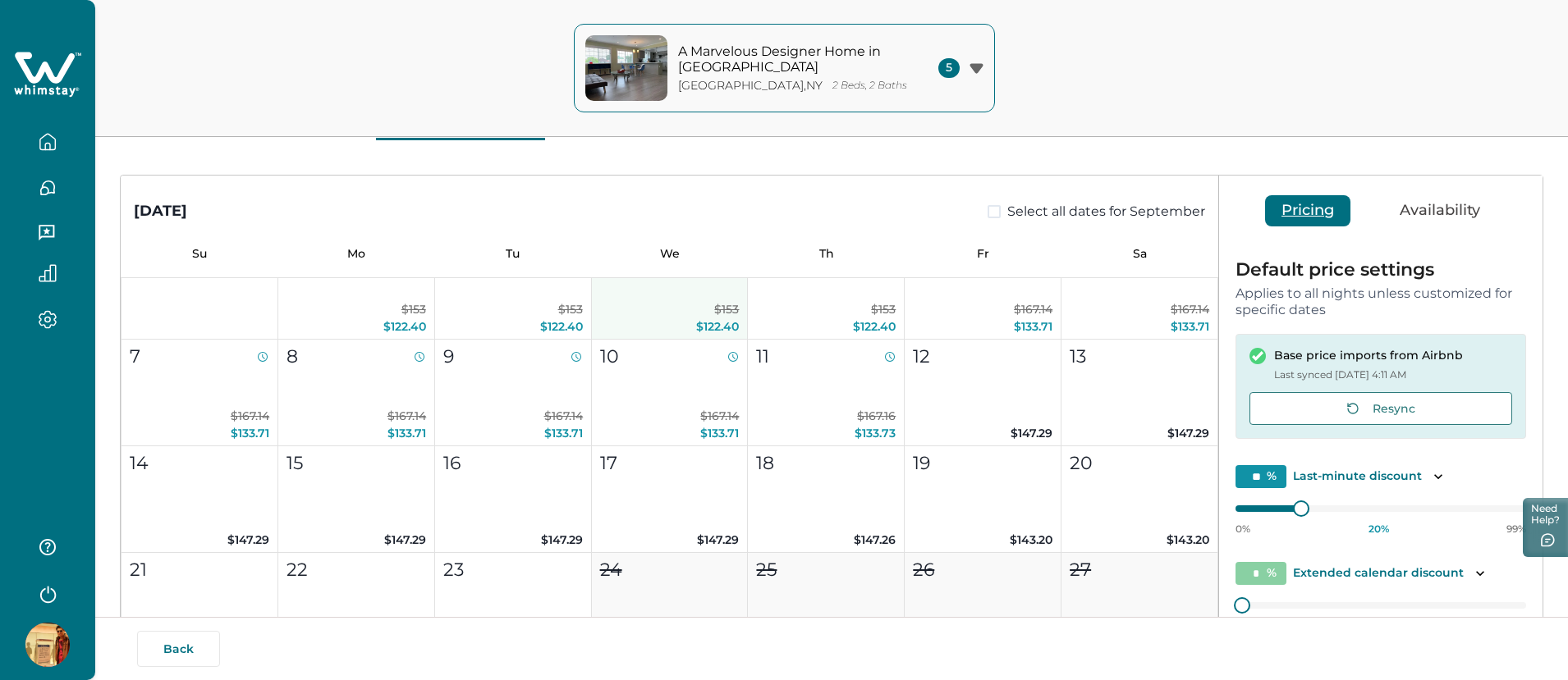
scroll to position [718, 0]
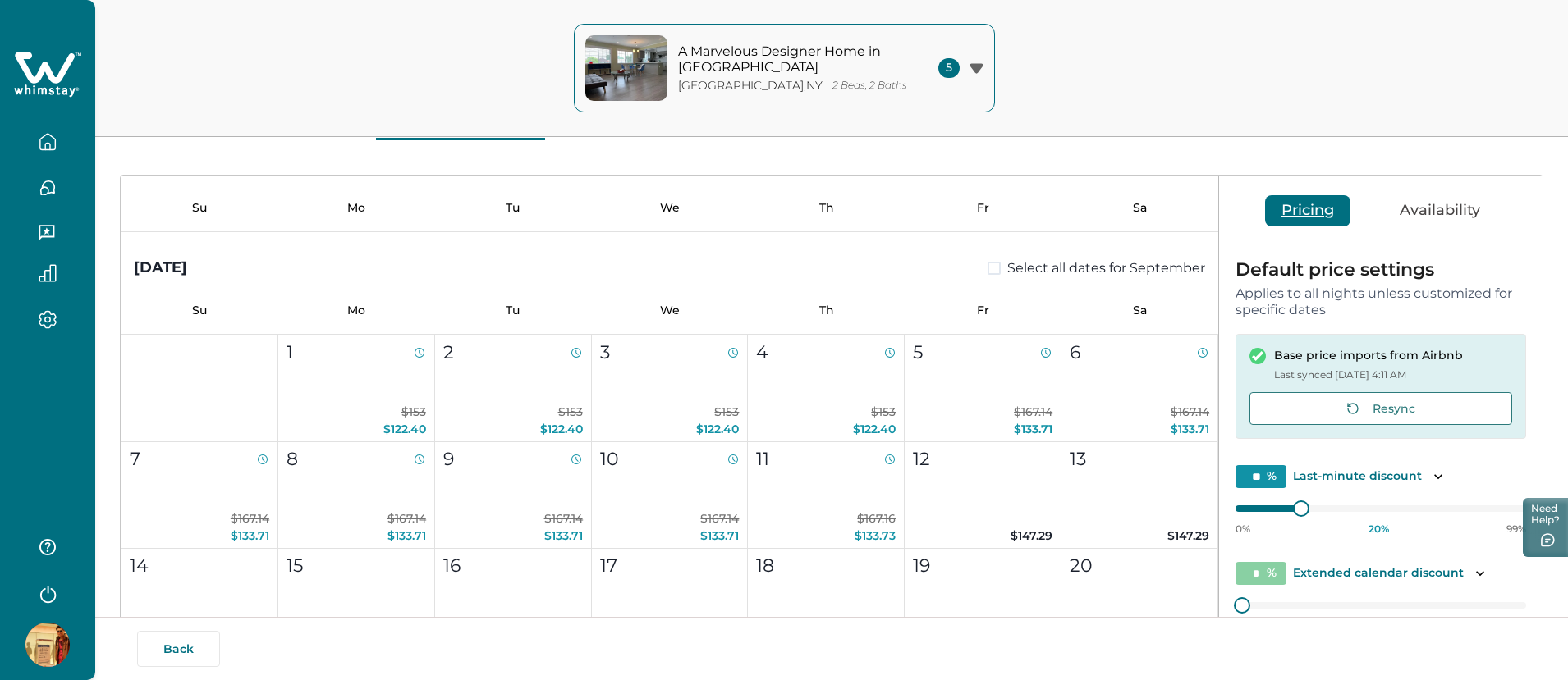
click at [68, 436] on div at bounding box center [47, 340] width 95 height 680
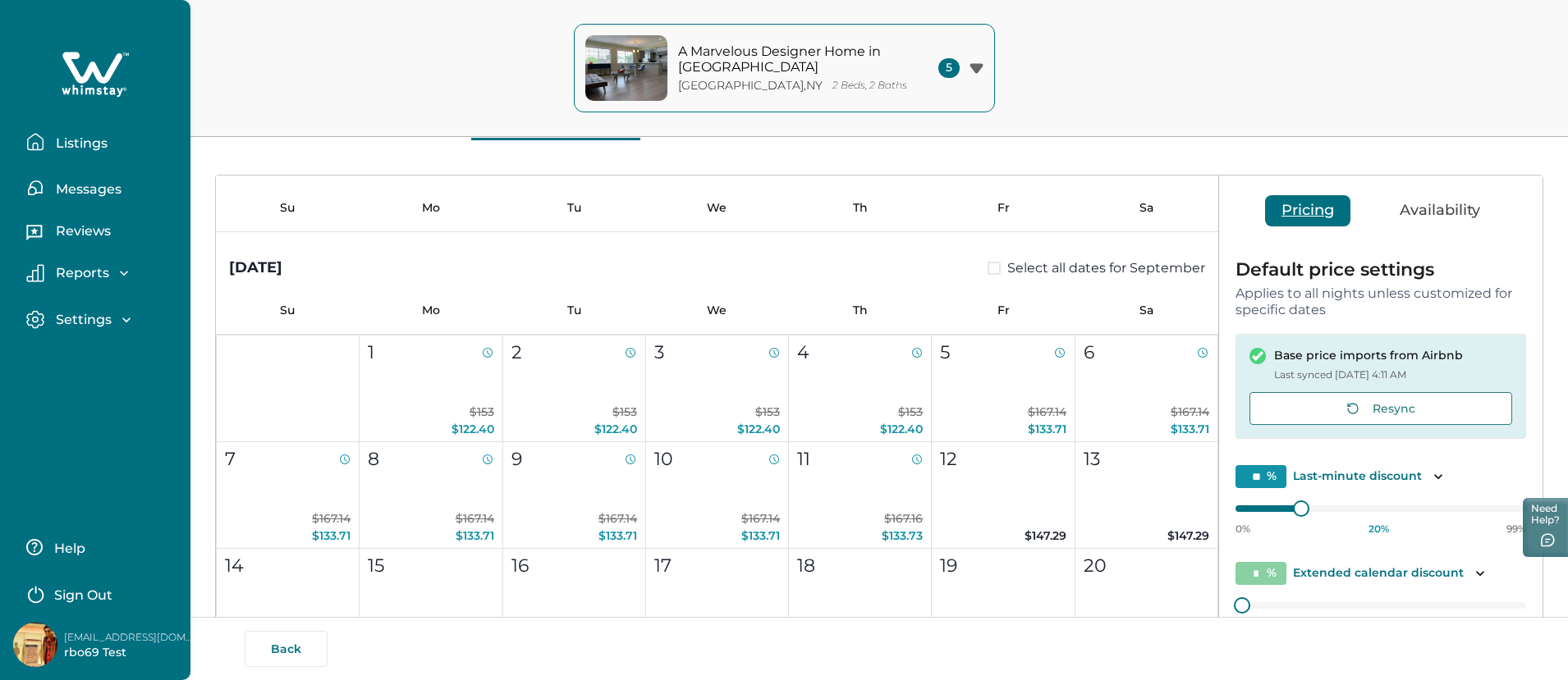
click at [91, 643] on p "rbo69@yopmail.com" at bounding box center [130, 638] width 132 height 16
click at [97, 637] on p "rbo69@yopmail.com" at bounding box center [130, 638] width 132 height 16
copy p "rbo69@yopmail.com"
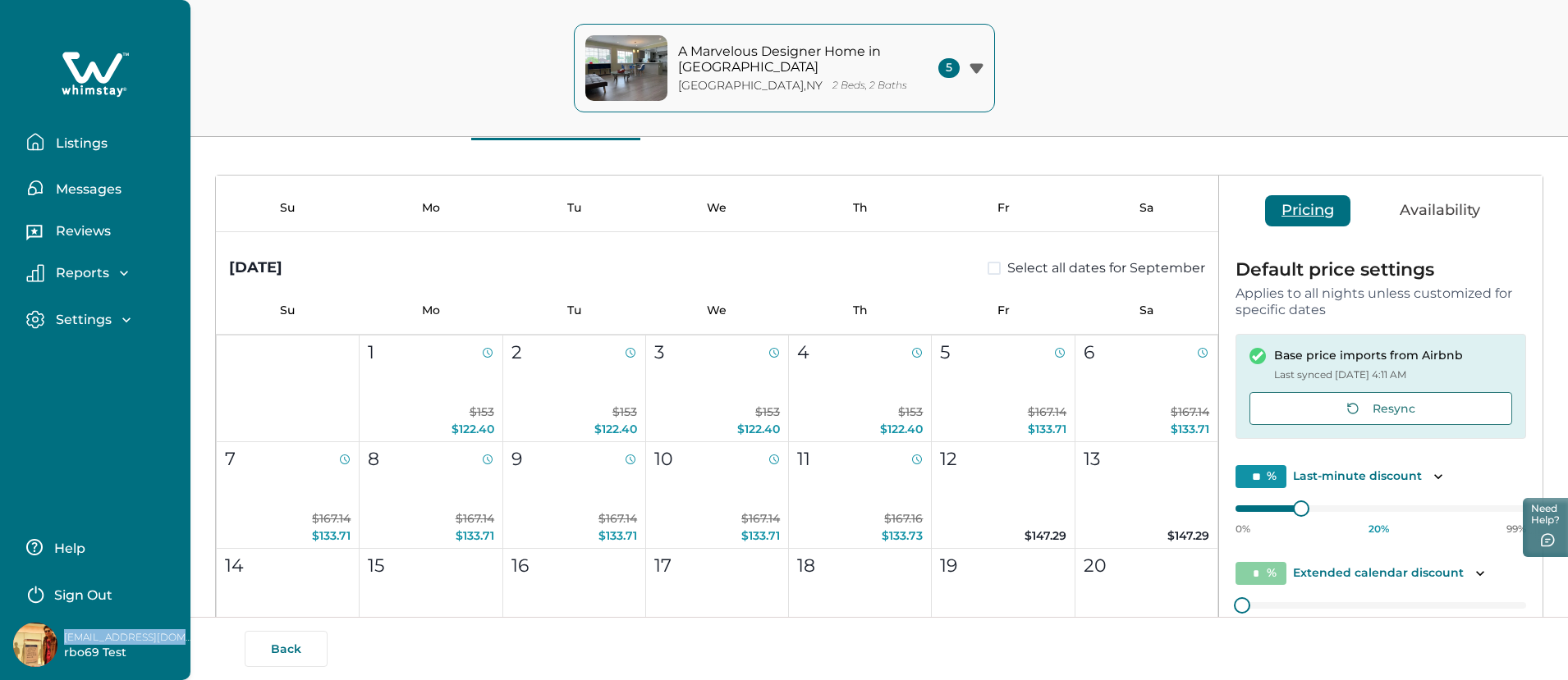
click at [748, 234] on div "September 2025 Select all dates for September" at bounding box center [717, 255] width 1003 height 47
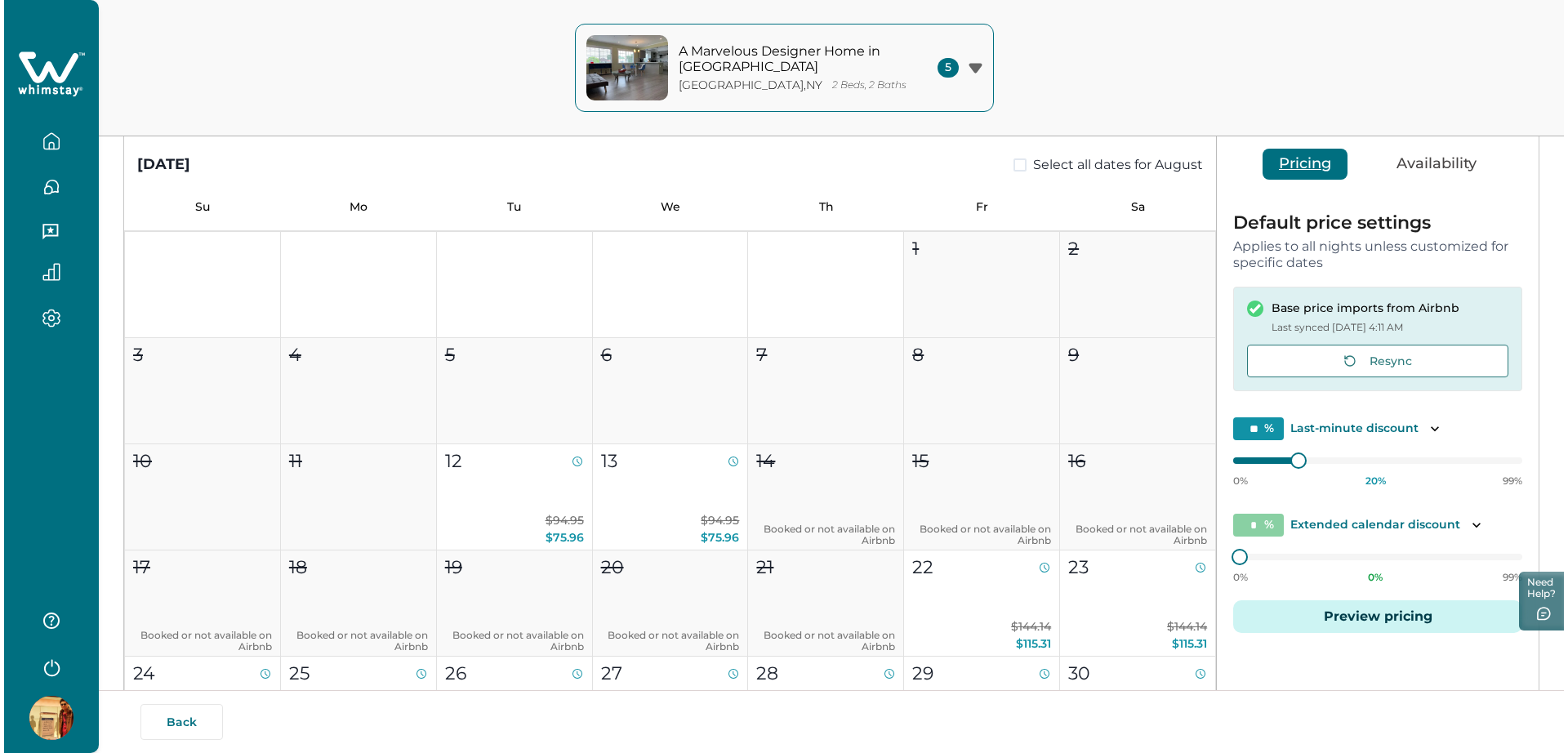
scroll to position [0, 0]
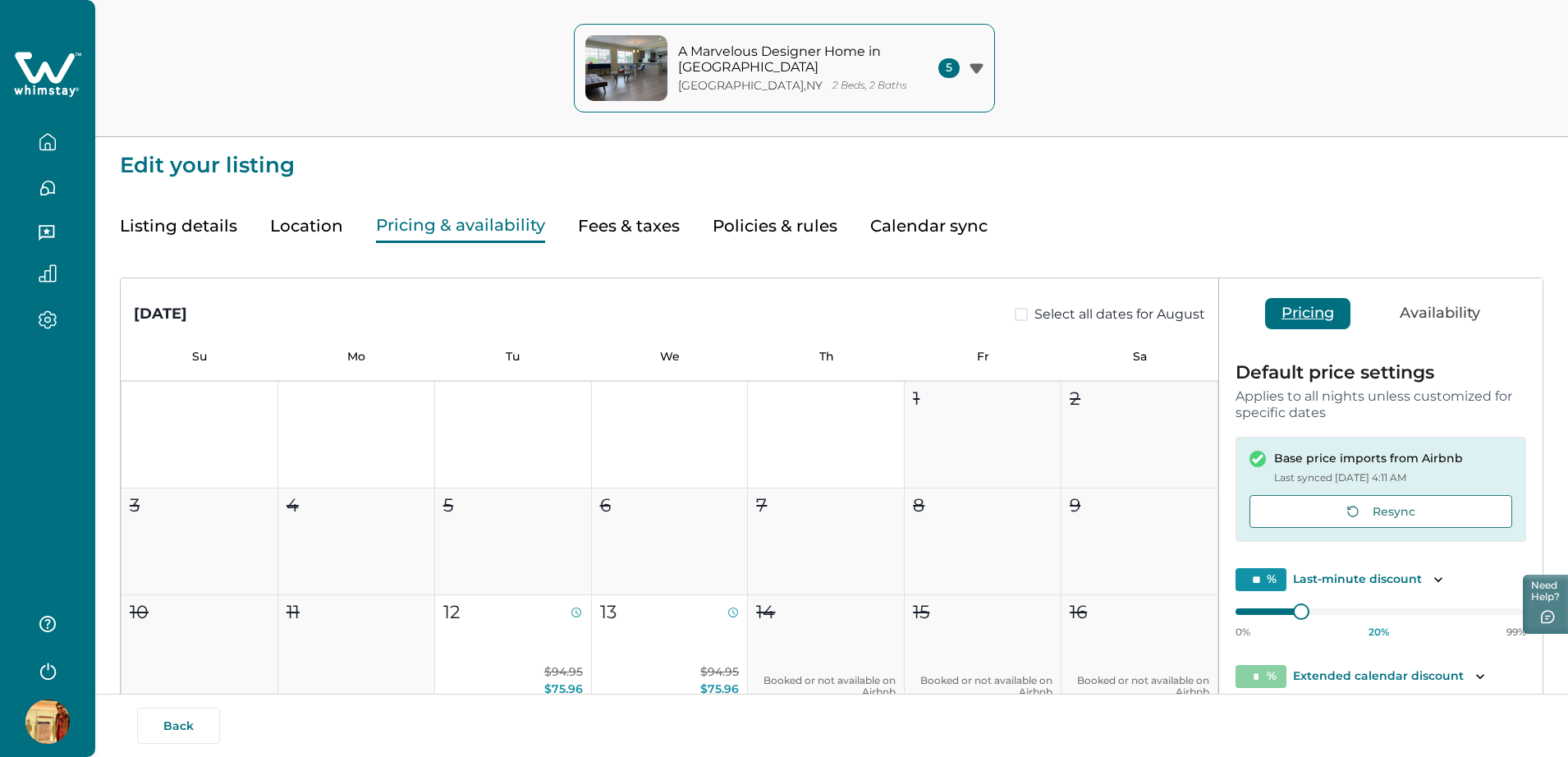
click at [49, 65] on icon at bounding box center [47, 75] width 68 height 49
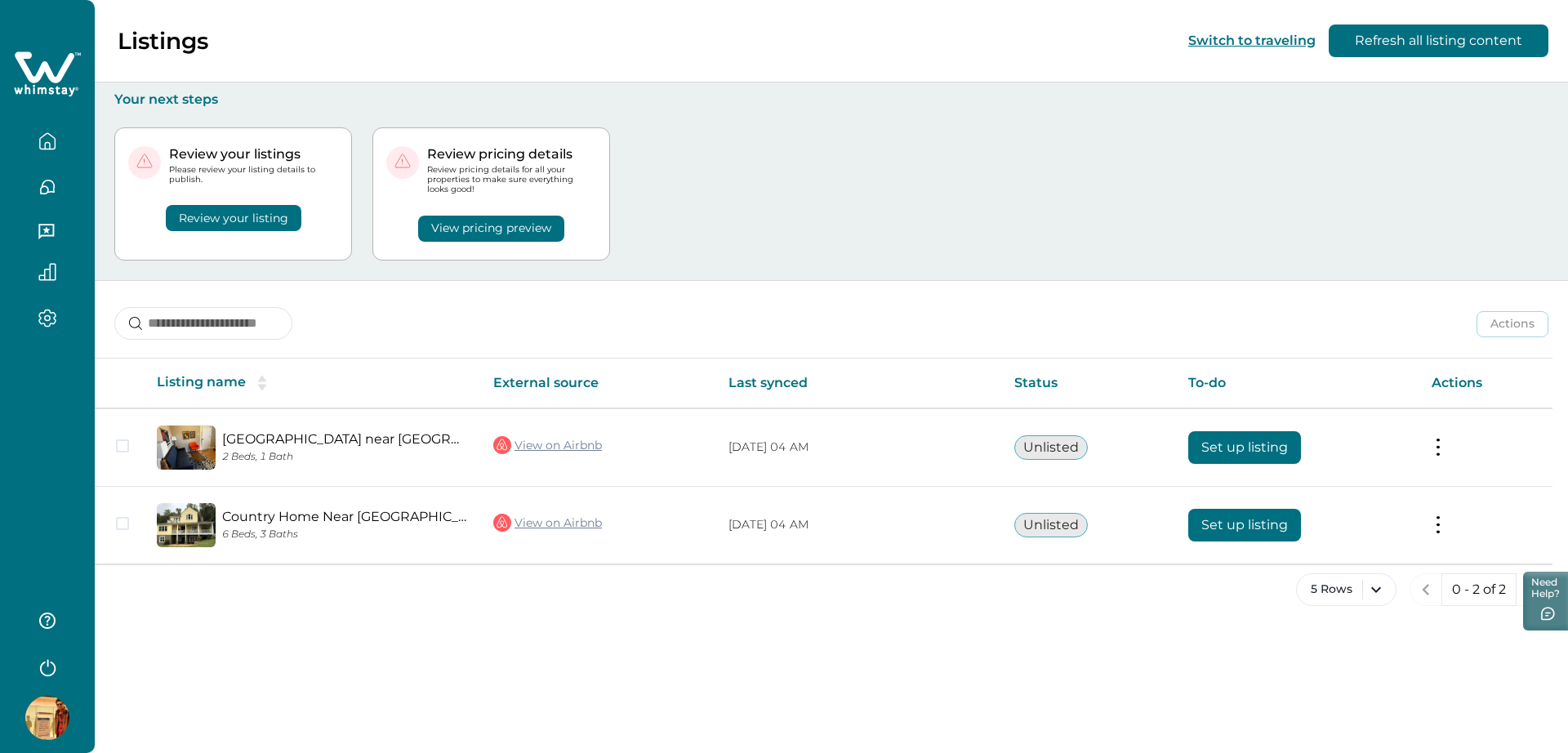
click at [1422, 40] on button "Refresh all listing content" at bounding box center [1439, 41] width 220 height 33
click at [55, 518] on div at bounding box center [47, 376] width 94 height 753
click at [61, 488] on div at bounding box center [47, 376] width 94 height 753
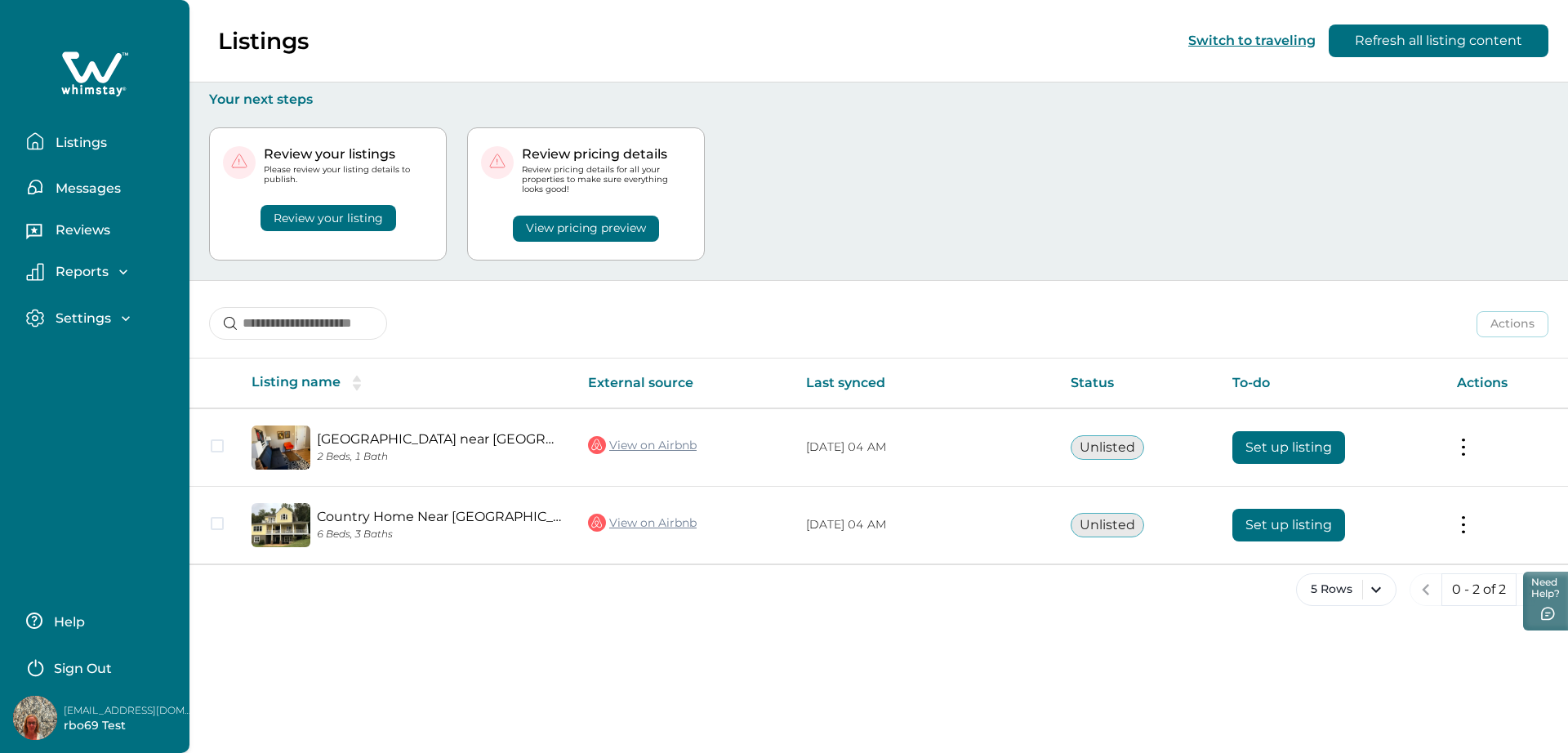
click at [77, 481] on div "Listings Messages Reviews Reports Earnings Reservations Payouts Settings Profil…" at bounding box center [94, 376] width 190 height 753
click at [87, 659] on button "Sign Out" at bounding box center [98, 667] width 144 height 33
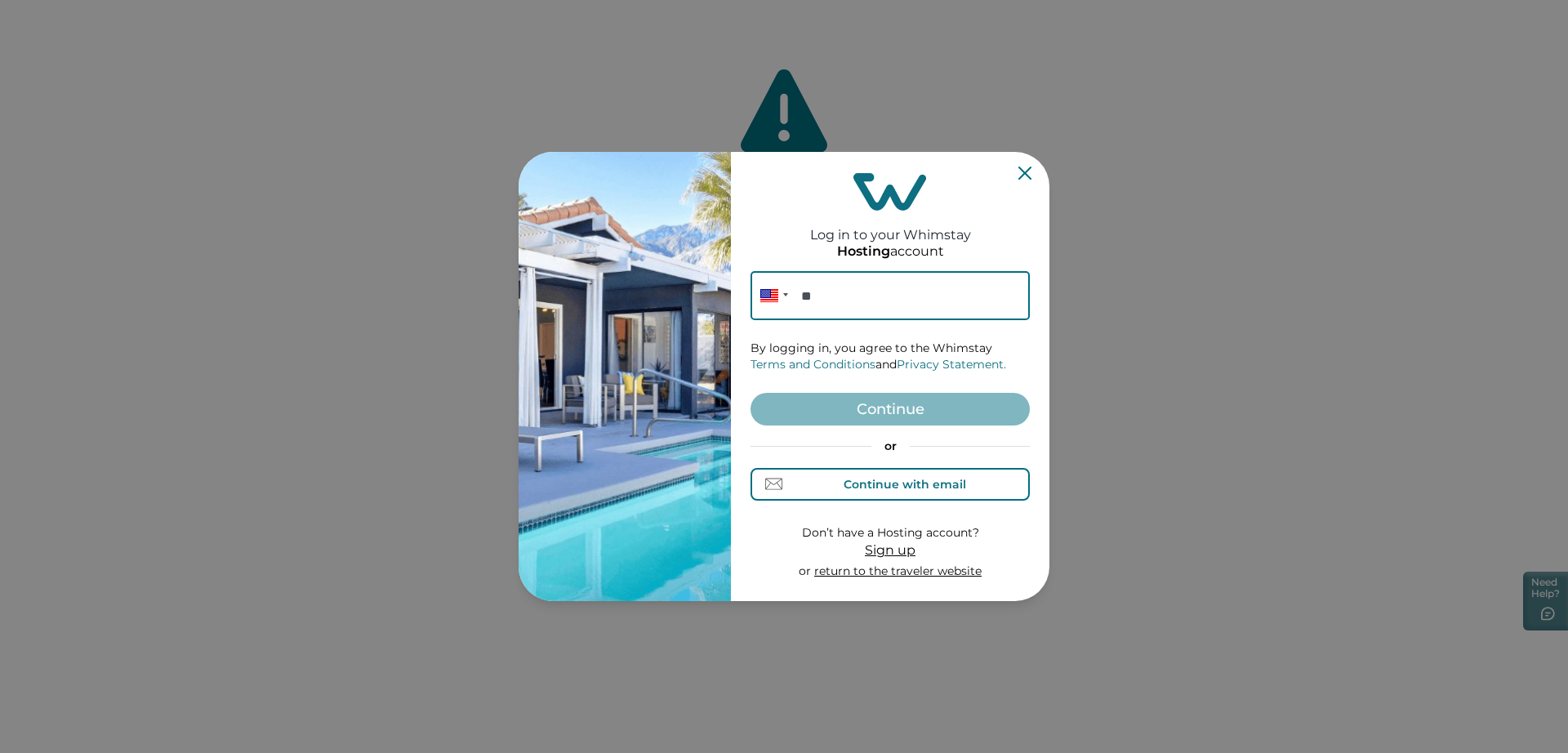
click at [868, 492] on button "Continue with email" at bounding box center [889, 484] width 279 height 33
drag, startPoint x: 811, startPoint y: 260, endPoint x: 809, endPoint y: 279, distance: 19.1
click at [809, 271] on div "Log in to your Whimstay Hosting account Email By logging in, you agree to the W…" at bounding box center [889, 376] width 279 height 436
click at [808, 289] on input at bounding box center [889, 295] width 279 height 49
paste input "**********"
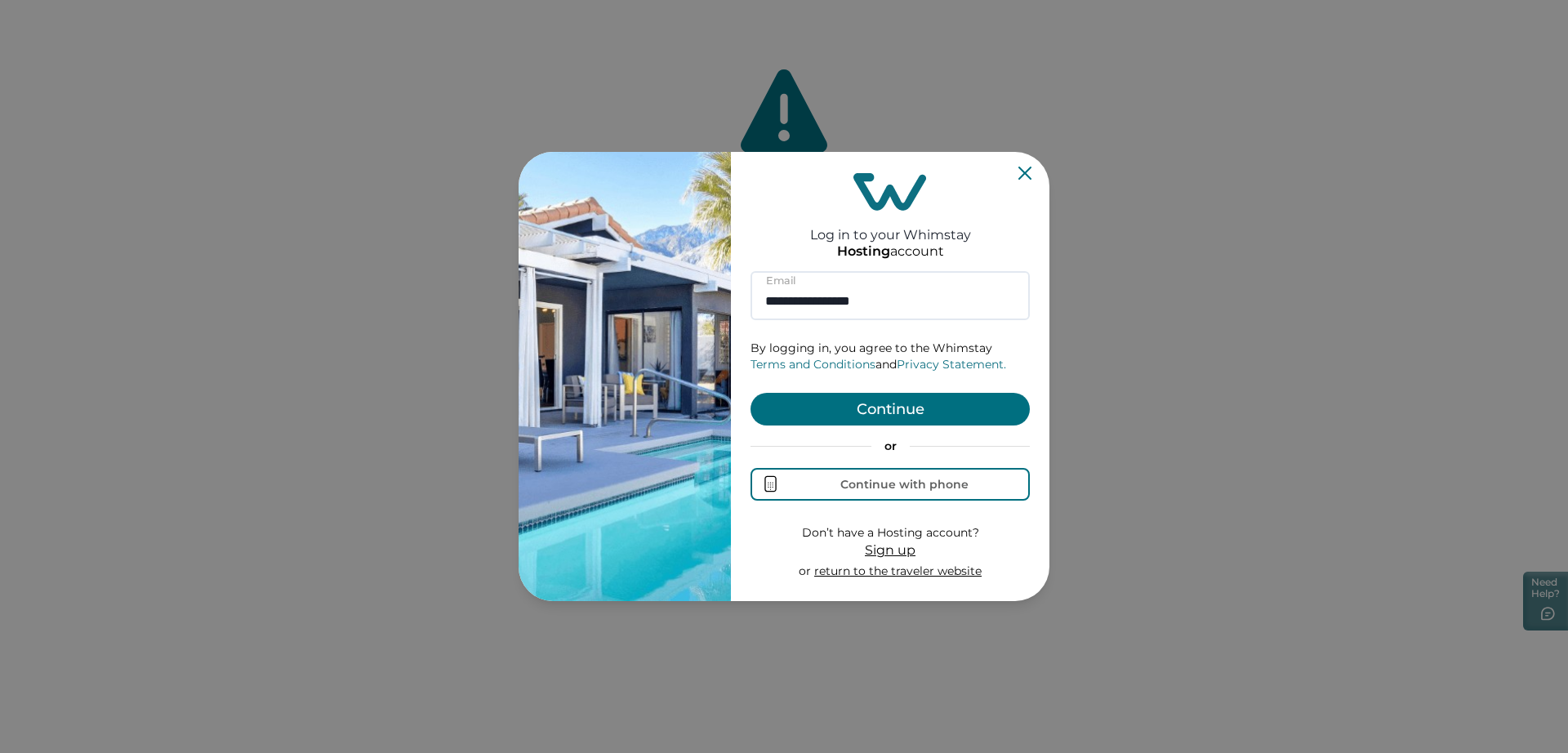
click at [797, 398] on button "Continue" at bounding box center [889, 409] width 279 height 33
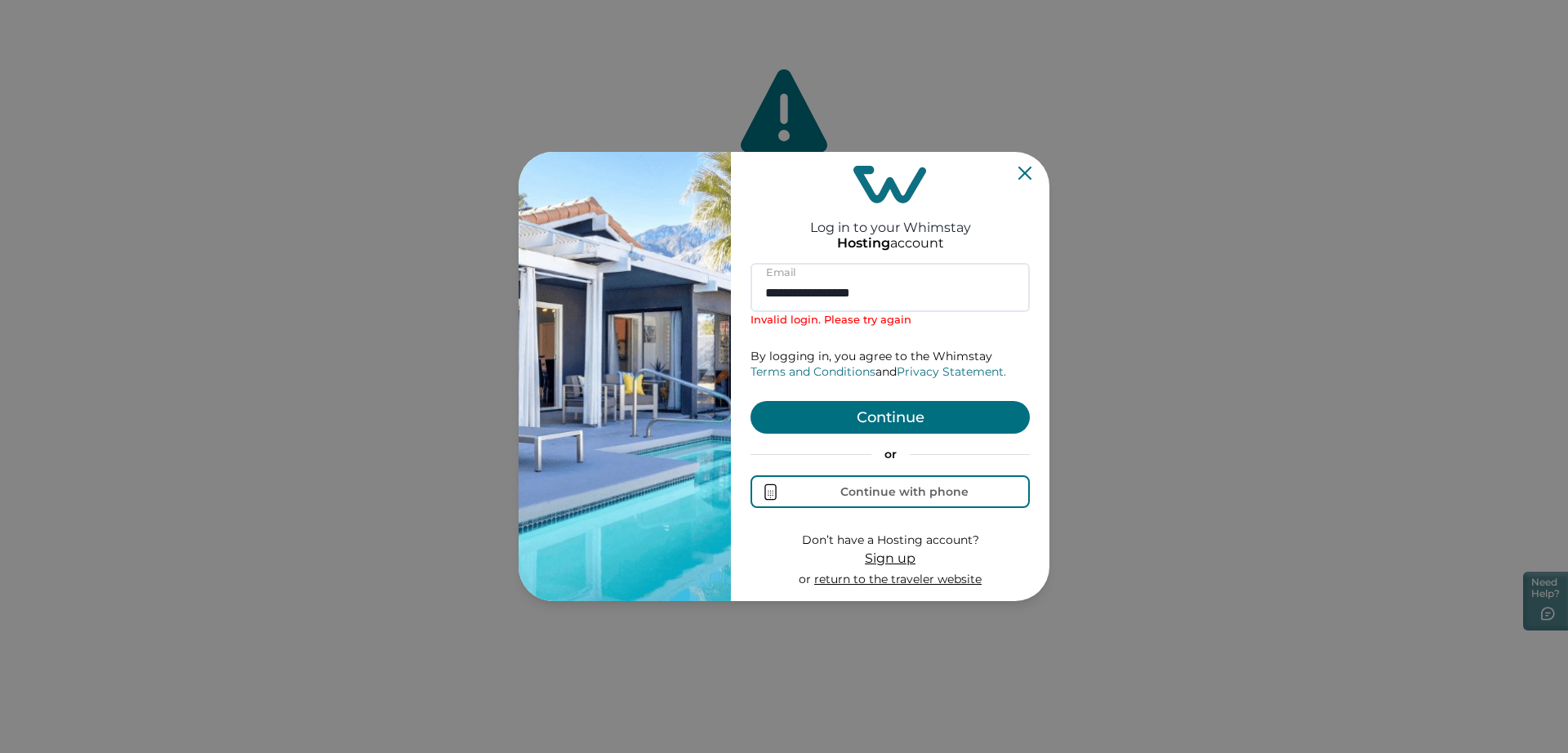
drag, startPoint x: 907, startPoint y: 298, endPoint x: 517, endPoint y: 301, distance: 390.0
click at [520, 301] on div "**********" at bounding box center [784, 376] width 531 height 449
paste input
type input "**********"
click at [836, 415] on button "Continue" at bounding box center [889, 417] width 279 height 33
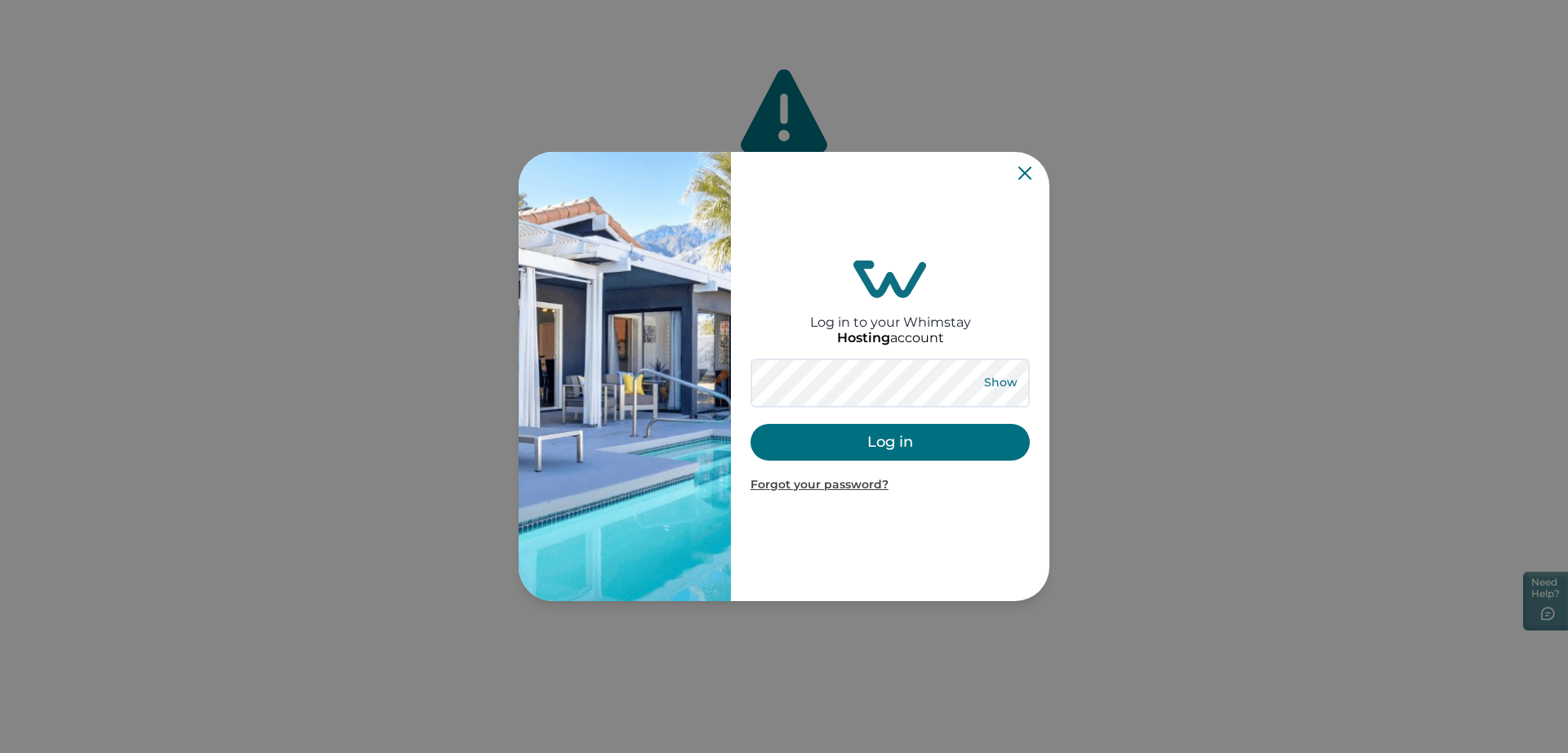
click at [1014, 379] on button "Show" at bounding box center [1000, 382] width 59 height 23
click at [830, 449] on button "Log in" at bounding box center [889, 442] width 279 height 36
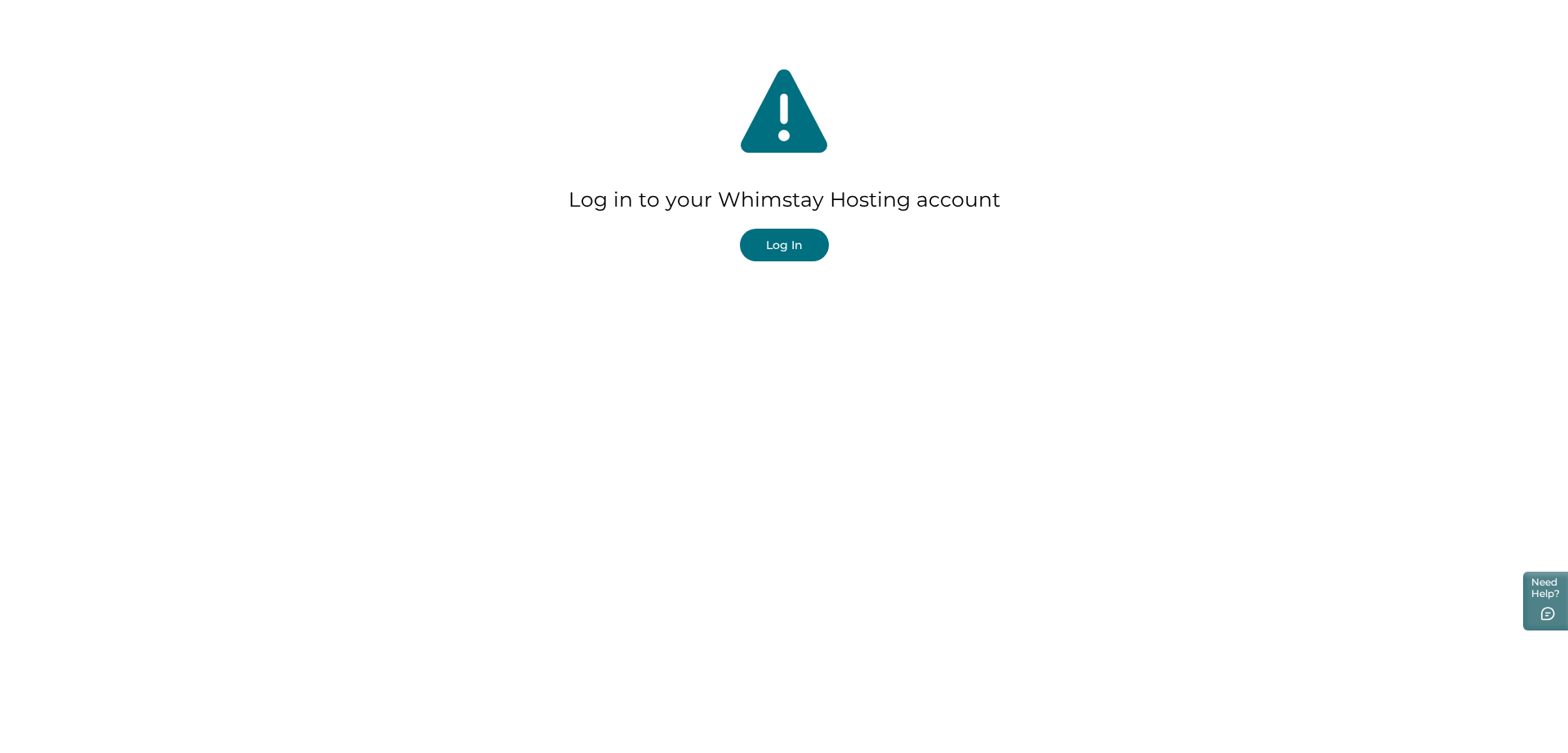
click at [773, 258] on button "Log In" at bounding box center [785, 245] width 89 height 33
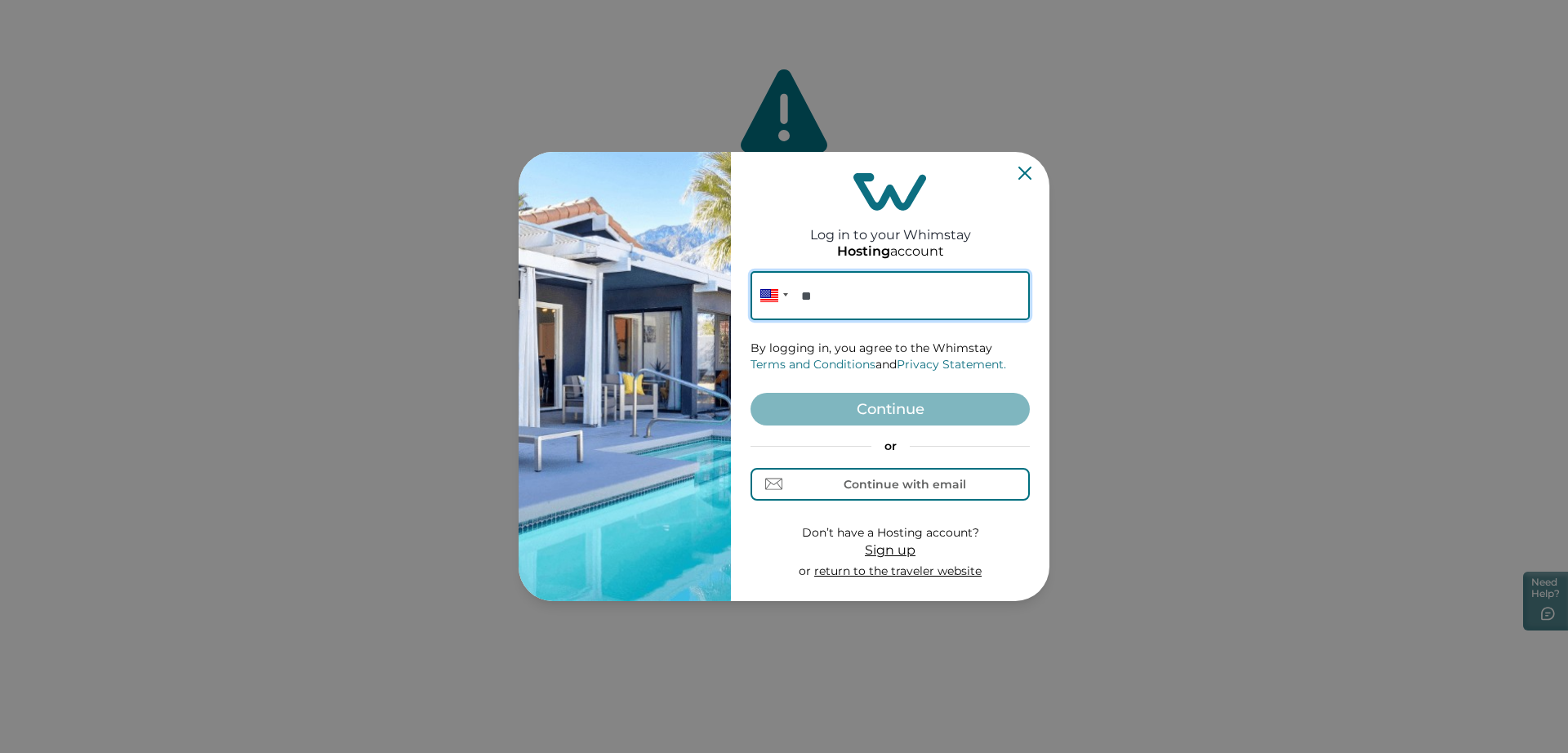
paste input "****"
type input "******"
click at [836, 480] on div "Continue with email" at bounding box center [890, 483] width 151 height 17
click at [816, 295] on input at bounding box center [889, 295] width 279 height 49
paste input "**********"
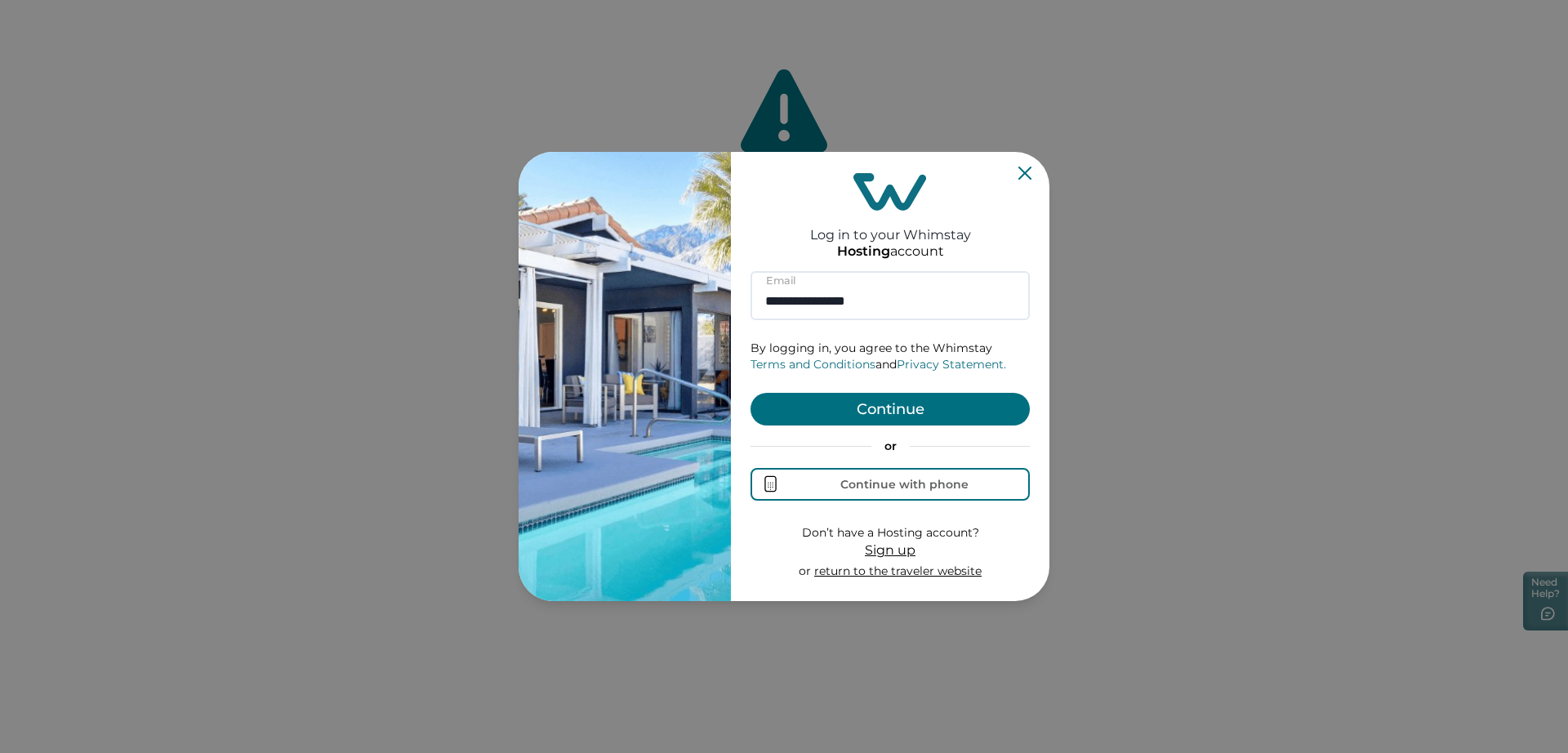
type input "**********"
click at [819, 409] on button "Continue" at bounding box center [889, 409] width 279 height 33
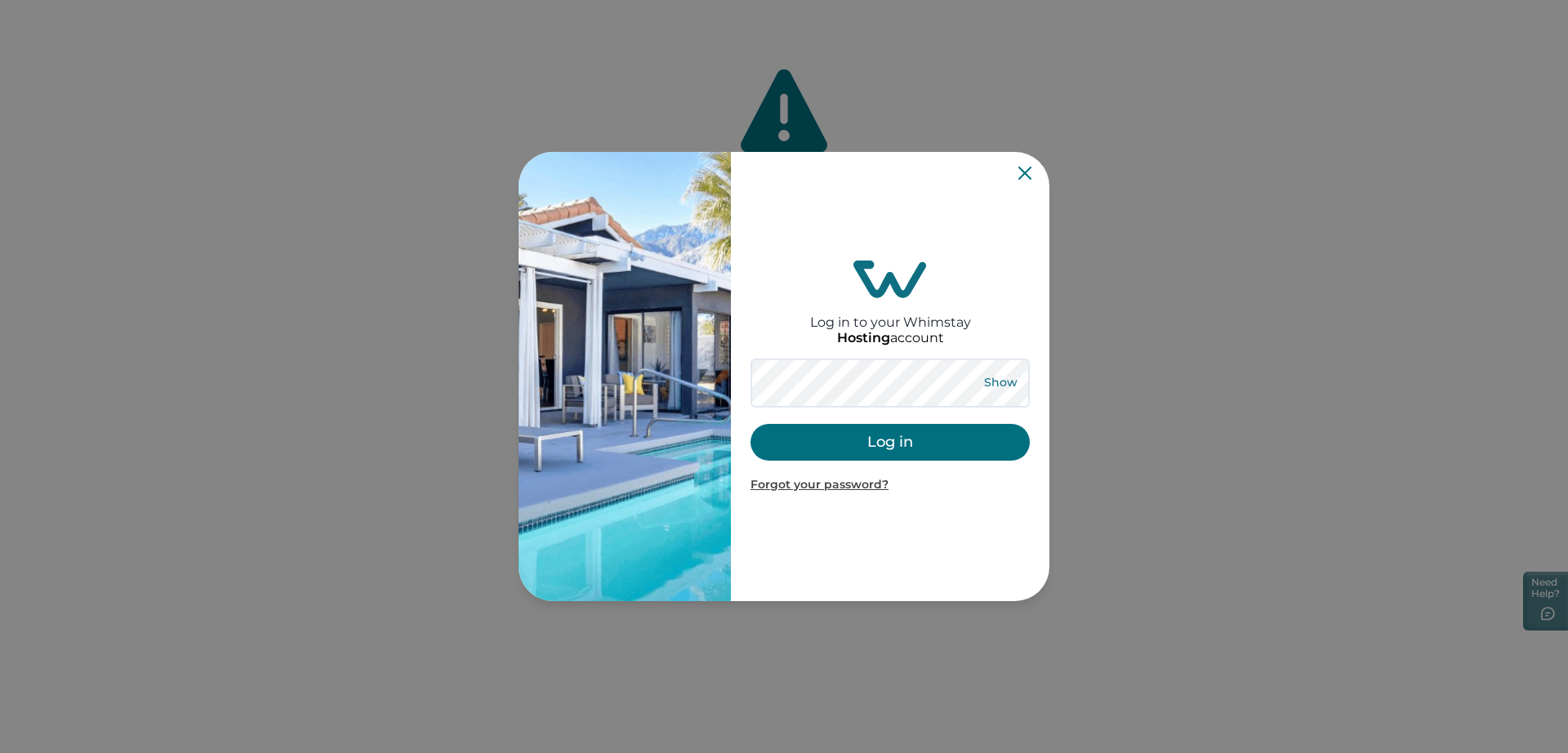
click at [998, 389] on button "Show" at bounding box center [1000, 382] width 59 height 23
click at [888, 440] on button "Log in" at bounding box center [889, 442] width 279 height 36
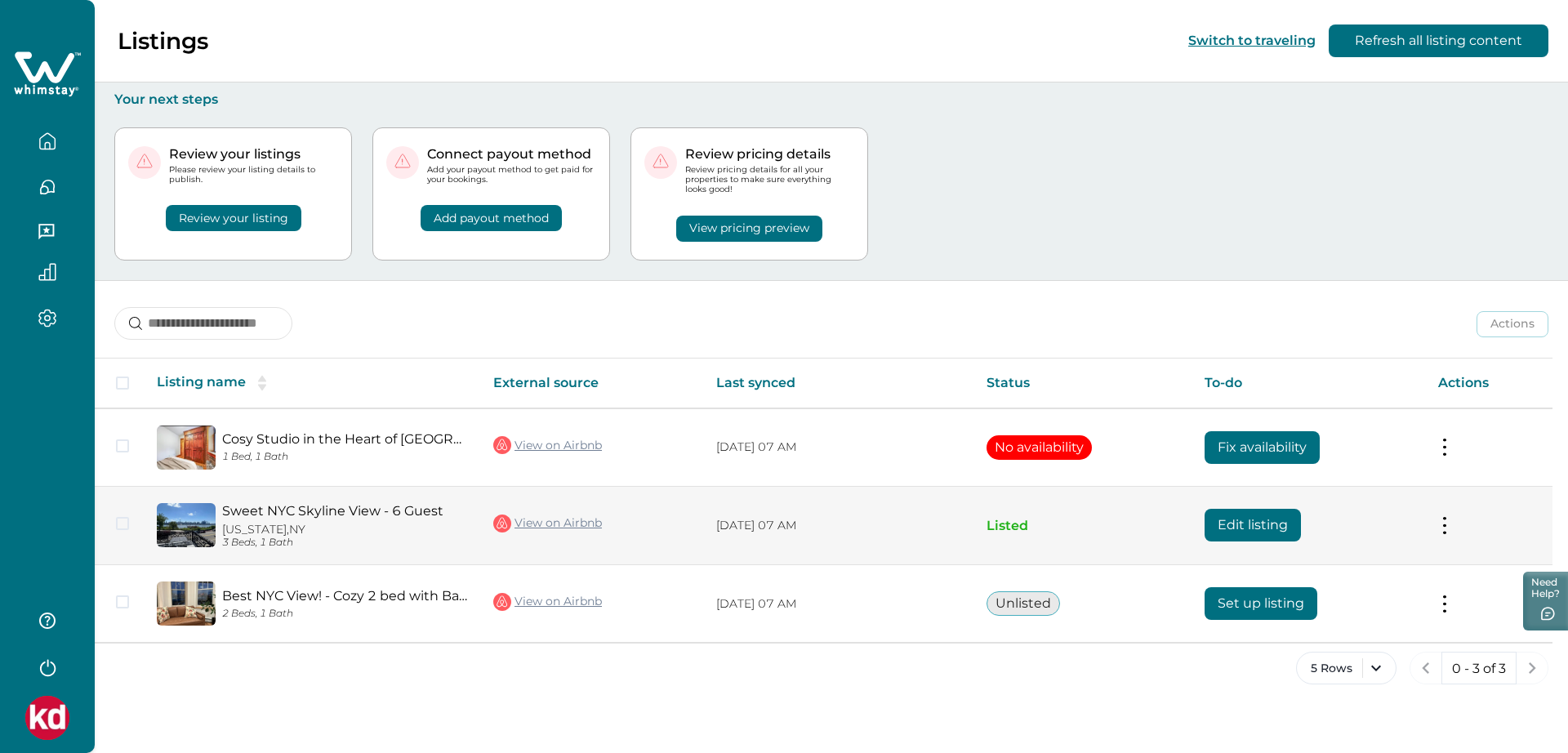
click at [1444, 525] on button at bounding box center [1444, 525] width 13 height 17
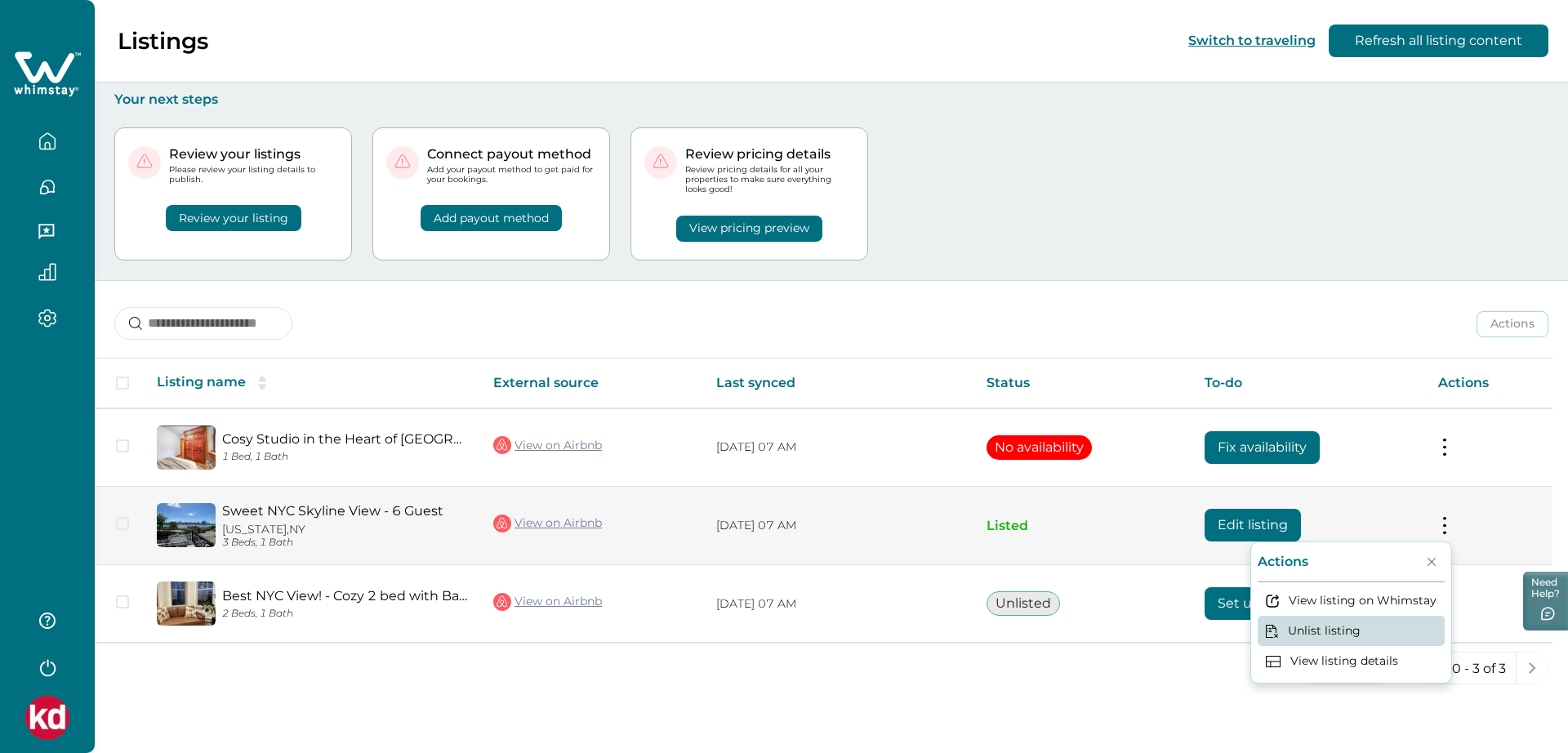
click at [1338, 628] on button "Unlist listing" at bounding box center [1351, 630] width 187 height 30
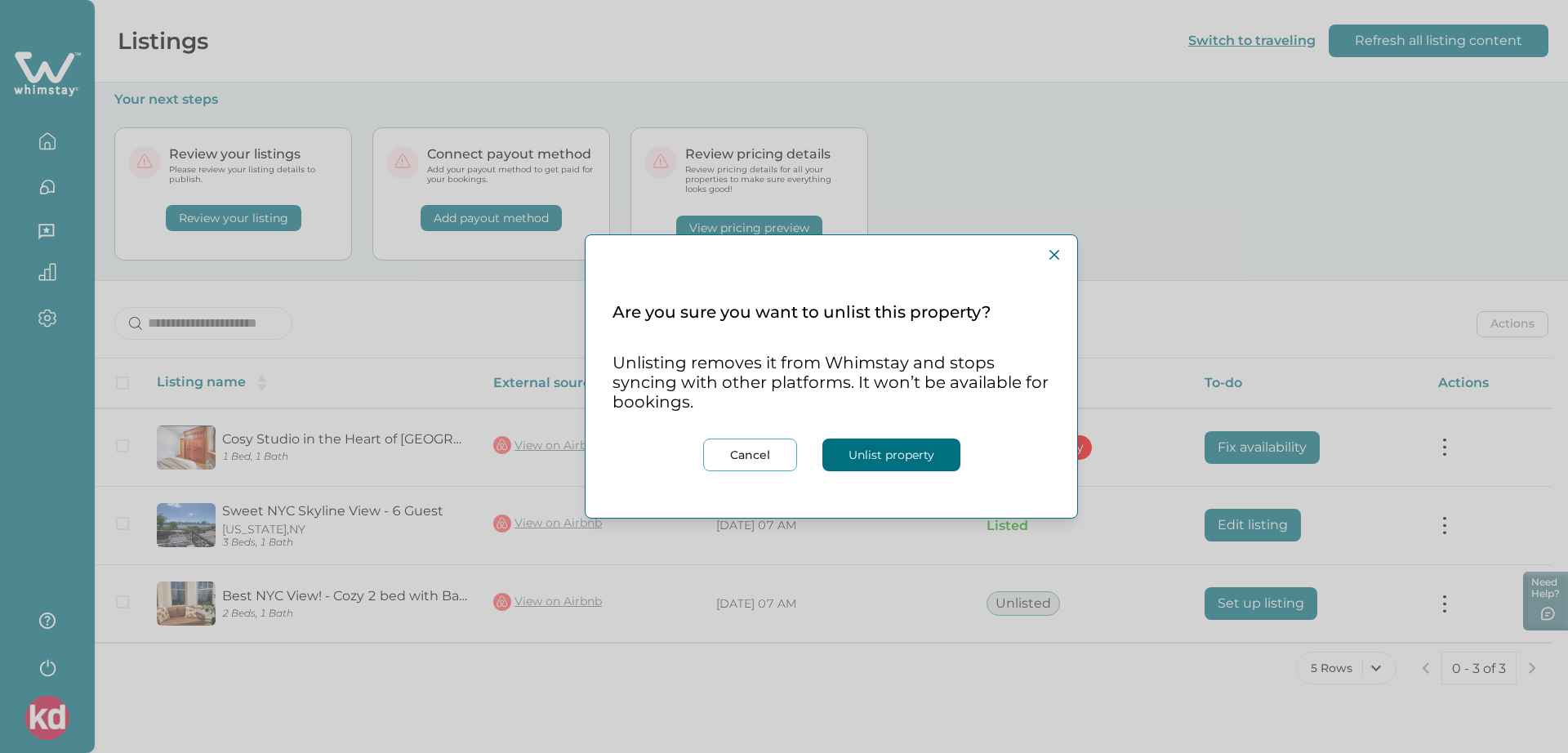
click at [886, 457] on button "Unlist property" at bounding box center [891, 455] width 138 height 33
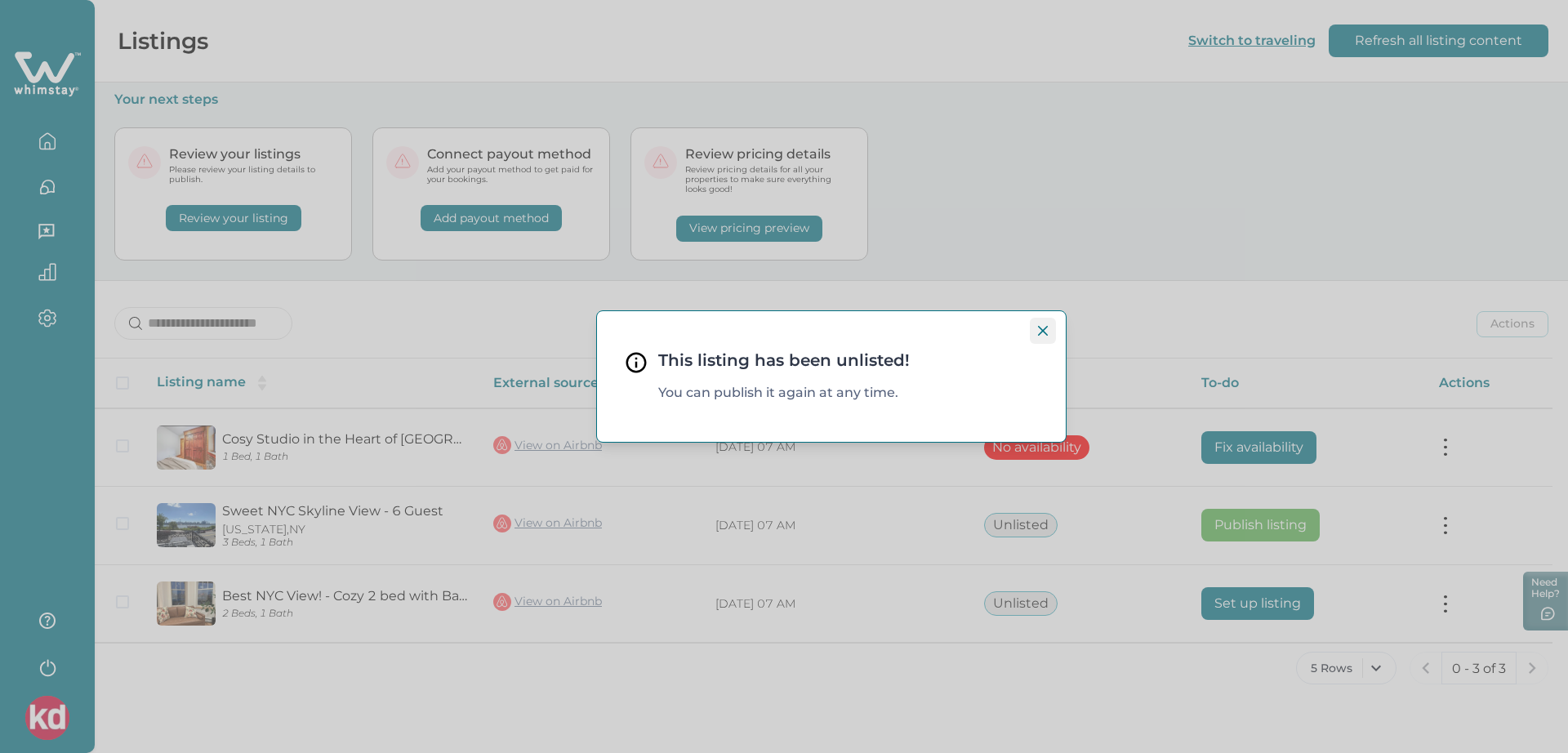
click at [1041, 331] on icon "Close" at bounding box center [1043, 331] width 10 height 10
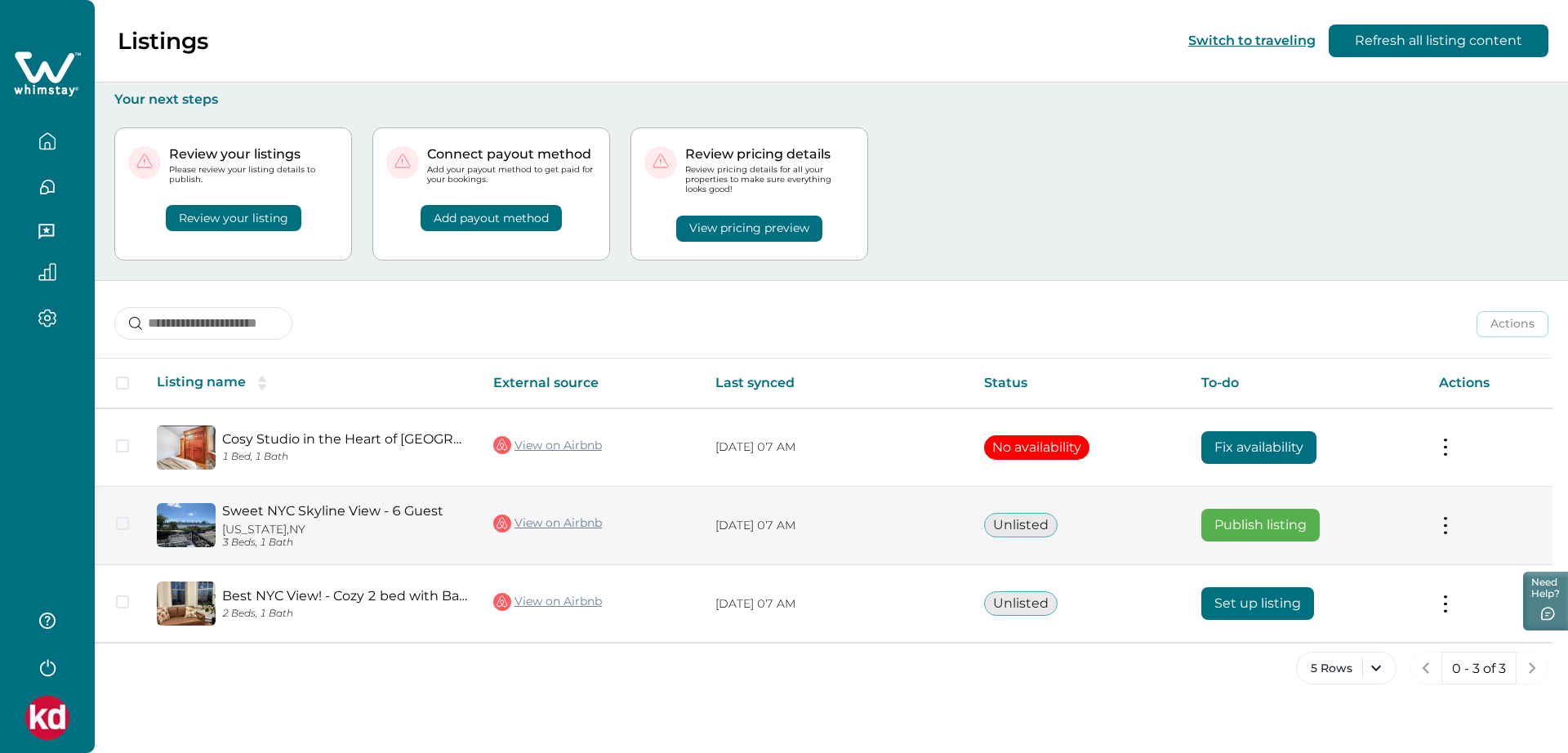
click at [1227, 522] on button "Publish listing" at bounding box center [1260, 525] width 118 height 33
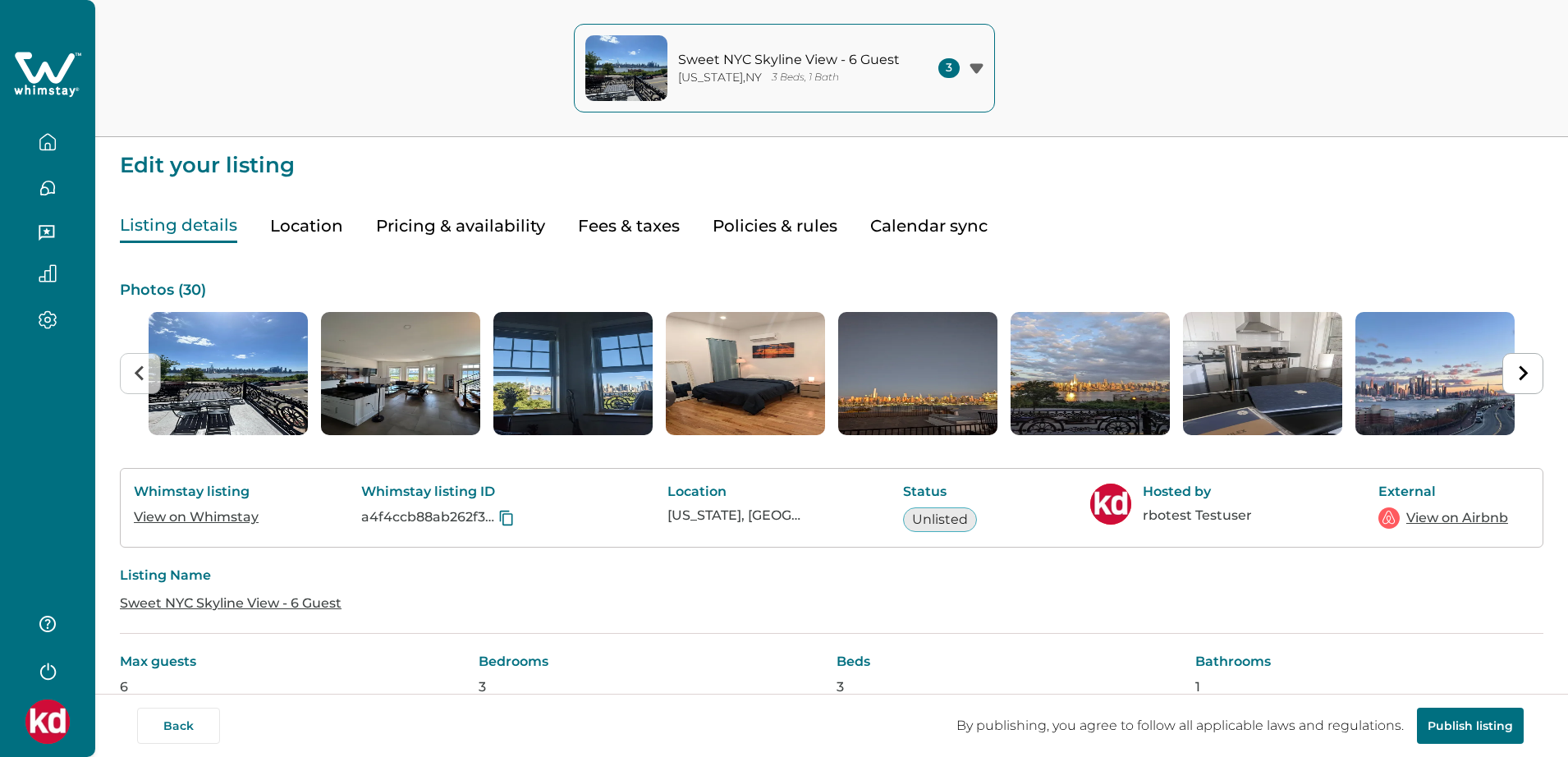
click at [1452, 730] on button "Publish listing" at bounding box center [1470, 726] width 107 height 37
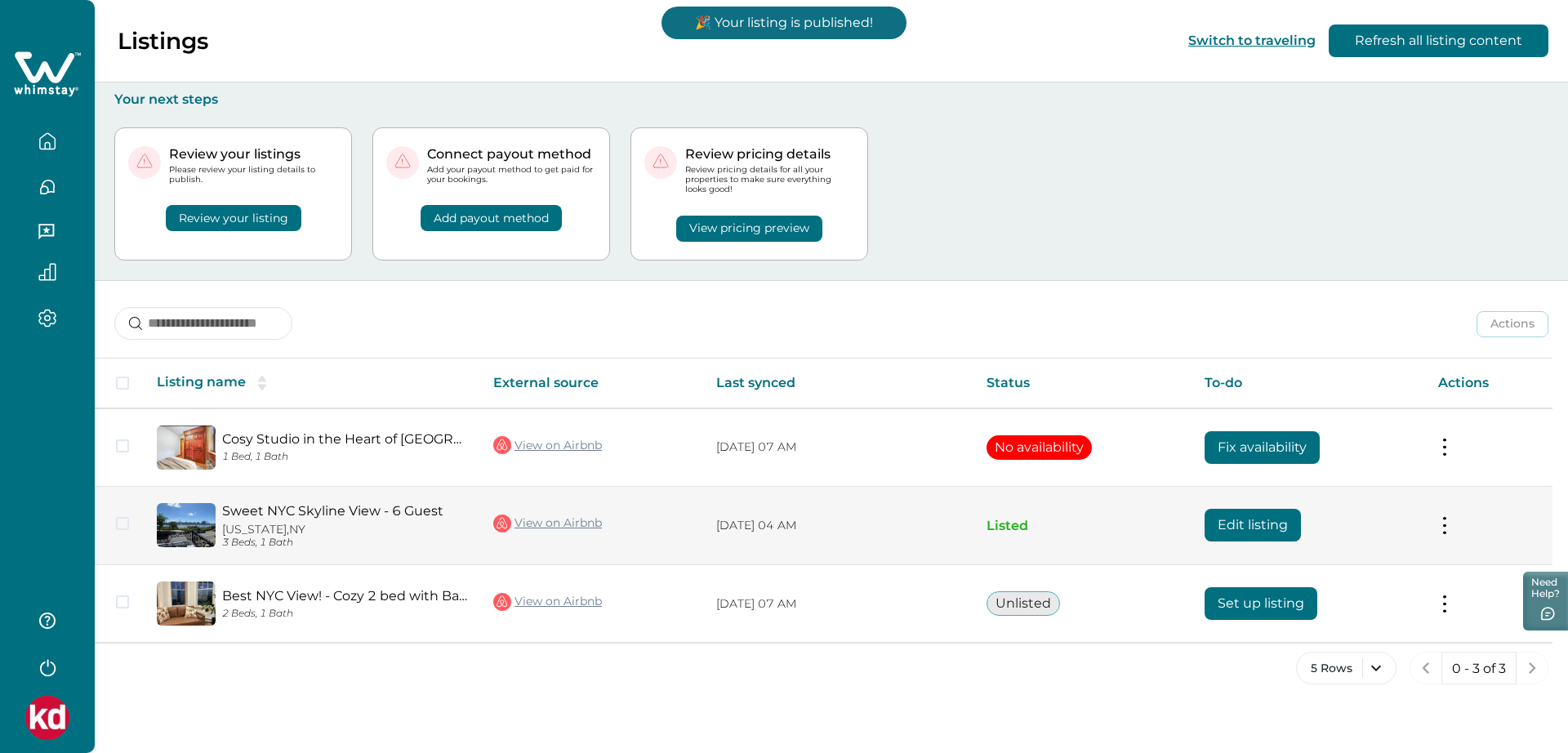
click at [1240, 527] on button "Edit listing" at bounding box center [1253, 525] width 96 height 33
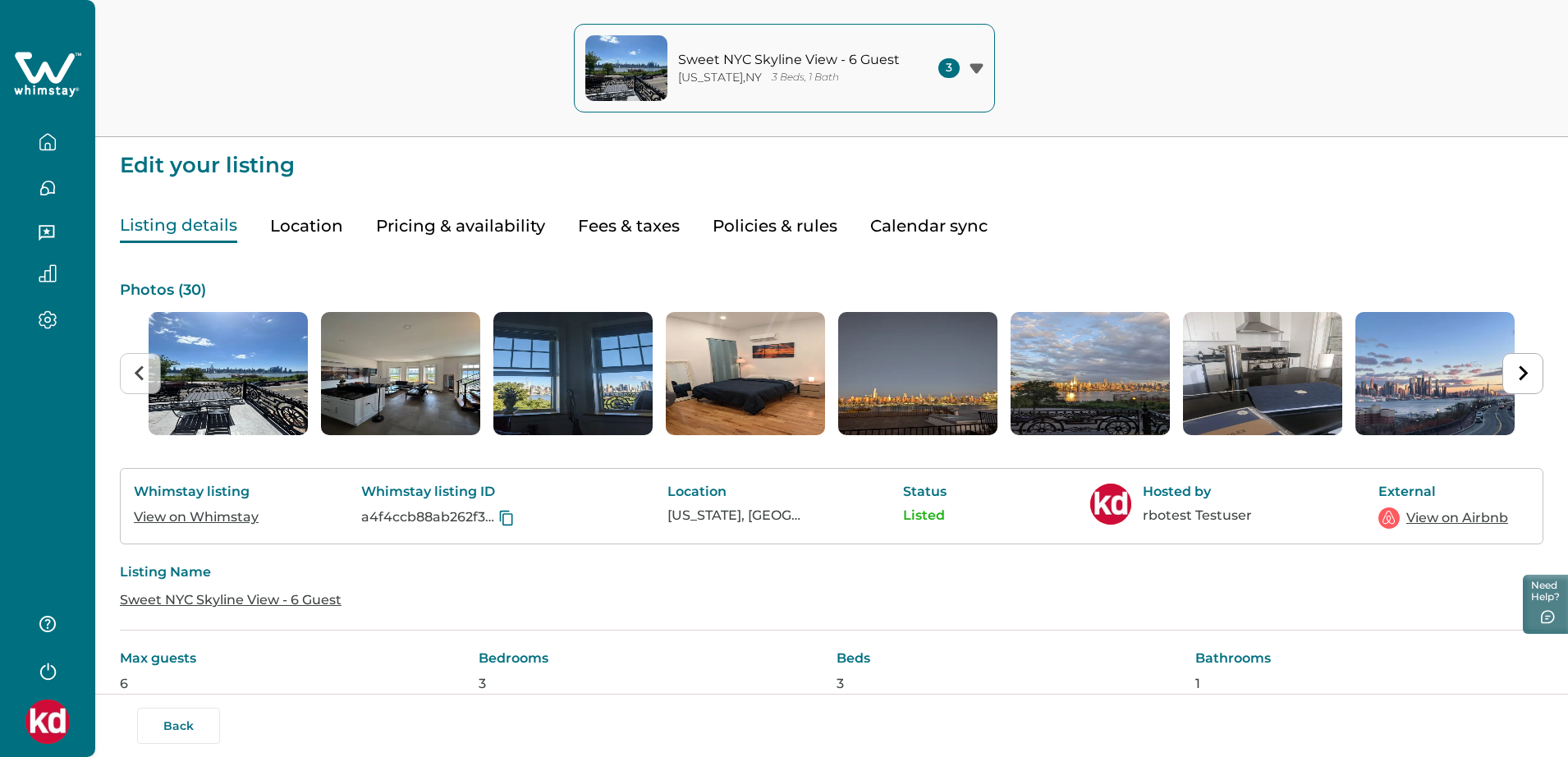
click at [420, 235] on button "Pricing & availability" at bounding box center [460, 226] width 169 height 34
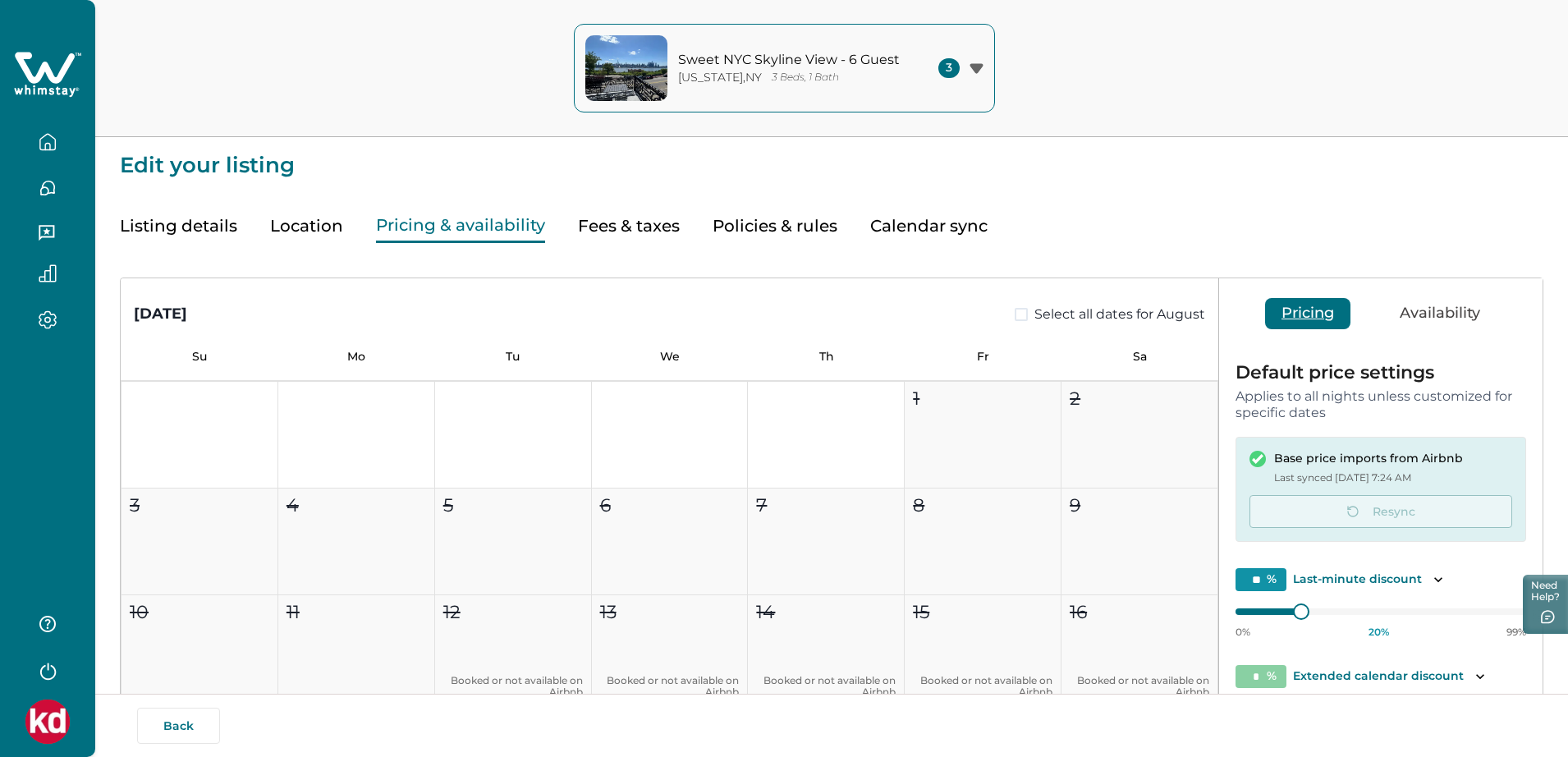
click at [647, 225] on button "Fees & taxes" at bounding box center [628, 226] width 101 height 34
type input "*"
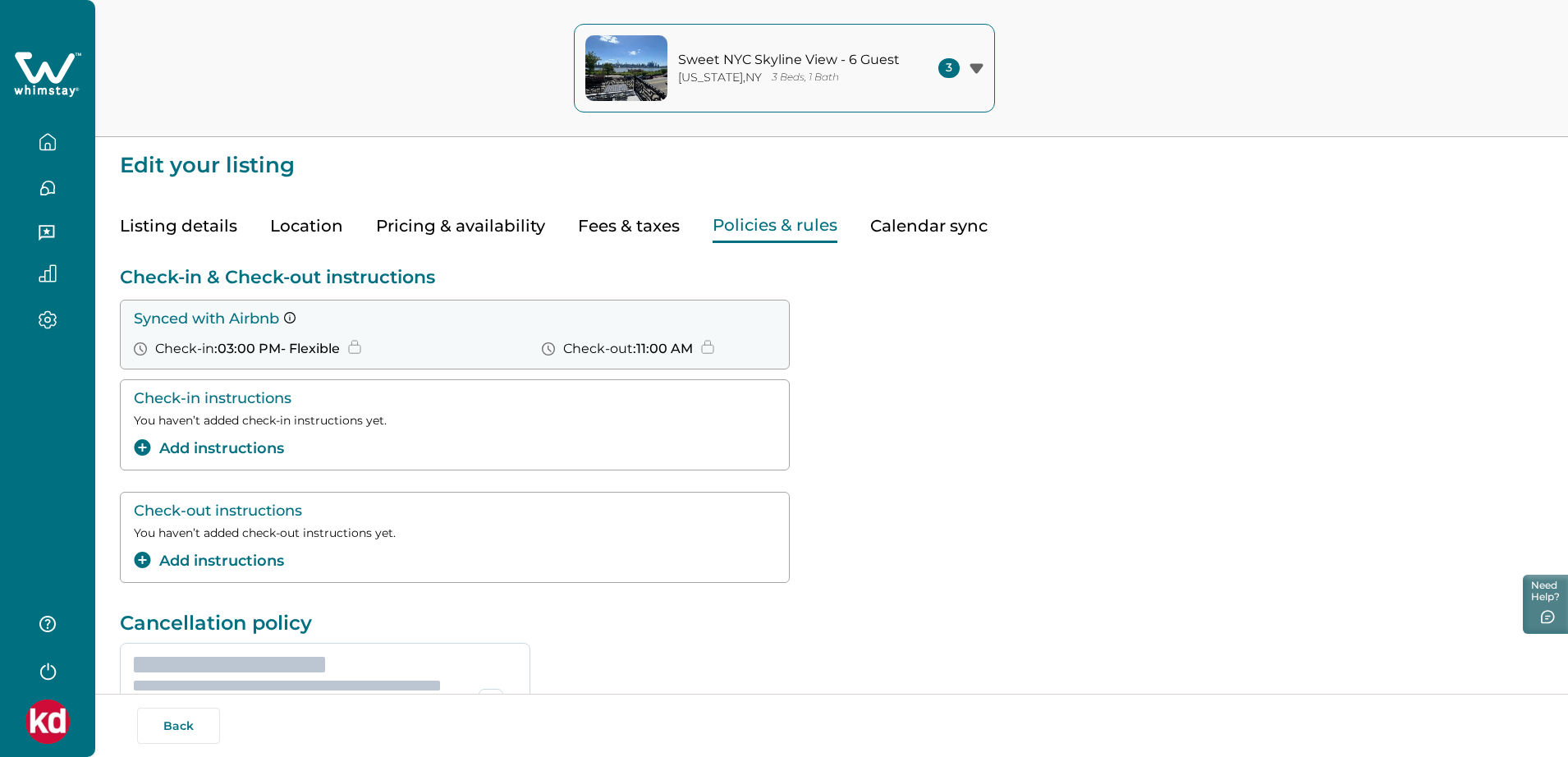
click at [752, 227] on button "Policies & rules" at bounding box center [774, 226] width 125 height 34
click at [870, 230] on button "Calendar sync" at bounding box center [929, 226] width 118 height 34
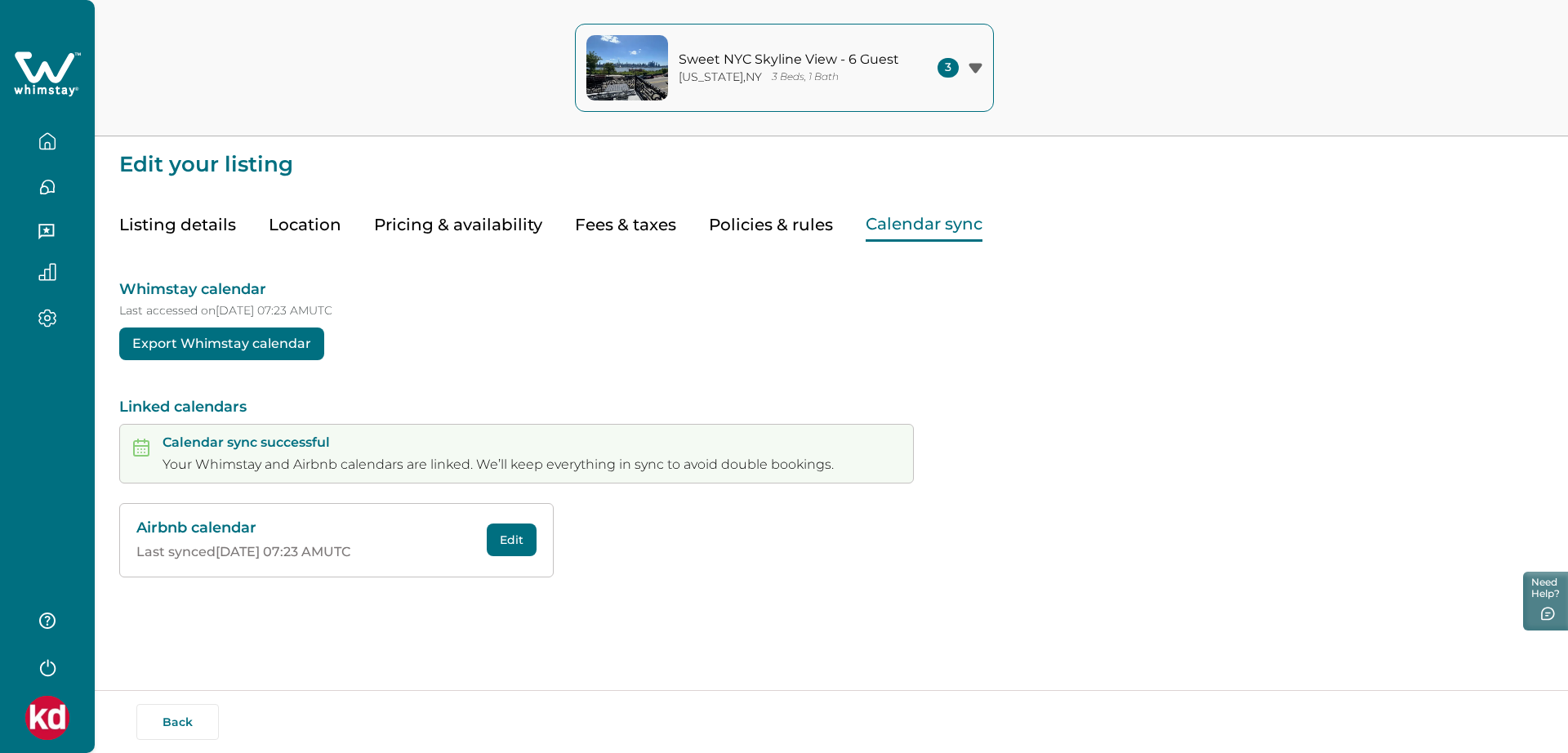
click at [30, 368] on div at bounding box center [47, 376] width 94 height 753
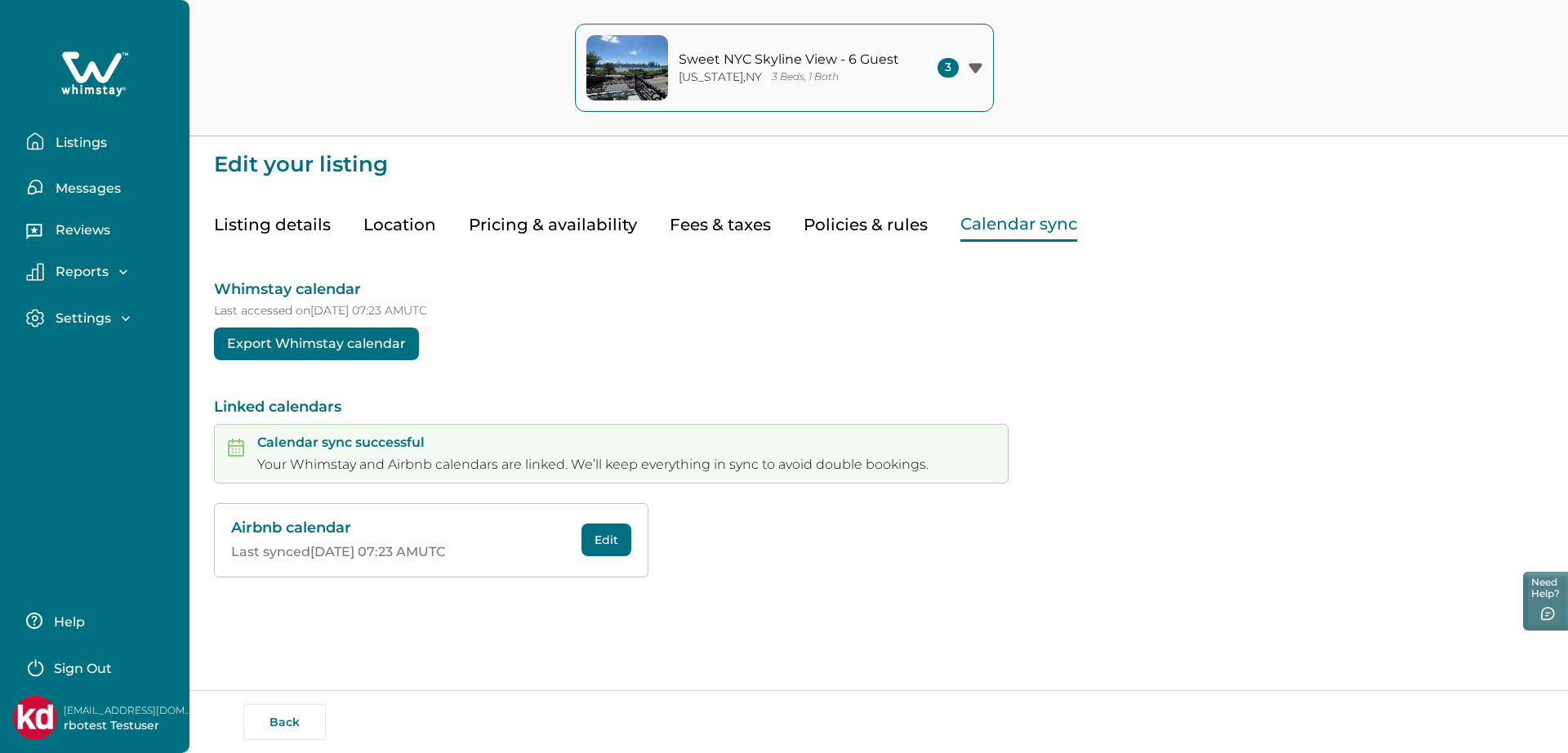
click at [92, 74] on icon at bounding box center [94, 74] width 67 height 49
